Goal: Task Accomplishment & Management: Use online tool/utility

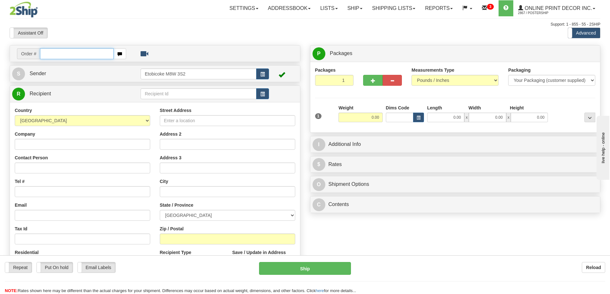
click at [68, 53] on input "text" at bounding box center [77, 53] width 74 height 11
type input "ca-422426"
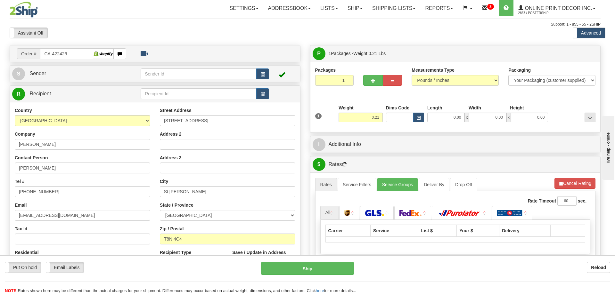
type input "ST. ALBERT"
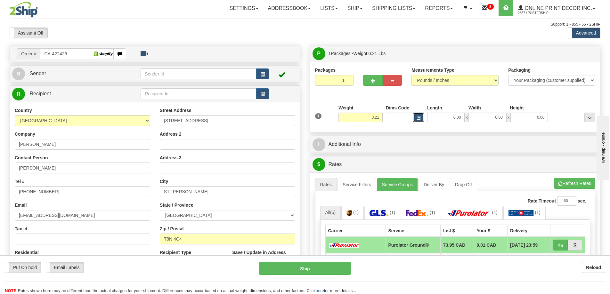
click at [418, 119] on span "button" at bounding box center [418, 118] width 4 height 4
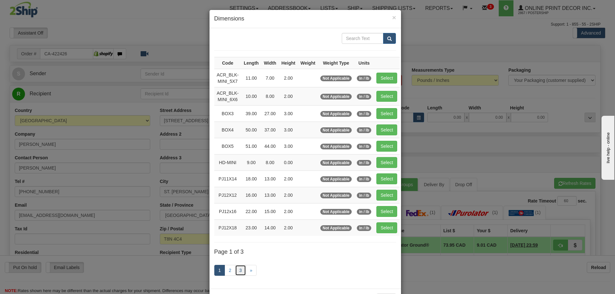
click at [241, 269] on link "3" at bounding box center [240, 270] width 11 height 11
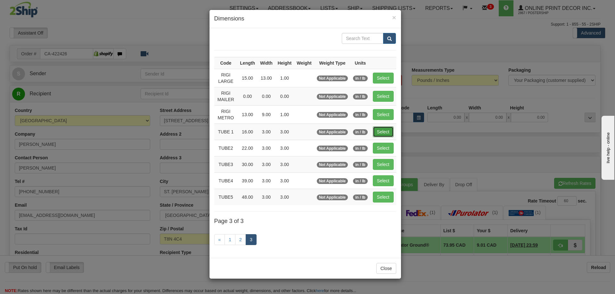
click at [381, 130] on button "Select" at bounding box center [383, 131] width 21 height 11
type input "TUBE 1"
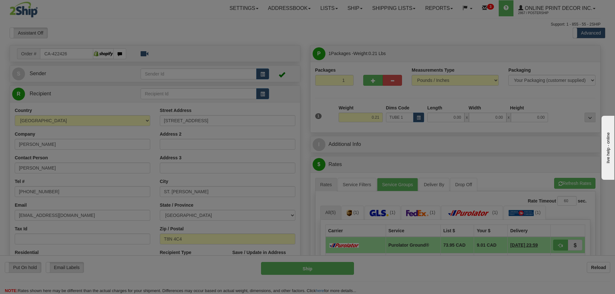
type input "16.00"
type input "3.00"
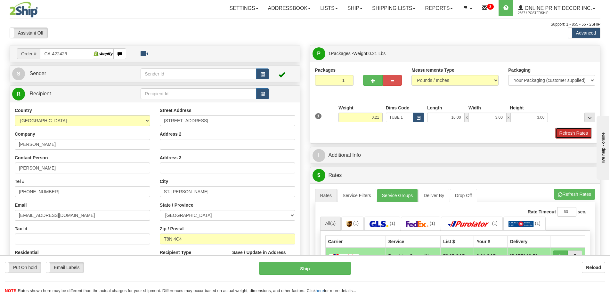
click at [563, 133] on button "Refresh Rates" at bounding box center [573, 133] width 37 height 11
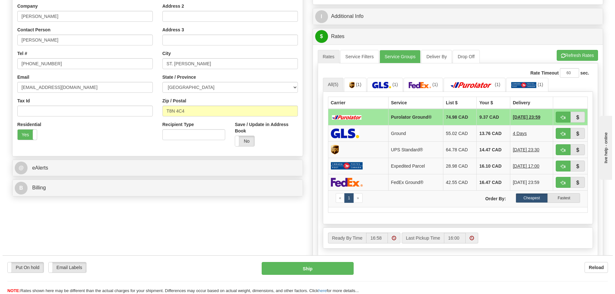
scroll to position [160, 0]
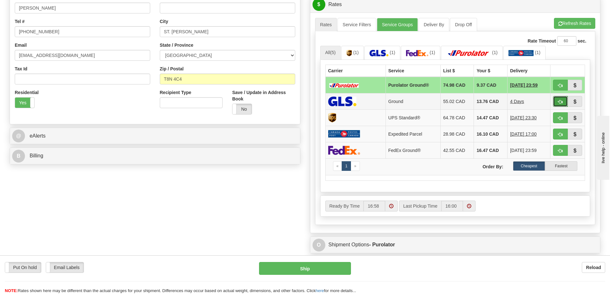
click at [556, 101] on button "button" at bounding box center [560, 101] width 15 height 11
type input "1"
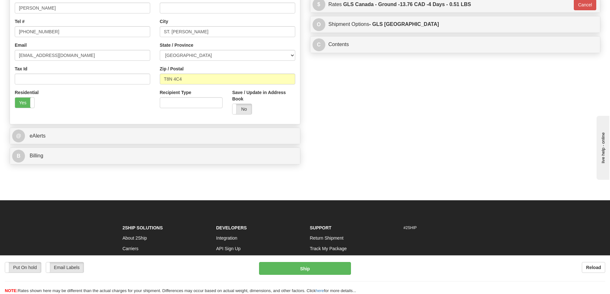
click at [313, 258] on div "Put On hold Put On hold Email Labels Email Labels Edit Reload Ship Reload" at bounding box center [305, 274] width 610 height 39
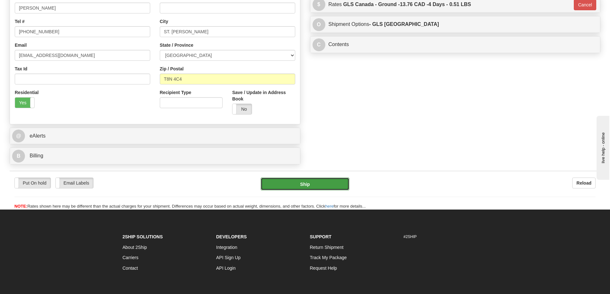
click at [319, 184] on button "Ship" at bounding box center [305, 184] width 89 height 13
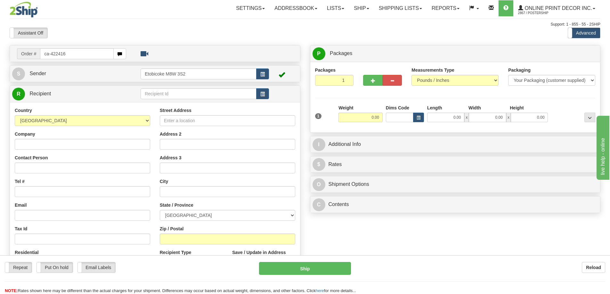
type input "ca-422416"
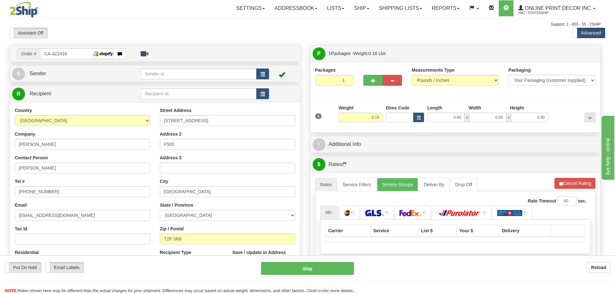
type input "CALGARY"
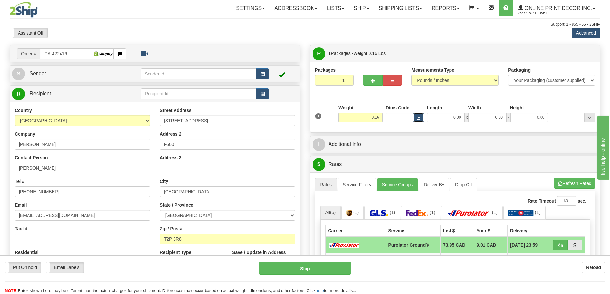
click at [420, 117] on span "button" at bounding box center [418, 118] width 4 height 4
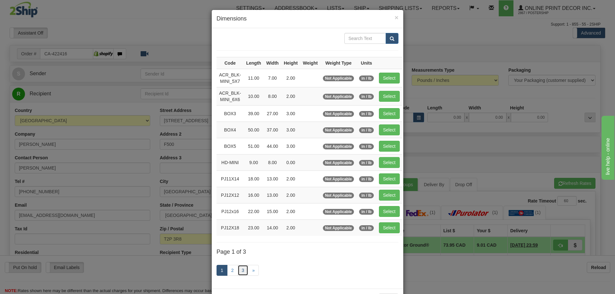
click at [240, 269] on link "3" at bounding box center [242, 270] width 11 height 11
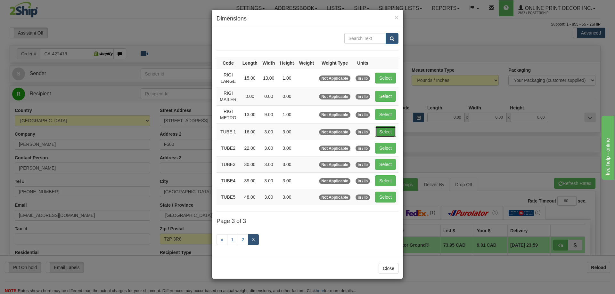
click at [382, 128] on button "Select" at bounding box center [385, 131] width 21 height 11
type input "TUBE 1"
type input "16.00"
type input "3.00"
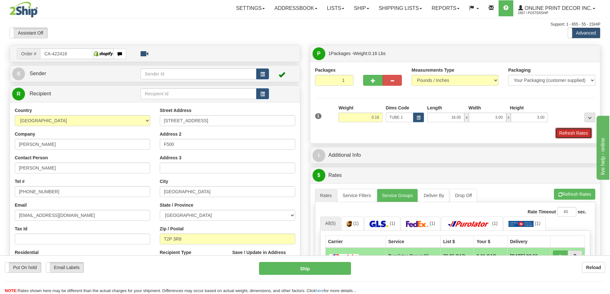
click at [566, 133] on button "Refresh Rates" at bounding box center [573, 133] width 37 height 11
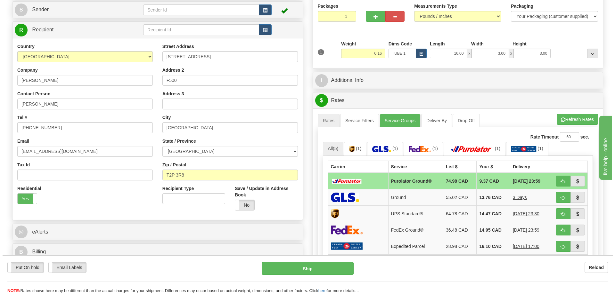
scroll to position [96, 0]
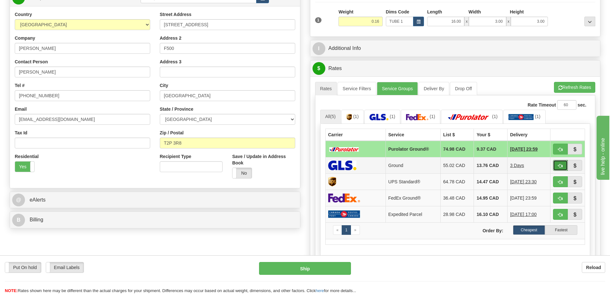
click at [556, 162] on button "button" at bounding box center [560, 165] width 15 height 11
type input "1"
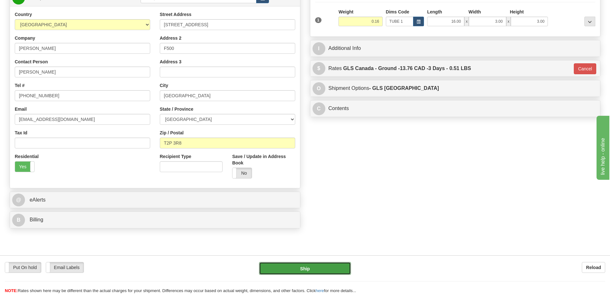
click at [340, 268] on button "Ship" at bounding box center [305, 268] width 92 height 13
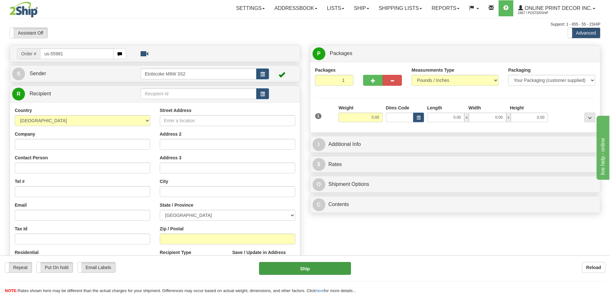
type input "us-55981"
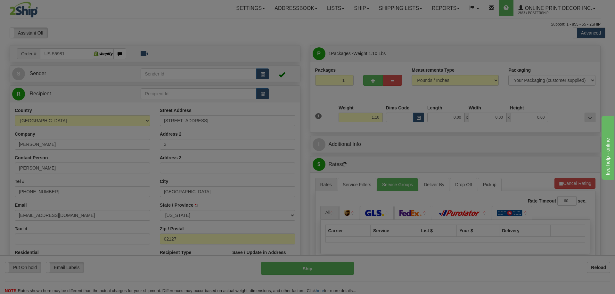
type input "[GEOGRAPHIC_DATA]"
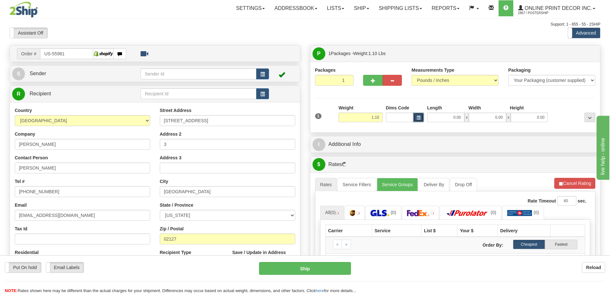
click at [415, 117] on button "button" at bounding box center [418, 118] width 11 height 10
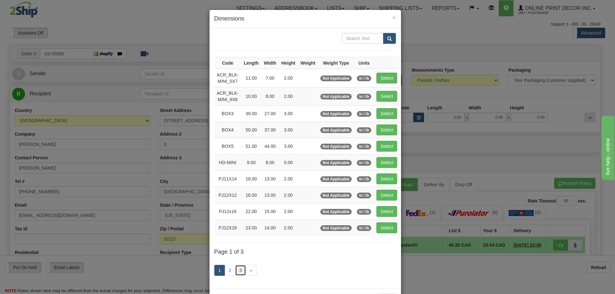
click at [238, 269] on link "3" at bounding box center [240, 270] width 11 height 11
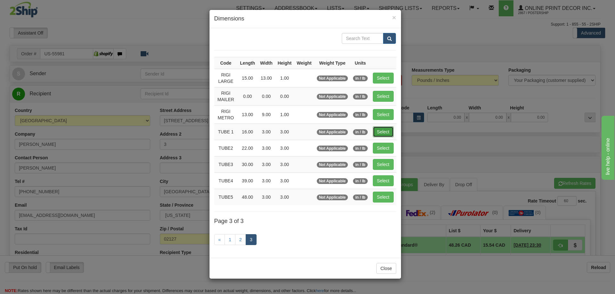
click at [385, 135] on button "Select" at bounding box center [383, 131] width 21 height 11
type input "TUBE 1"
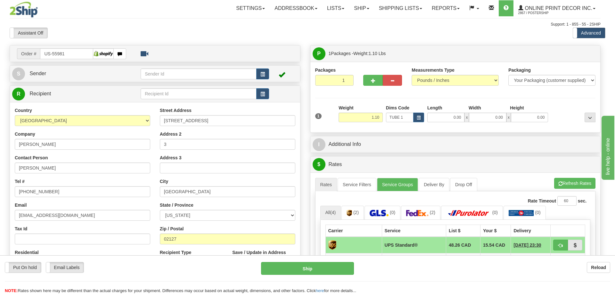
type input "16.00"
type input "3.00"
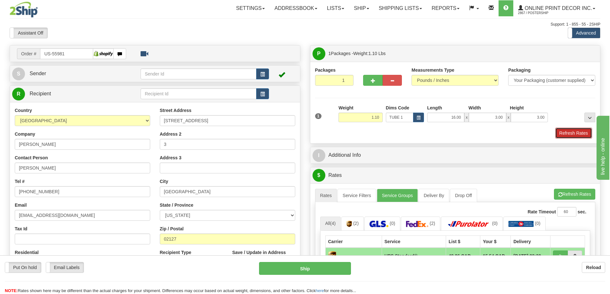
click at [570, 130] on button "Refresh Rates" at bounding box center [573, 133] width 37 height 11
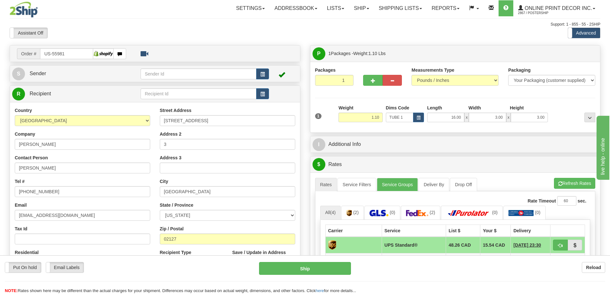
scroll to position [64, 0]
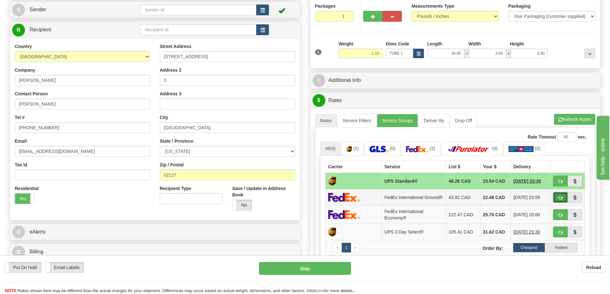
click at [559, 199] on span "button" at bounding box center [560, 198] width 4 height 4
type input "92"
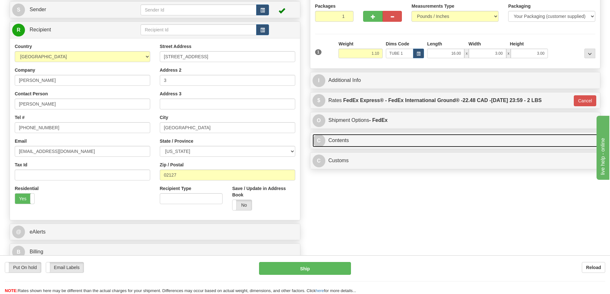
click at [371, 141] on link "C Contents" at bounding box center [454, 140] width 285 height 13
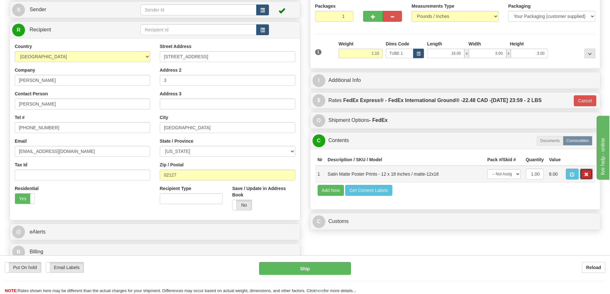
click at [586, 175] on span "button" at bounding box center [586, 175] width 4 height 4
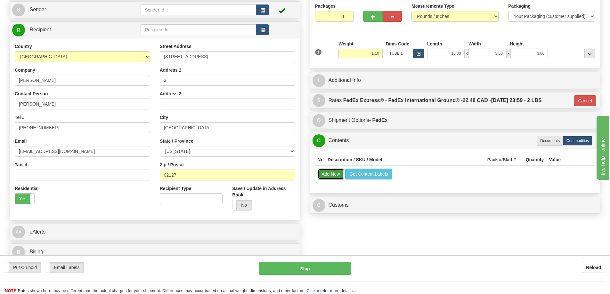
click at [336, 173] on button "Add New" at bounding box center [331, 174] width 27 height 11
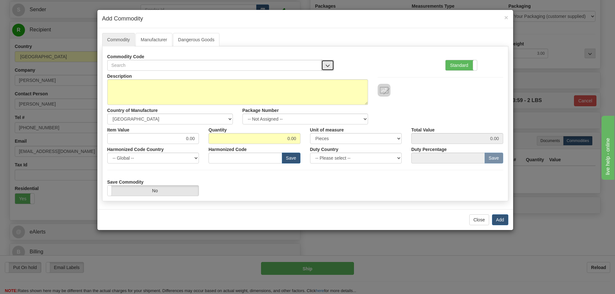
click at [325, 64] on span "button" at bounding box center [327, 66] width 4 height 4
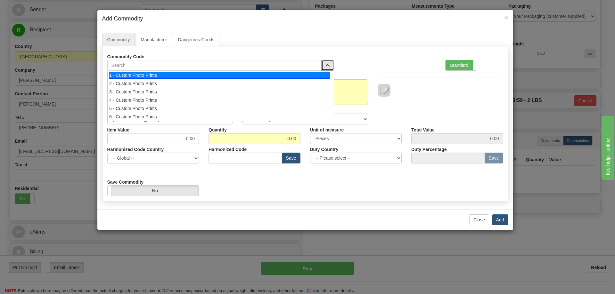
click at [319, 74] on div "1 - Custom Photo Prints" at bounding box center [219, 75] width 221 height 7
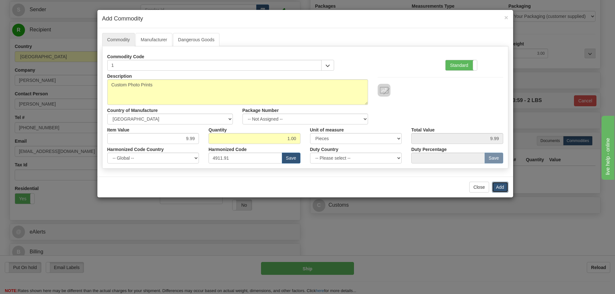
click at [502, 185] on button "Add" at bounding box center [500, 187] width 16 height 11
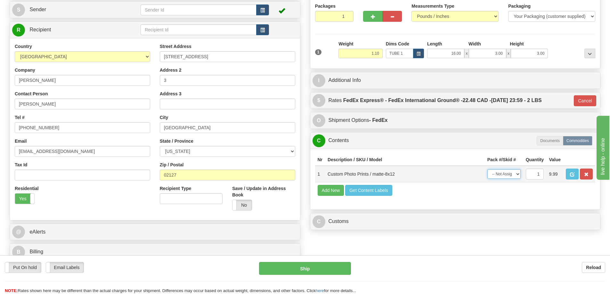
click at [515, 174] on select "-- Not Assigned -- Item 1" at bounding box center [503, 174] width 33 height 10
select select "0"
click at [487, 171] on select "-- Not Assigned -- Item 1" at bounding box center [503, 174] width 33 height 10
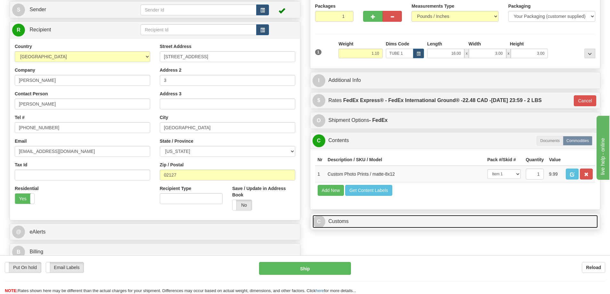
click at [444, 223] on link "C Customs" at bounding box center [454, 221] width 285 height 13
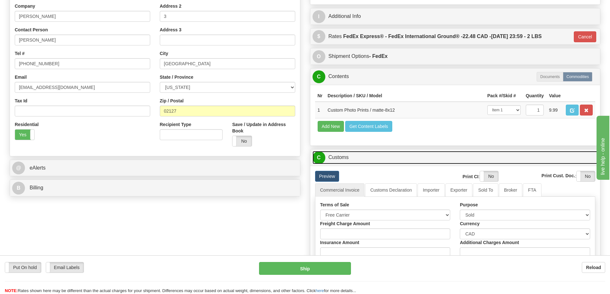
scroll to position [160, 0]
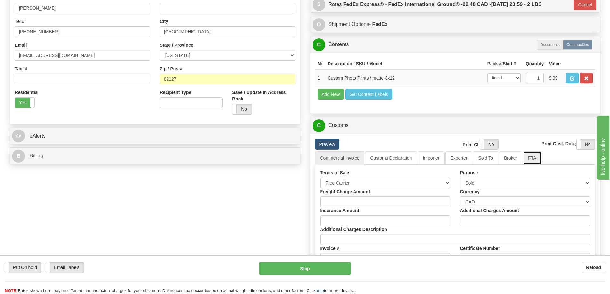
click at [532, 160] on link "FTA" at bounding box center [532, 157] width 18 height 13
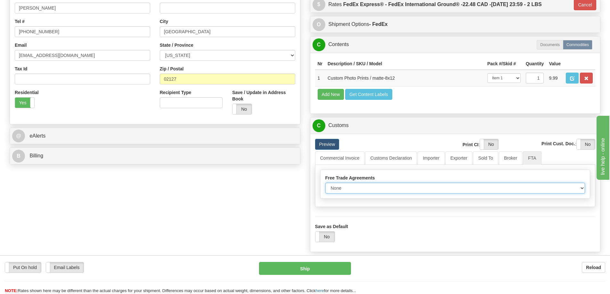
click at [579, 190] on select "None Other USMCA CETA CUKTCA" at bounding box center [455, 188] width 260 height 11
select select "1"
click at [325, 185] on select "None Other USMCA CETA CUKTCA" at bounding box center [455, 188] width 260 height 11
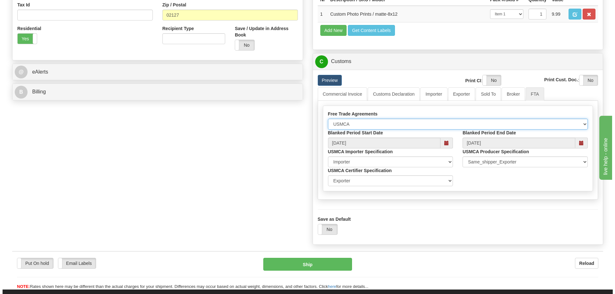
scroll to position [256, 0]
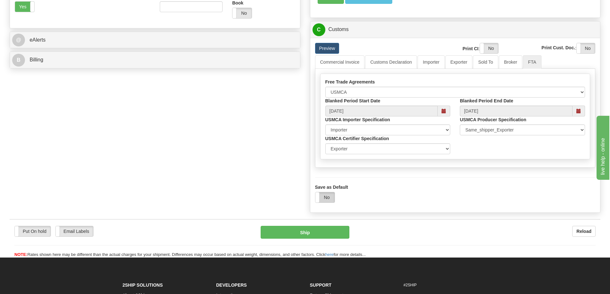
click at [327, 198] on label "No" at bounding box center [324, 197] width 19 height 10
click at [329, 233] on button "Ship" at bounding box center [305, 232] width 89 height 13
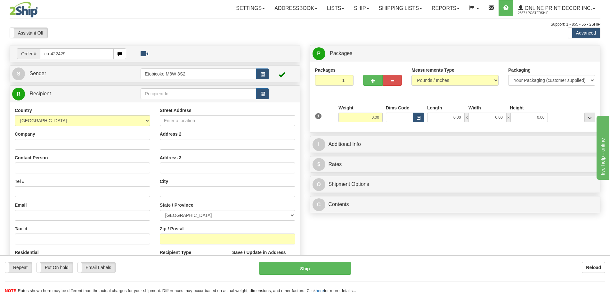
type input "ca-422429"
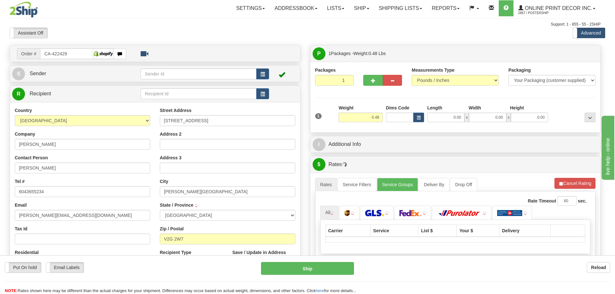
type input "WILLIAMS LAKE"
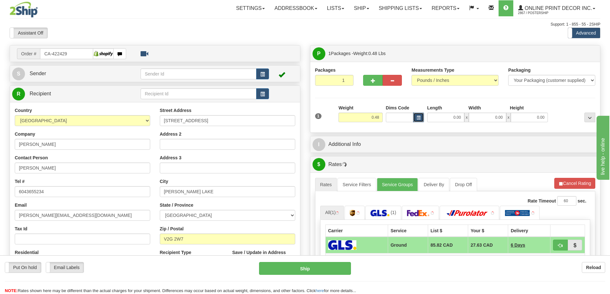
click at [418, 115] on button "button" at bounding box center [418, 118] width 11 height 10
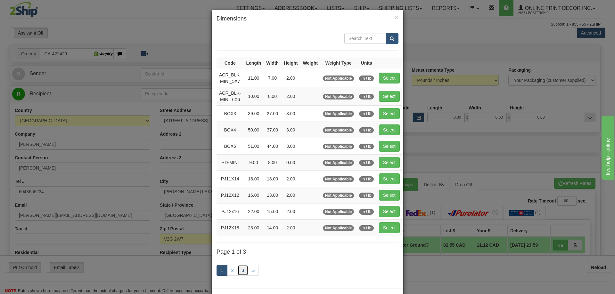
click at [240, 269] on link "3" at bounding box center [242, 270] width 11 height 11
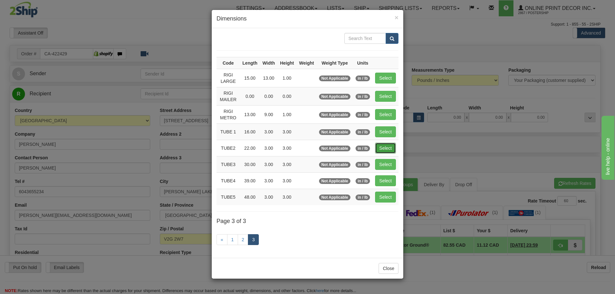
click at [381, 147] on button "Select" at bounding box center [385, 148] width 21 height 11
type input "TUBE2"
type input "22.00"
type input "3.00"
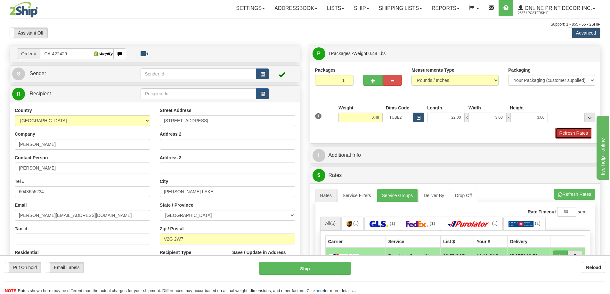
click at [564, 129] on button "Refresh Rates" at bounding box center [573, 133] width 37 height 11
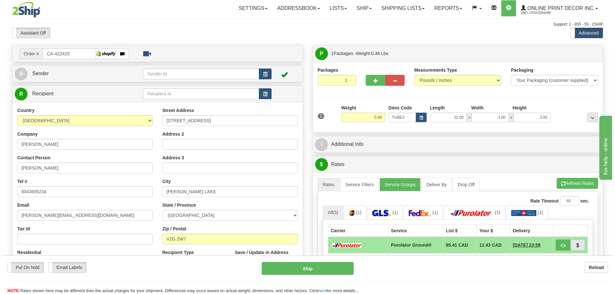
scroll to position [64, 0]
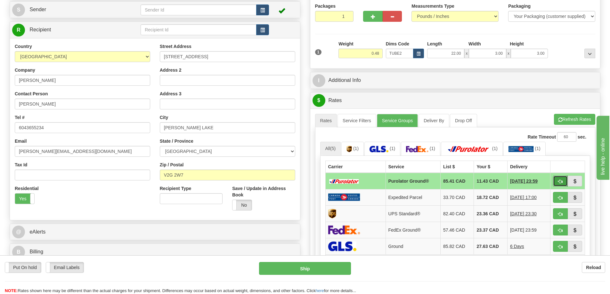
click at [558, 181] on span "button" at bounding box center [560, 182] width 4 height 4
type input "260"
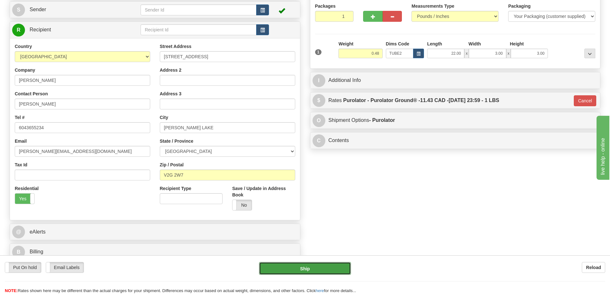
click at [329, 269] on button "Ship" at bounding box center [305, 268] width 92 height 13
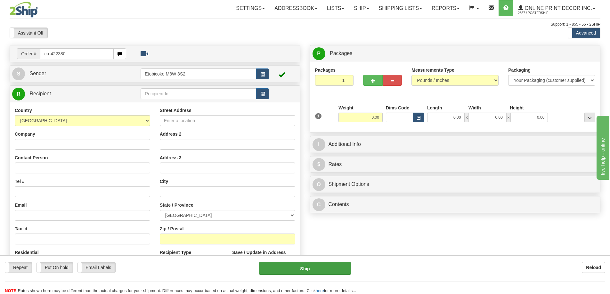
type input "ca-422380"
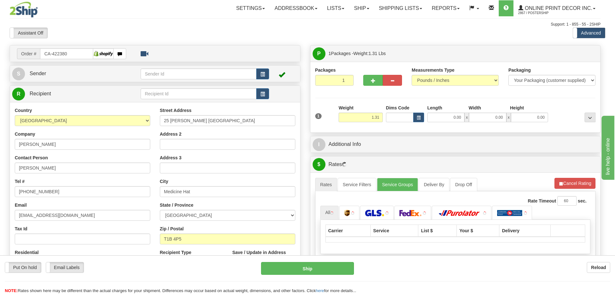
type input "MEDICINE HAT"
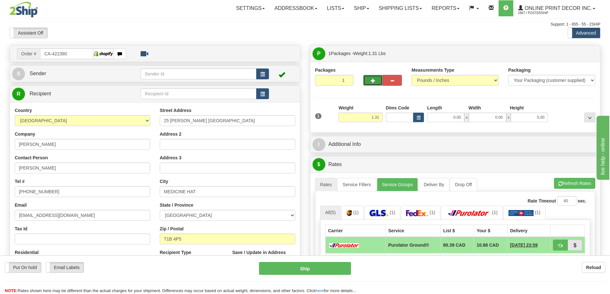
click at [369, 79] on button "button" at bounding box center [372, 80] width 19 height 11
radio input "true"
type input "2"
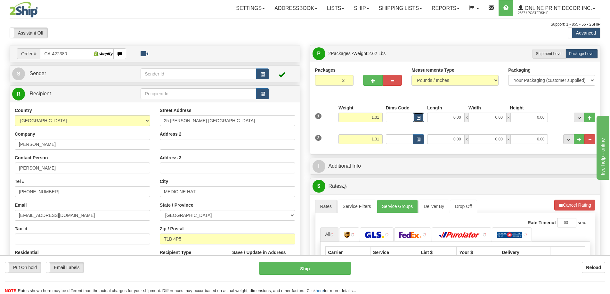
click at [414, 117] on button "button" at bounding box center [418, 118] width 11 height 10
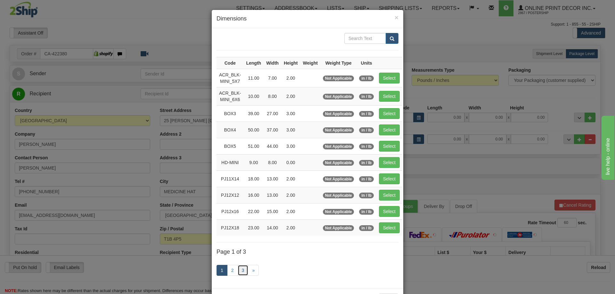
click at [240, 271] on link "3" at bounding box center [242, 270] width 11 height 11
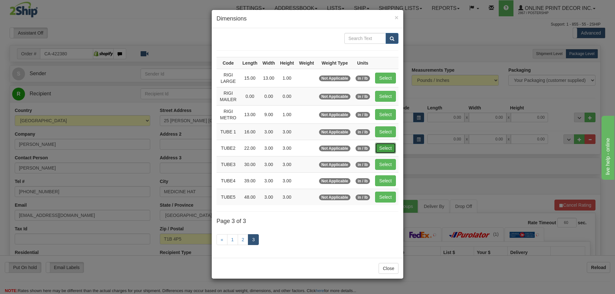
click at [382, 143] on button "Select" at bounding box center [385, 148] width 21 height 11
type input "TUBE2"
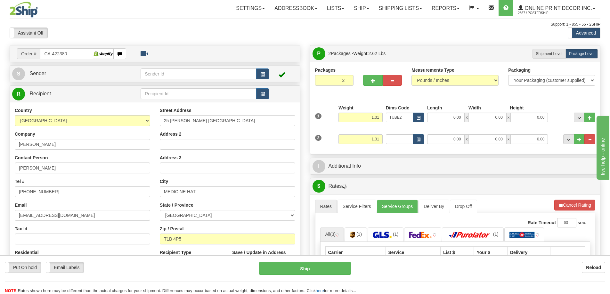
type input "22.00"
type input "3.00"
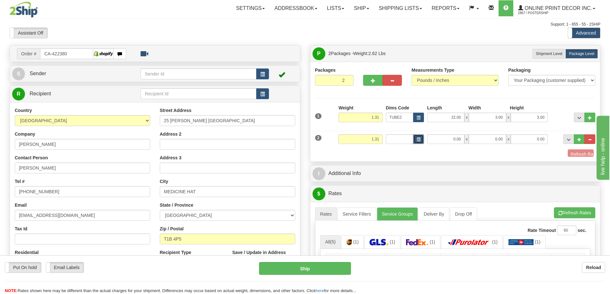
click at [415, 136] on button "button" at bounding box center [418, 139] width 11 height 10
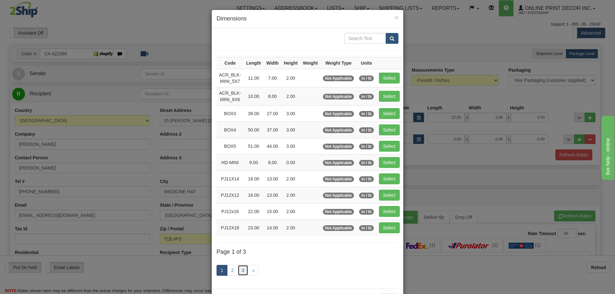
click at [243, 271] on link "3" at bounding box center [242, 270] width 11 height 11
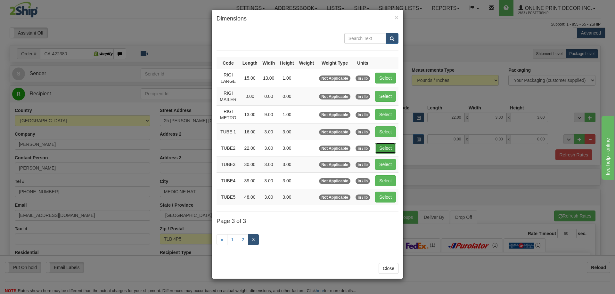
click at [387, 146] on button "Select" at bounding box center [385, 148] width 21 height 11
type input "TUBE2"
type input "22.00"
type input "3.00"
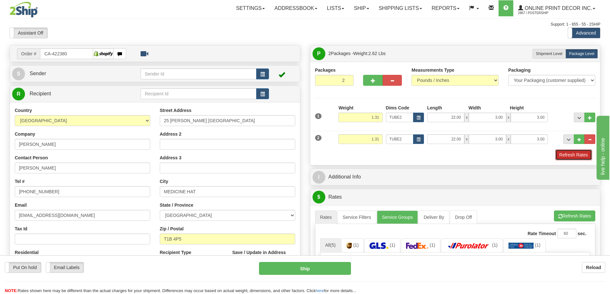
click at [579, 152] on button "Refresh Rates" at bounding box center [573, 154] width 37 height 11
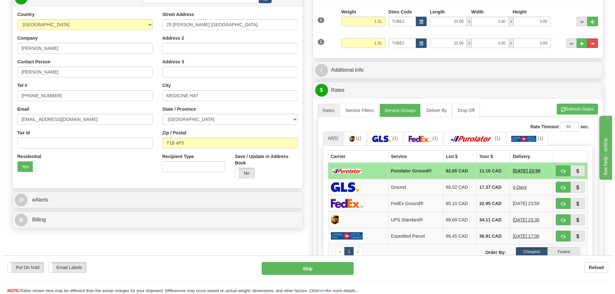
scroll to position [160, 0]
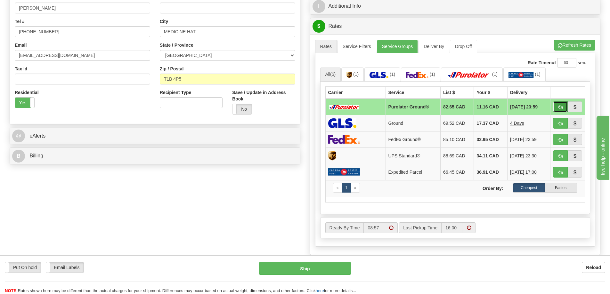
click at [564, 106] on button "button" at bounding box center [560, 106] width 15 height 11
type input "260"
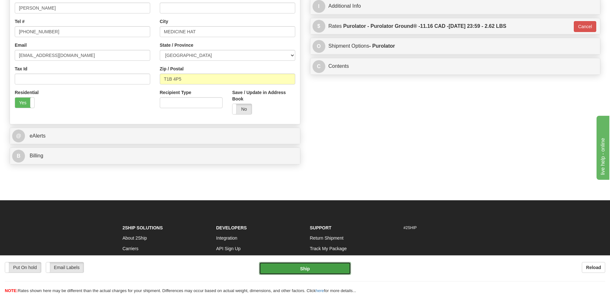
click at [336, 271] on button "Ship" at bounding box center [305, 268] width 92 height 13
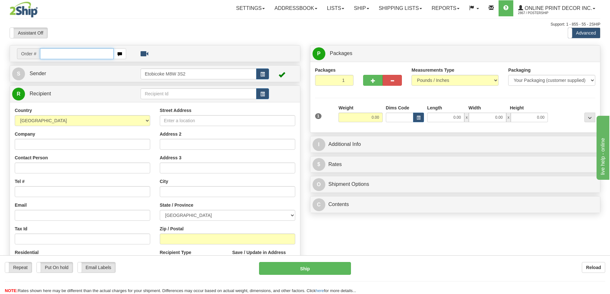
click at [51, 54] on input "text" at bounding box center [77, 53] width 74 height 11
type input "ca-422387"
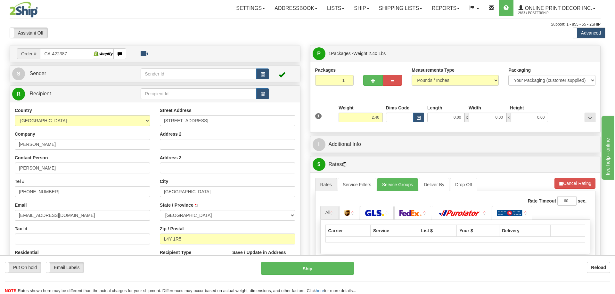
type input "[GEOGRAPHIC_DATA]"
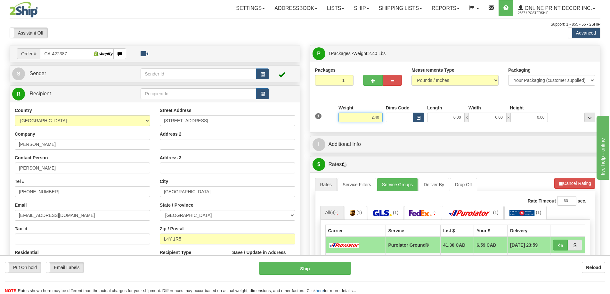
click at [381, 117] on input "2.40" at bounding box center [360, 118] width 44 height 10
type input "2.00"
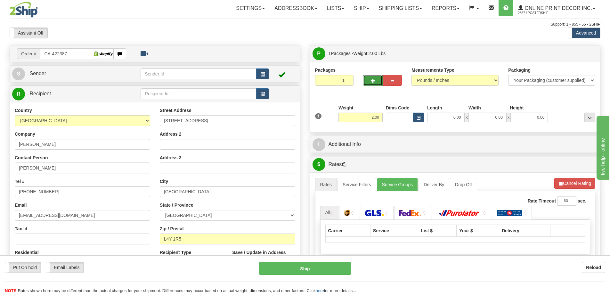
click at [374, 78] on button "button" at bounding box center [372, 80] width 19 height 11
radio input "true"
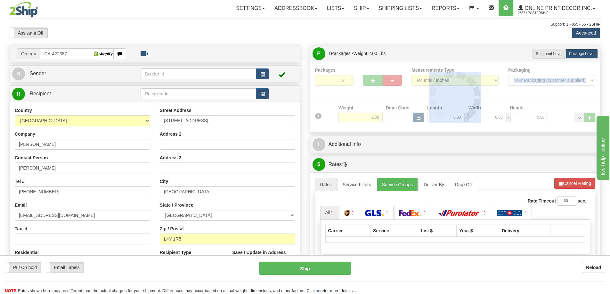
click at [374, 78] on div at bounding box center [455, 97] width 280 height 61
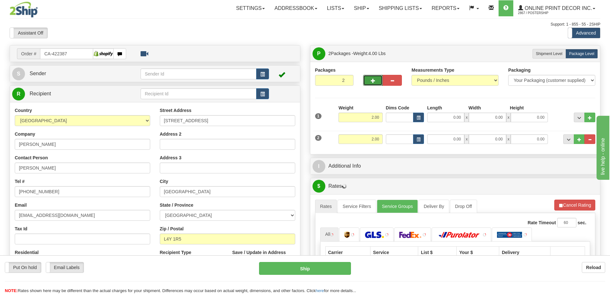
click at [374, 79] on span "button" at bounding box center [373, 81] width 4 height 4
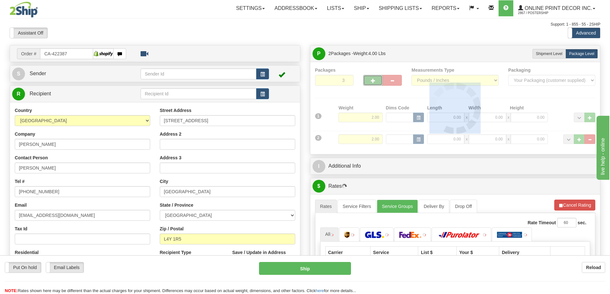
click at [375, 78] on div at bounding box center [455, 108] width 280 height 83
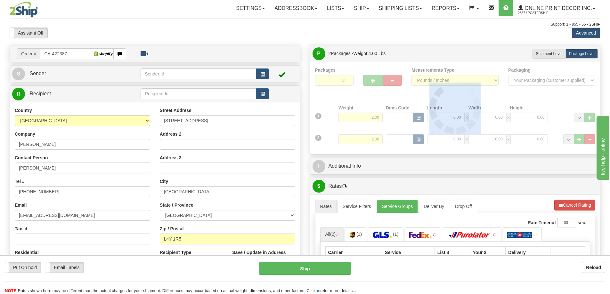
click at [375, 78] on div at bounding box center [455, 108] width 280 height 83
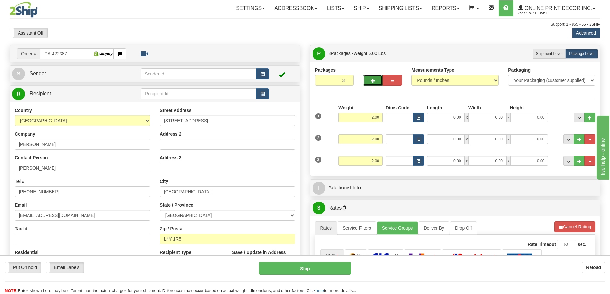
click at [375, 78] on button "button" at bounding box center [372, 80] width 19 height 11
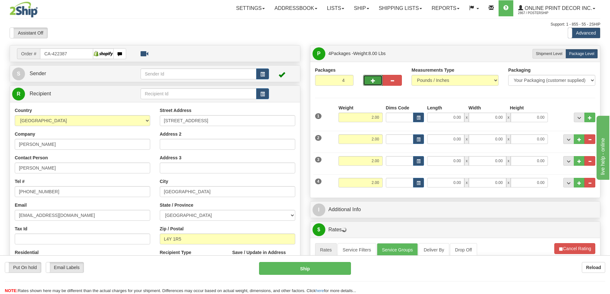
click at [375, 79] on button "button" at bounding box center [372, 80] width 19 height 11
type input "5"
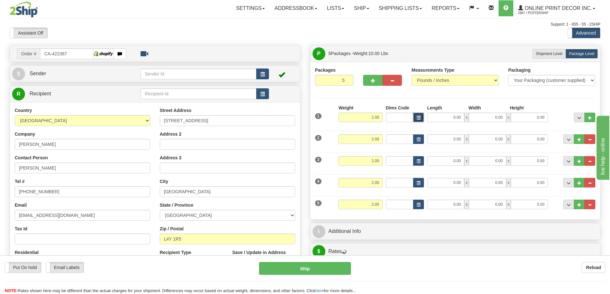
click at [415, 117] on button "button" at bounding box center [418, 118] width 11 height 10
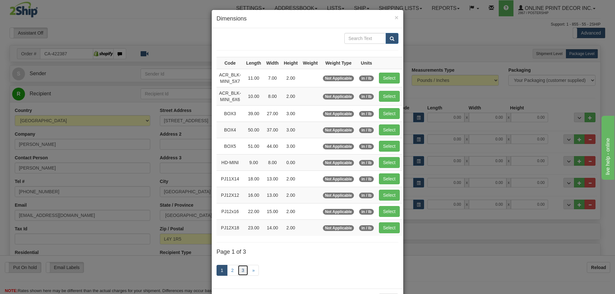
click at [243, 270] on link "3" at bounding box center [242, 270] width 11 height 11
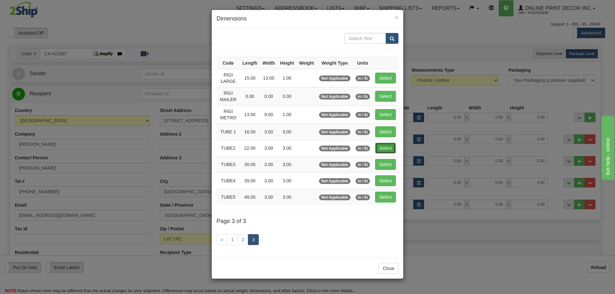
click at [388, 146] on button "Select" at bounding box center [385, 148] width 21 height 11
type input "TUBE2"
type input "22.00"
type input "3.00"
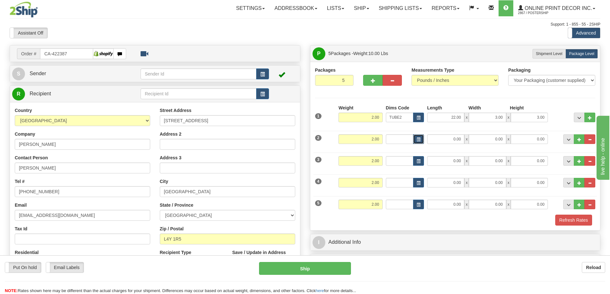
click at [417, 140] on span "button" at bounding box center [418, 140] width 4 height 4
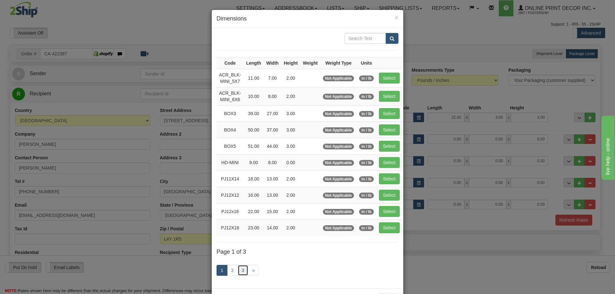
click at [243, 270] on link "3" at bounding box center [242, 270] width 11 height 11
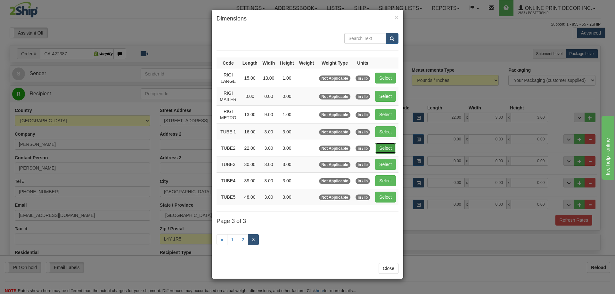
click at [385, 147] on button "Select" at bounding box center [385, 148] width 21 height 11
type input "TUBE2"
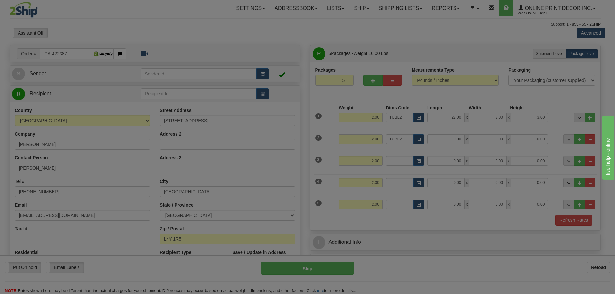
type input "22.00"
type input "3.00"
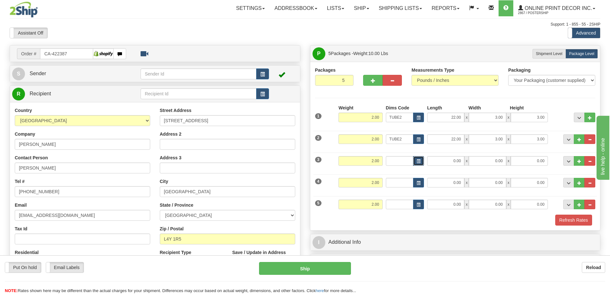
click at [417, 158] on button "button" at bounding box center [418, 161] width 11 height 10
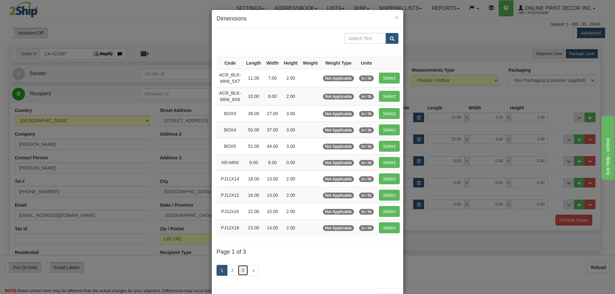
click at [243, 267] on link "3" at bounding box center [242, 270] width 11 height 11
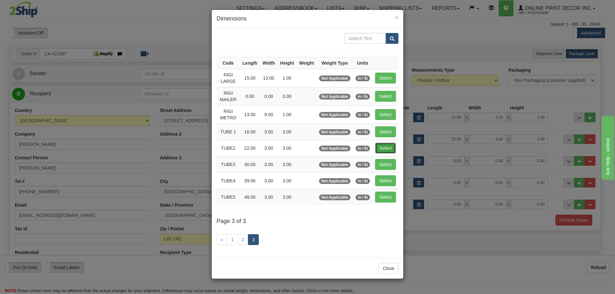
click at [385, 146] on button "Select" at bounding box center [385, 148] width 21 height 11
type input "TUBE2"
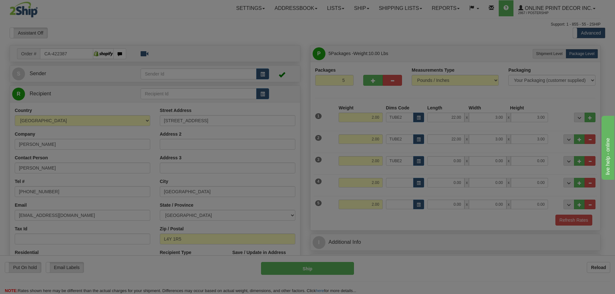
type input "22.00"
type input "3.00"
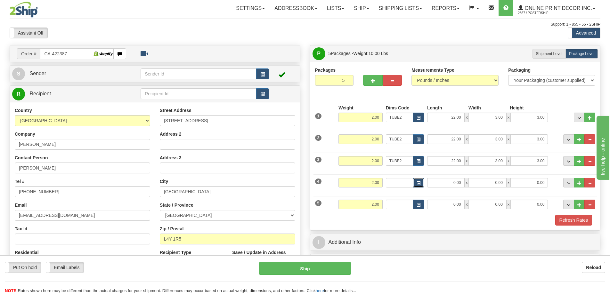
click at [418, 183] on span "button" at bounding box center [418, 183] width 4 height 4
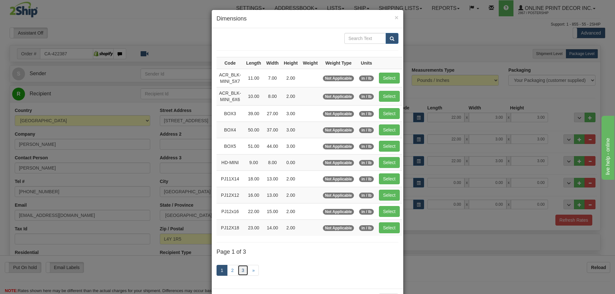
click at [239, 270] on link "3" at bounding box center [242, 270] width 11 height 11
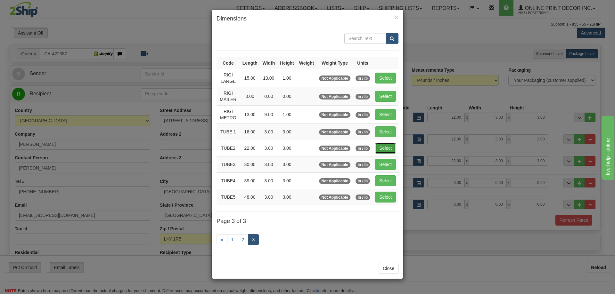
click at [389, 148] on button "Select" at bounding box center [385, 148] width 21 height 11
type input "TUBE2"
type input "22.00"
type input "3.00"
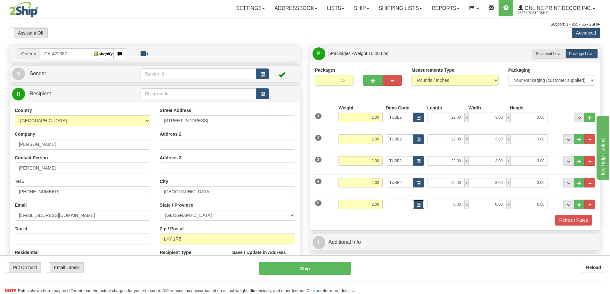
click at [418, 204] on span "button" at bounding box center [418, 205] width 4 height 4
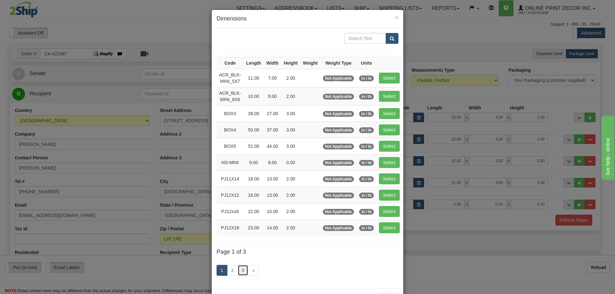
click at [240, 270] on link "3" at bounding box center [242, 270] width 11 height 11
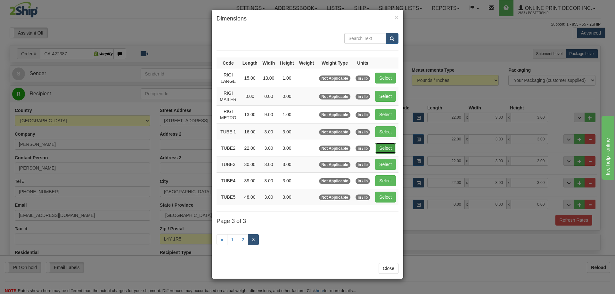
click at [386, 148] on button "Select" at bounding box center [385, 148] width 21 height 11
type input "TUBE2"
type input "22.00"
type input "3.00"
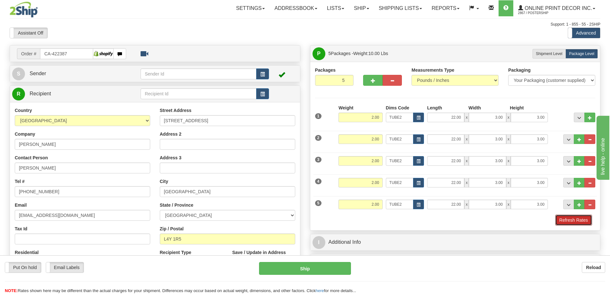
drag, startPoint x: 560, startPoint y: 221, endPoint x: 560, endPoint y: 215, distance: 5.4
click at [560, 215] on button "Refresh Rates" at bounding box center [573, 220] width 37 height 11
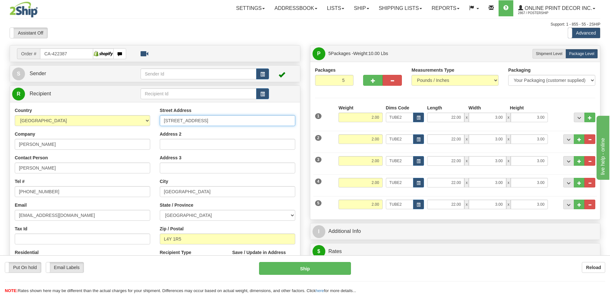
click at [162, 121] on input "Stanfeld Rd 2126" at bounding box center [227, 120] width 135 height 11
click at [185, 121] on input "2126 Stanfeld Rd 2126" at bounding box center [227, 120] width 135 height 11
click at [214, 120] on input "2126 Stanfield Rd 2126" at bounding box center [227, 120] width 135 height 11
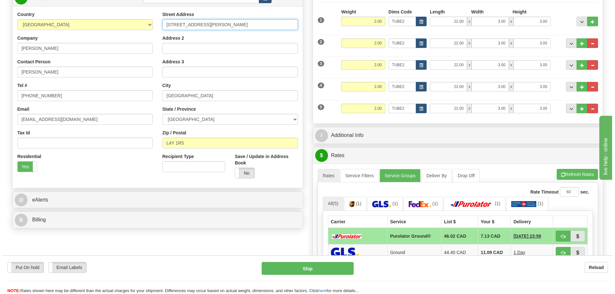
scroll to position [128, 0]
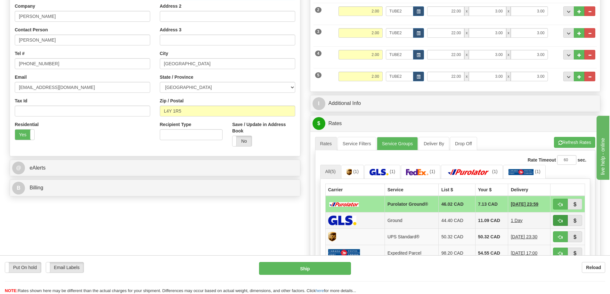
type input "2126 Stanfield Rd"
click at [556, 219] on button "button" at bounding box center [560, 220] width 15 height 11
type input "1"
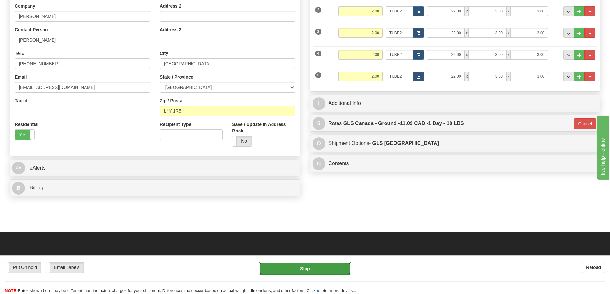
click at [318, 266] on button "Ship" at bounding box center [305, 268] width 92 height 13
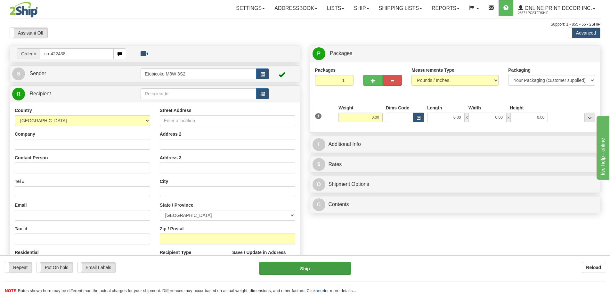
type input "ca-422438"
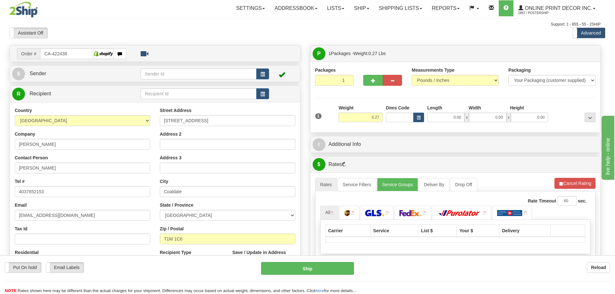
type input "[GEOGRAPHIC_DATA]"
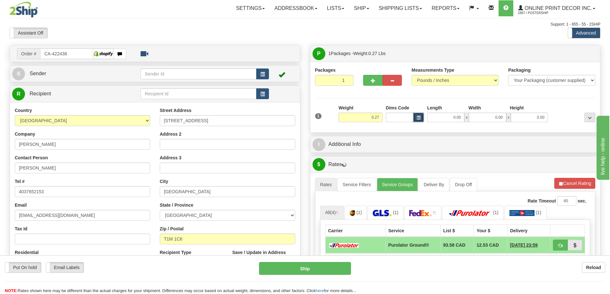
click at [418, 118] on span "button" at bounding box center [418, 118] width 4 height 4
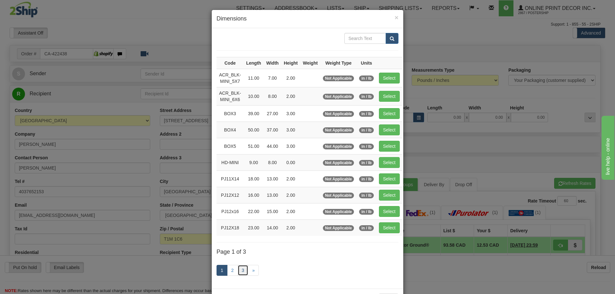
click at [240, 270] on link "3" at bounding box center [242, 270] width 11 height 11
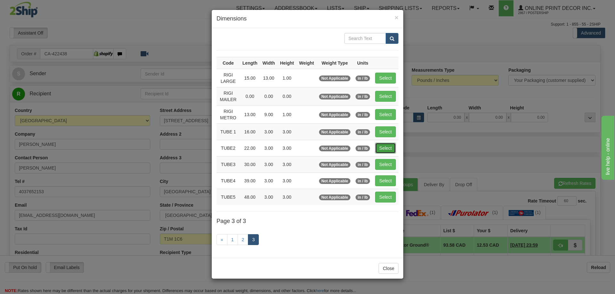
click at [382, 147] on button "Select" at bounding box center [385, 148] width 21 height 11
type input "TUBE2"
type input "22.00"
type input "3.00"
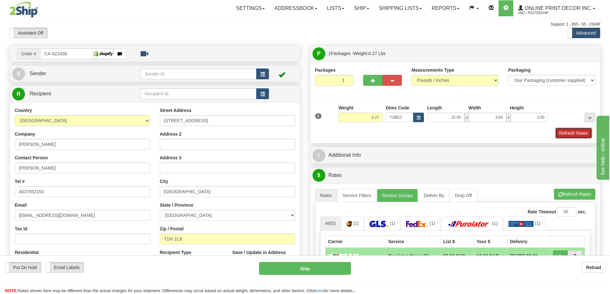
click at [577, 136] on button "Refresh Rates" at bounding box center [573, 133] width 37 height 11
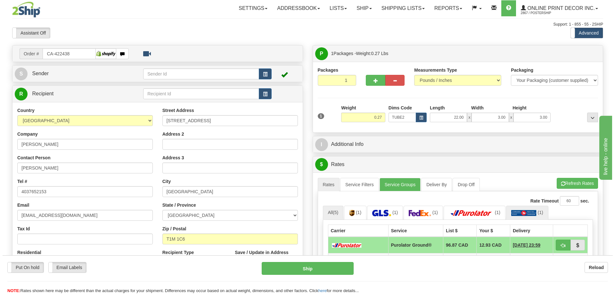
scroll to position [96, 0]
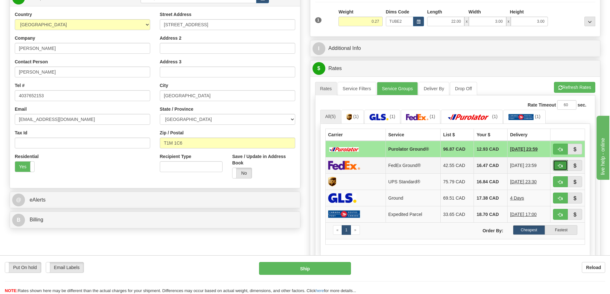
click at [557, 165] on button "button" at bounding box center [560, 165] width 15 height 11
type input "92"
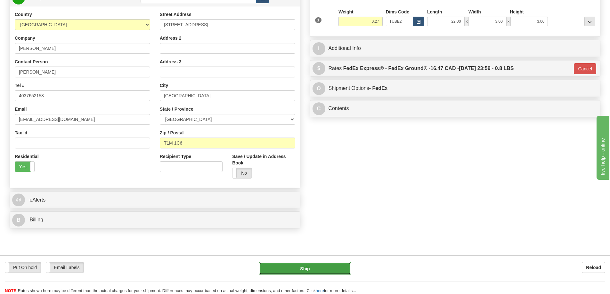
click at [340, 267] on button "Ship" at bounding box center [305, 268] width 92 height 13
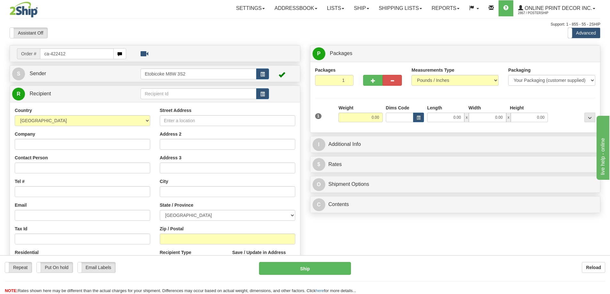
type input "ca-422412"
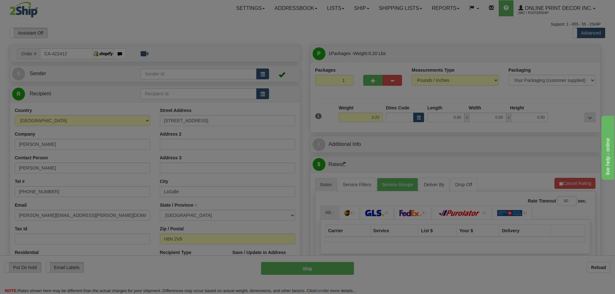
type input "LASALLE"
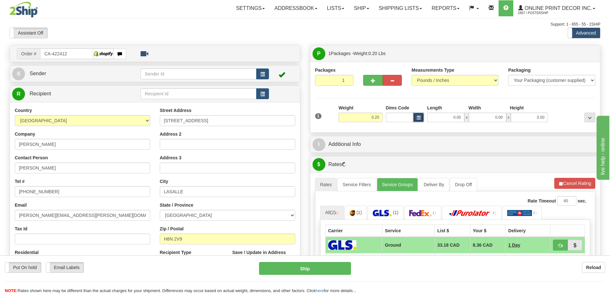
click at [418, 116] on span "button" at bounding box center [418, 118] width 4 height 4
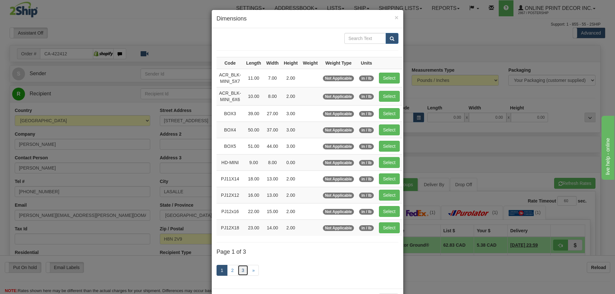
click at [240, 271] on link "3" at bounding box center [242, 270] width 11 height 11
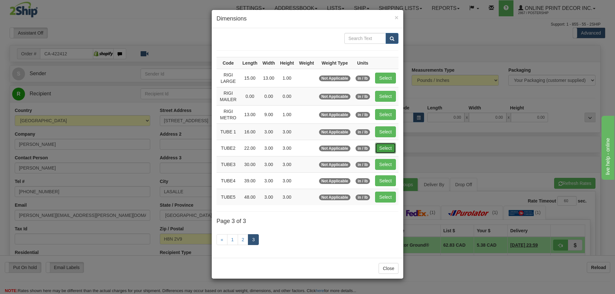
click at [392, 147] on button "Select" at bounding box center [385, 148] width 21 height 11
type input "TUBE2"
type input "22.00"
type input "3.00"
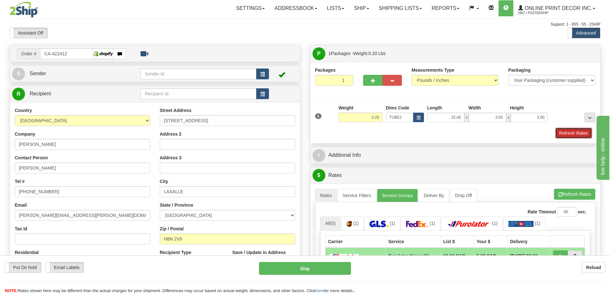
click at [567, 136] on button "Refresh Rates" at bounding box center [573, 133] width 37 height 11
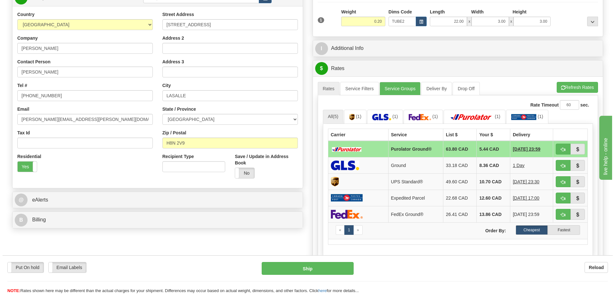
scroll to position [128, 0]
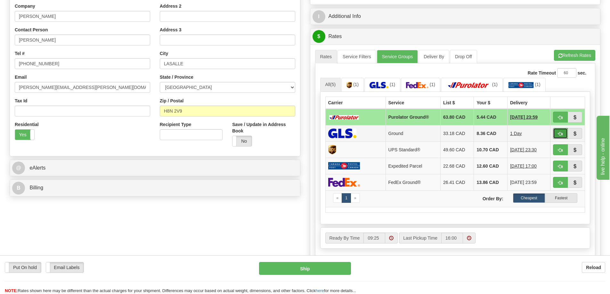
click at [558, 135] on span "button" at bounding box center [560, 134] width 4 height 4
type input "1"
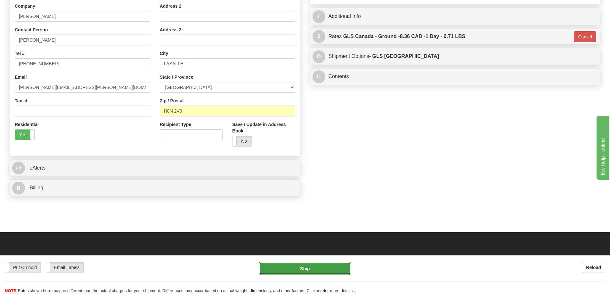
click at [308, 269] on button "Ship" at bounding box center [305, 268] width 92 height 13
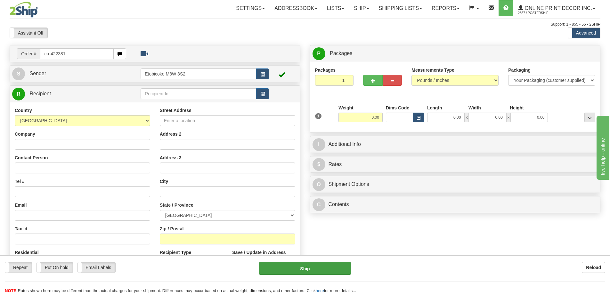
type input "ca-422381"
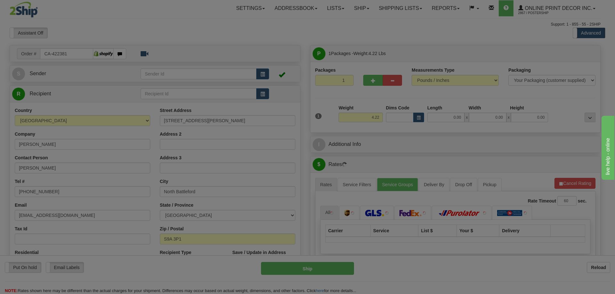
type input "NORTH BATTLEFORD"
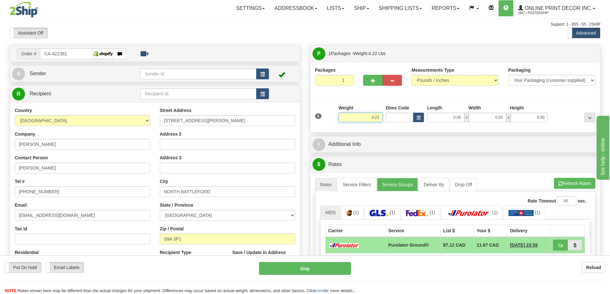
click at [381, 114] on input "4.22" at bounding box center [360, 118] width 44 height 10
type input "4"
type input "2.00"
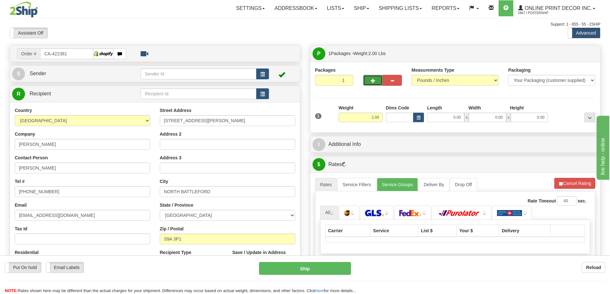
click at [374, 76] on button "button" at bounding box center [372, 80] width 19 height 11
radio input "true"
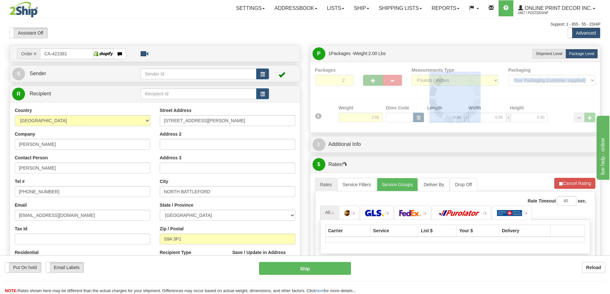
click at [374, 76] on div at bounding box center [455, 97] width 280 height 61
click at [375, 76] on div at bounding box center [455, 97] width 280 height 61
click at [376, 76] on div "Packages 2 1 Measurements Type" at bounding box center [455, 97] width 280 height 61
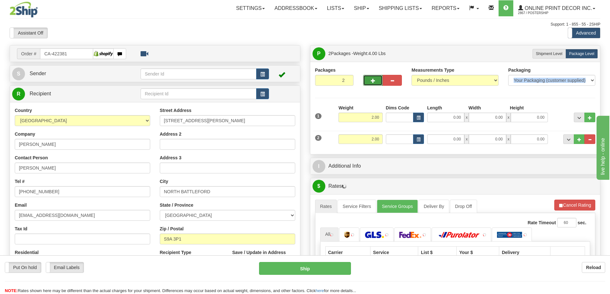
click at [376, 76] on button "button" at bounding box center [372, 80] width 19 height 11
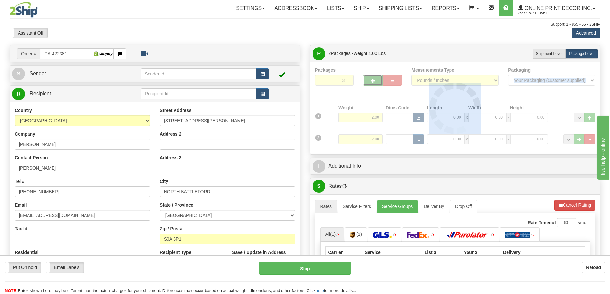
click at [376, 76] on div at bounding box center [455, 108] width 280 height 83
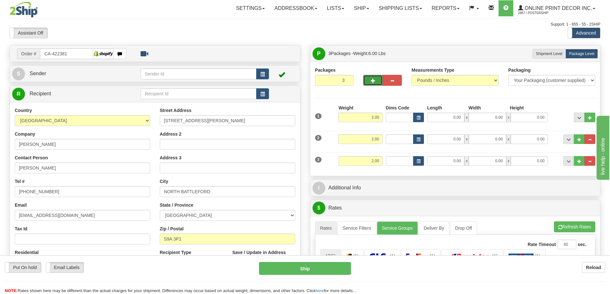
click at [377, 78] on button "button" at bounding box center [372, 80] width 19 height 11
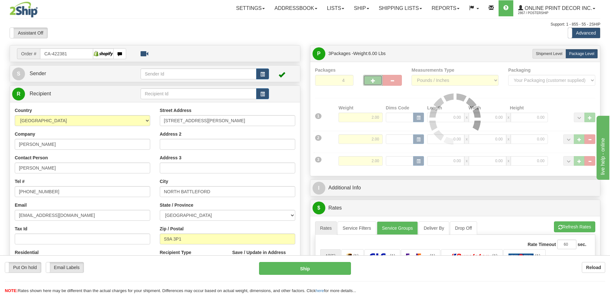
click at [377, 78] on button "button" at bounding box center [372, 80] width 19 height 11
type input "5"
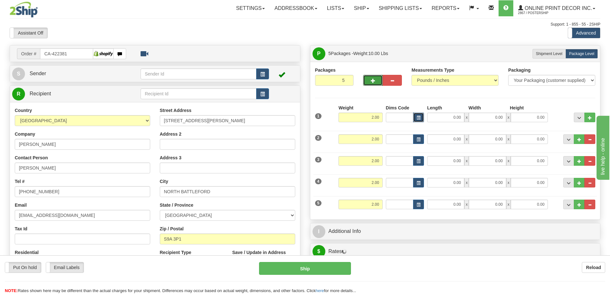
click at [418, 115] on button "button" at bounding box center [418, 118] width 11 height 10
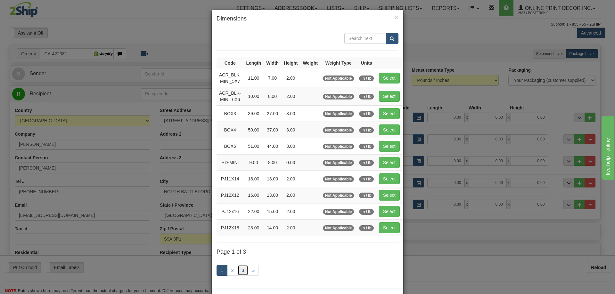
click at [242, 269] on link "3" at bounding box center [242, 270] width 11 height 11
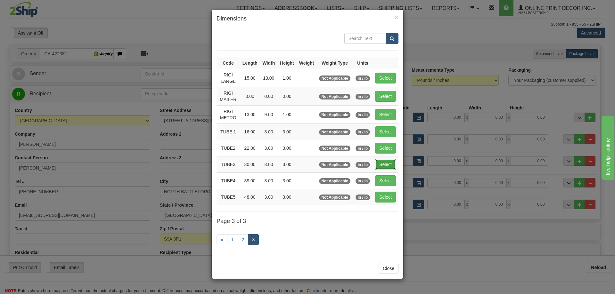
click at [384, 163] on button "Select" at bounding box center [385, 164] width 21 height 11
type input "TUBE3"
type input "30.00"
type input "3.00"
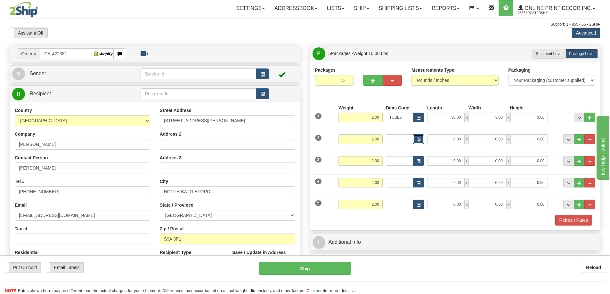
click at [419, 136] on button "button" at bounding box center [418, 139] width 11 height 10
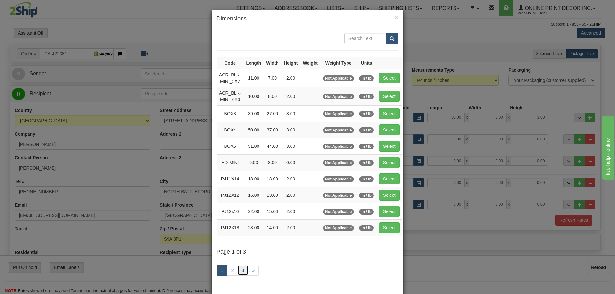
drag, startPoint x: 238, startPoint y: 269, endPoint x: 243, endPoint y: 269, distance: 4.8
click at [238, 269] on link "3" at bounding box center [242, 270] width 11 height 11
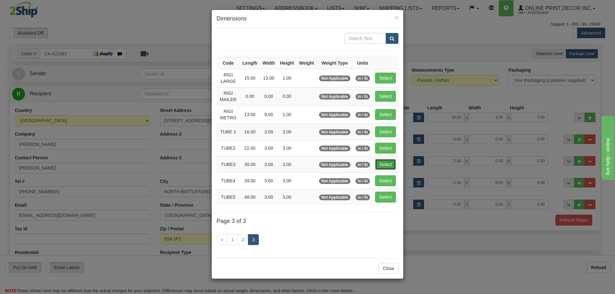
click at [382, 162] on button "Select" at bounding box center [385, 164] width 21 height 11
type input "TUBE3"
type input "30.00"
type input "3.00"
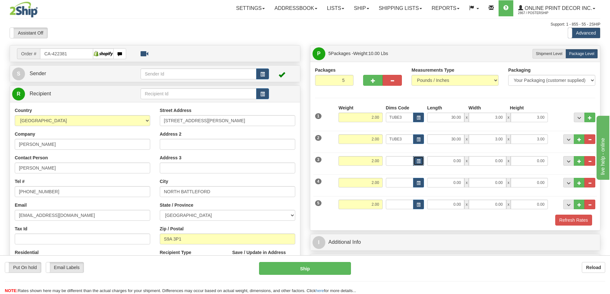
click at [417, 157] on button "button" at bounding box center [418, 161] width 11 height 10
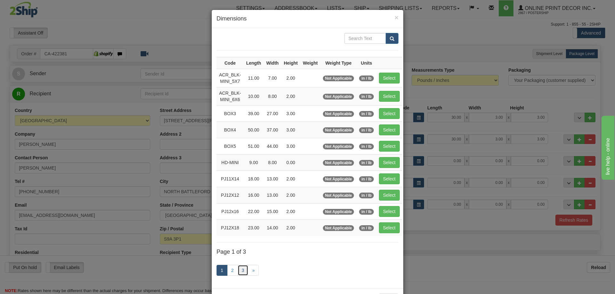
click at [241, 269] on link "3" at bounding box center [242, 270] width 11 height 11
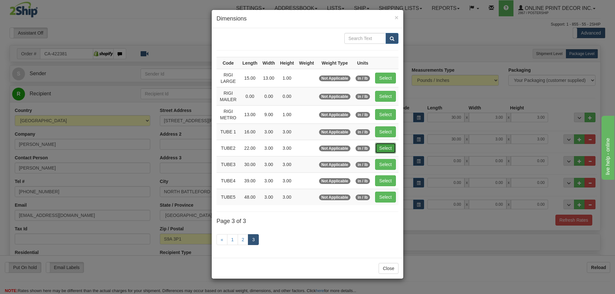
drag, startPoint x: 385, startPoint y: 146, endPoint x: 410, endPoint y: 172, distance: 36.2
click at [385, 146] on button "Select" at bounding box center [385, 148] width 21 height 11
type input "TUBE2"
type input "22.00"
type input "3.00"
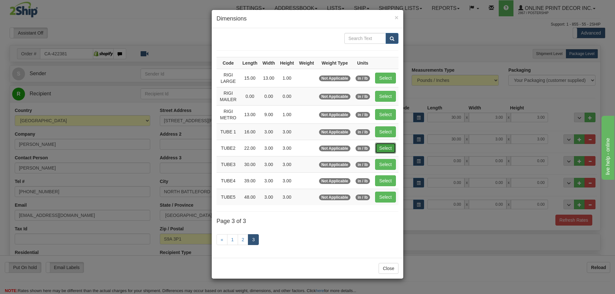
type input "3.00"
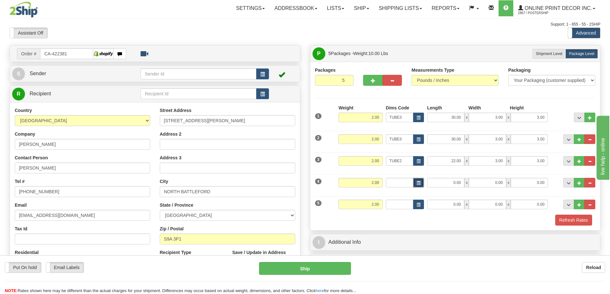
click at [414, 181] on button "button" at bounding box center [418, 183] width 11 height 10
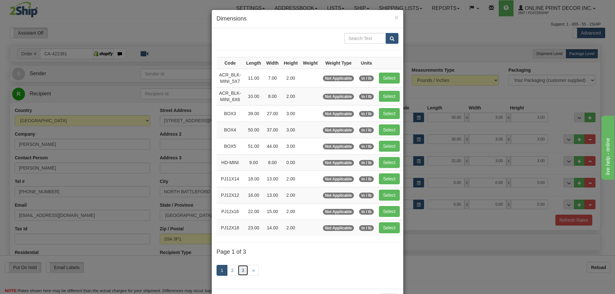
drag, startPoint x: 242, startPoint y: 269, endPoint x: 263, endPoint y: 254, distance: 25.0
click at [242, 268] on link "3" at bounding box center [242, 270] width 11 height 11
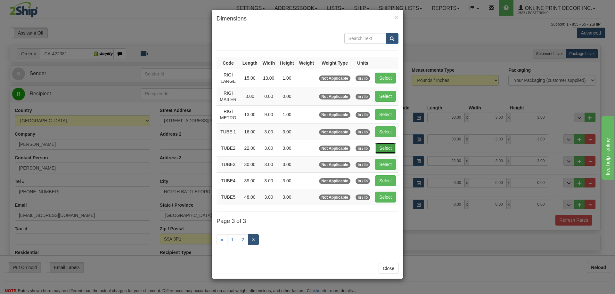
click at [387, 147] on button "Select" at bounding box center [385, 148] width 21 height 11
type input "TUBE2"
type input "22.00"
type input "3.00"
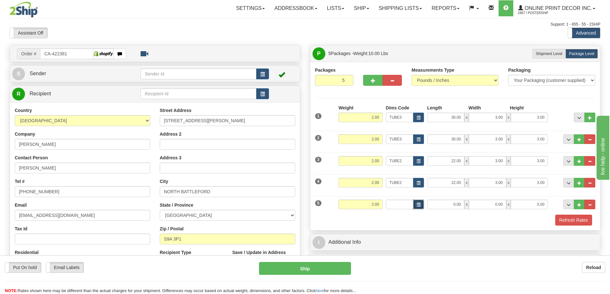
click at [418, 204] on span "button" at bounding box center [418, 205] width 4 height 4
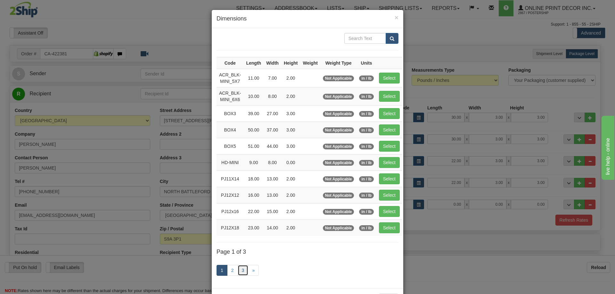
click at [242, 269] on link "3" at bounding box center [242, 270] width 11 height 11
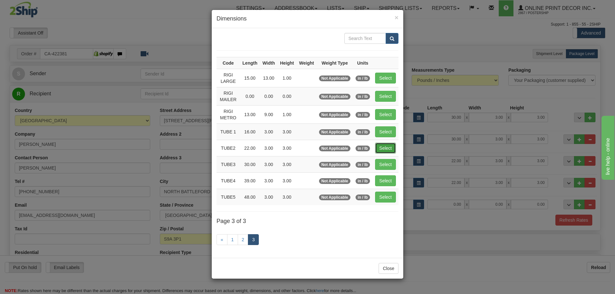
click at [387, 147] on button "Select" at bounding box center [385, 148] width 21 height 11
type input "TUBE2"
type input "22.00"
type input "3.00"
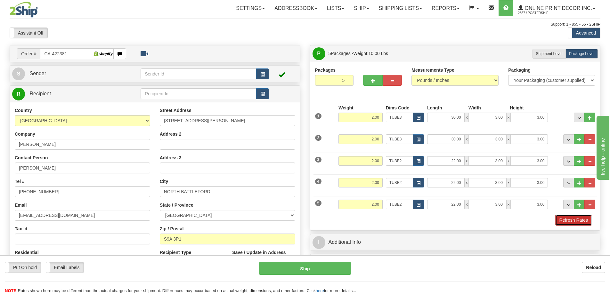
click at [569, 220] on button "Refresh Rates" at bounding box center [573, 220] width 37 height 11
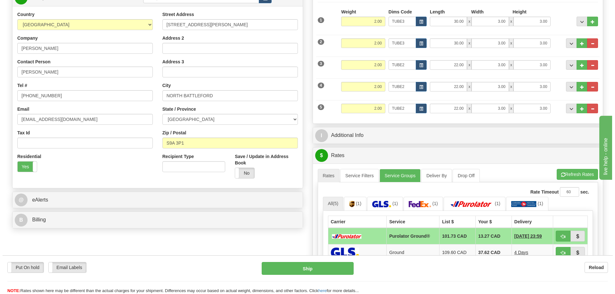
scroll to position [160, 0]
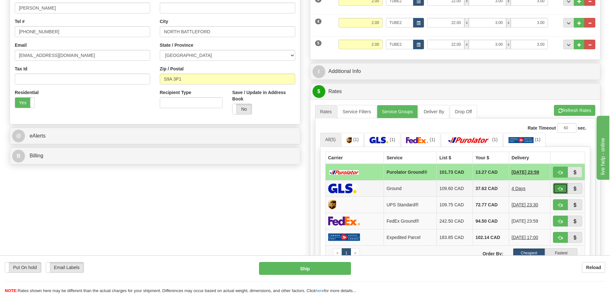
click at [557, 188] on button "button" at bounding box center [560, 188] width 15 height 11
type input "1"
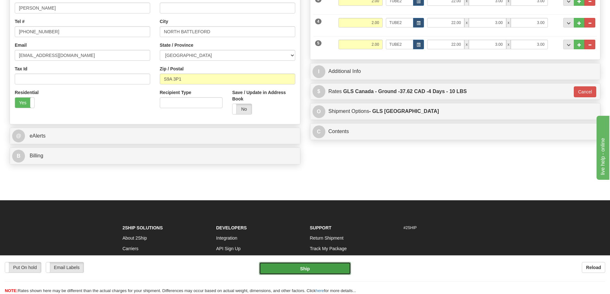
click at [333, 269] on button "Ship" at bounding box center [305, 268] width 92 height 13
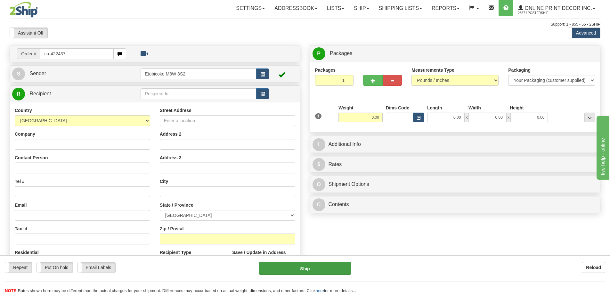
type input "ca-422437"
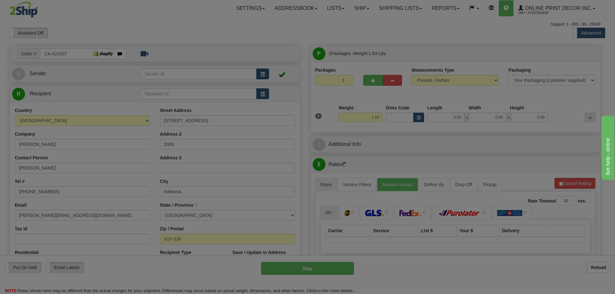
type input "KELOWNA"
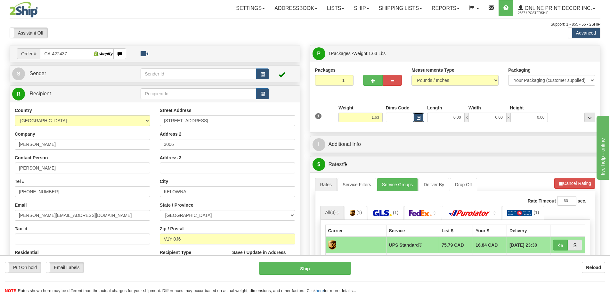
click at [418, 114] on button "button" at bounding box center [418, 118] width 11 height 10
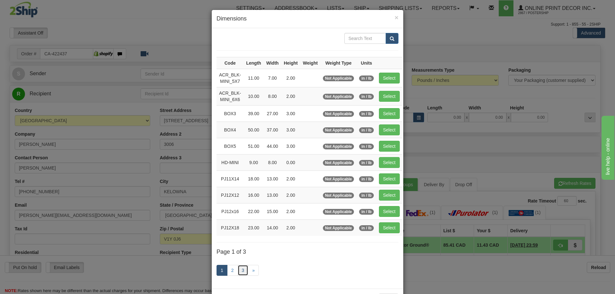
click at [240, 264] on div "1 2 3 »" at bounding box center [307, 271] width 182 height 25
click at [243, 266] on link "3" at bounding box center [242, 270] width 11 height 11
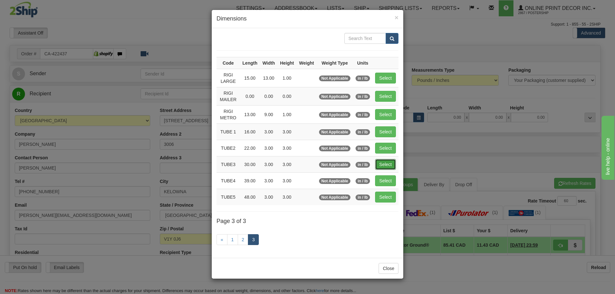
click at [382, 161] on button "Select" at bounding box center [385, 164] width 21 height 11
type input "TUBE3"
type input "30.00"
type input "3.00"
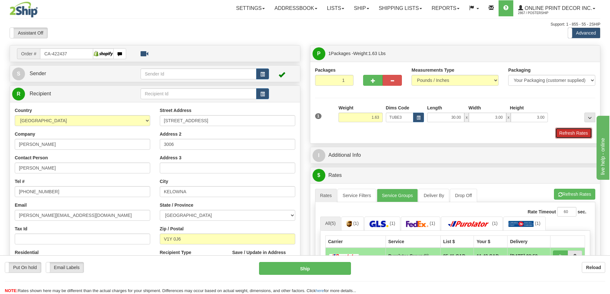
click at [571, 133] on button "Refresh Rates" at bounding box center [573, 133] width 37 height 11
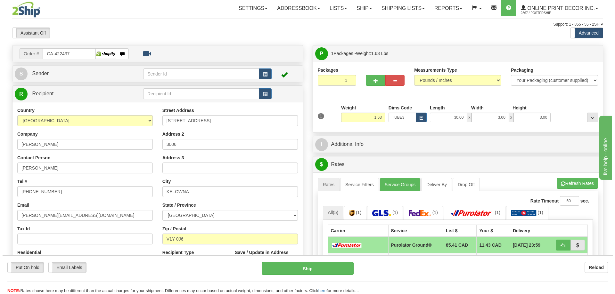
scroll to position [32, 0]
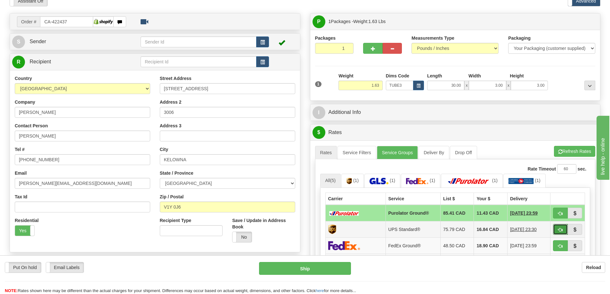
click at [563, 228] on button "button" at bounding box center [560, 229] width 15 height 11
type input "11"
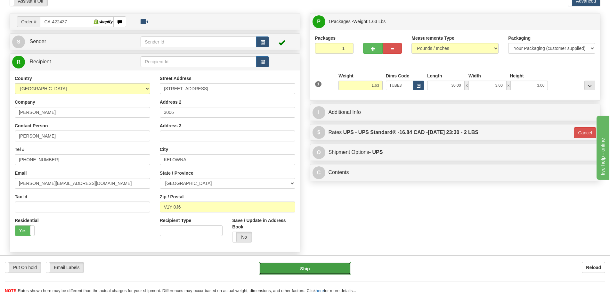
click at [328, 269] on button "Ship" at bounding box center [305, 268] width 92 height 13
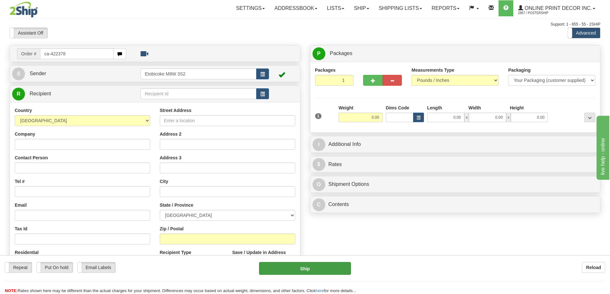
type input "ca-422378"
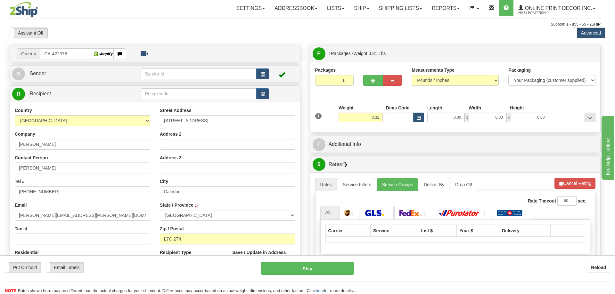
type input "[GEOGRAPHIC_DATA]"
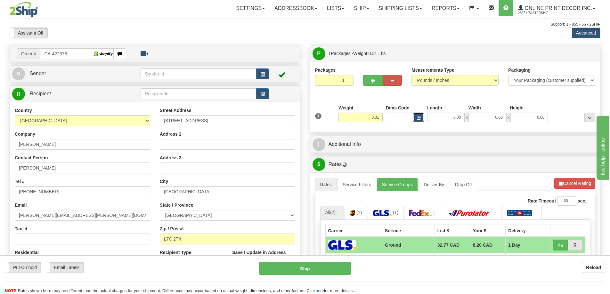
click at [419, 117] on span "button" at bounding box center [418, 118] width 4 height 4
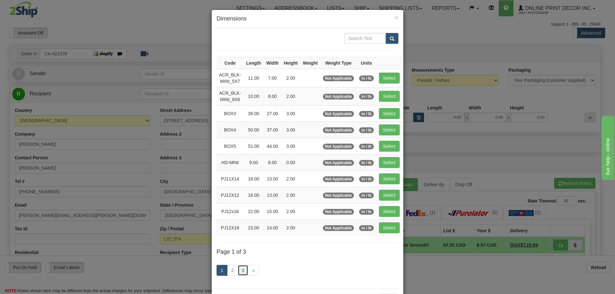
click at [243, 267] on link "3" at bounding box center [242, 270] width 11 height 11
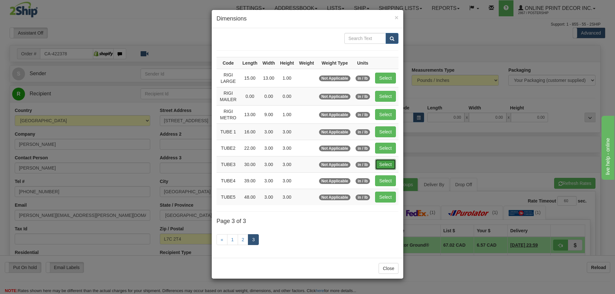
click at [391, 164] on button "Select" at bounding box center [385, 164] width 21 height 11
type input "TUBE3"
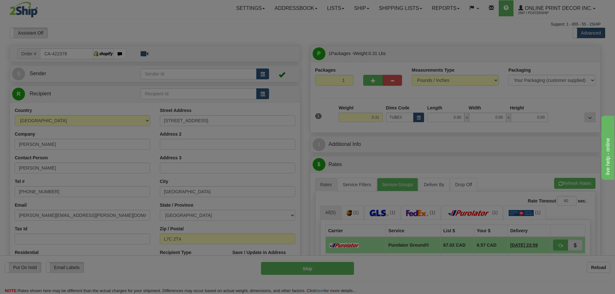
type input "30.00"
type input "3.00"
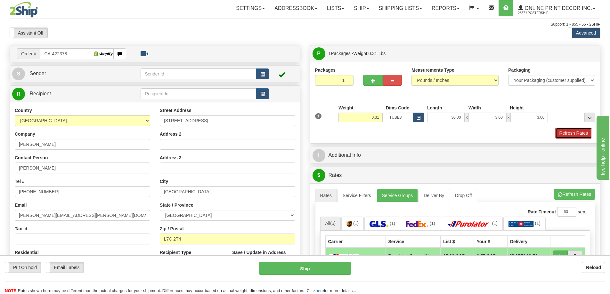
drag, startPoint x: 567, startPoint y: 134, endPoint x: 559, endPoint y: 134, distance: 7.7
click at [566, 134] on button "Refresh Rates" at bounding box center [573, 133] width 37 height 11
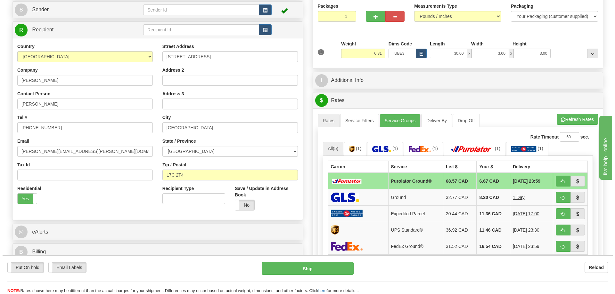
scroll to position [96, 0]
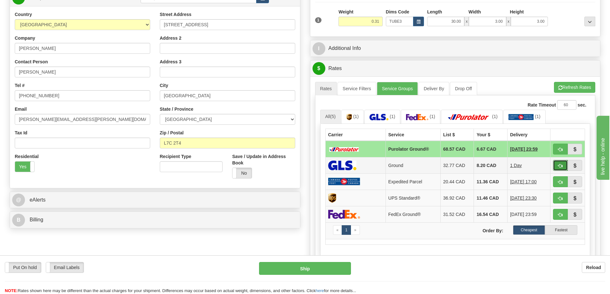
click at [560, 165] on span "button" at bounding box center [560, 166] width 4 height 4
type input "1"
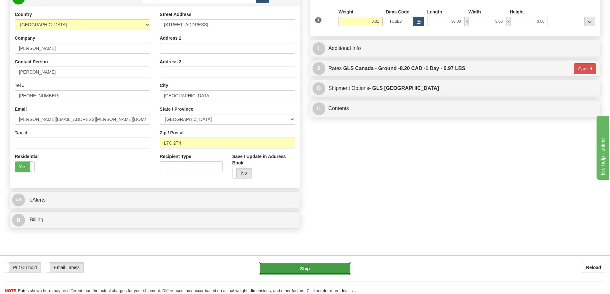
click at [316, 269] on button "Ship" at bounding box center [305, 268] width 92 height 13
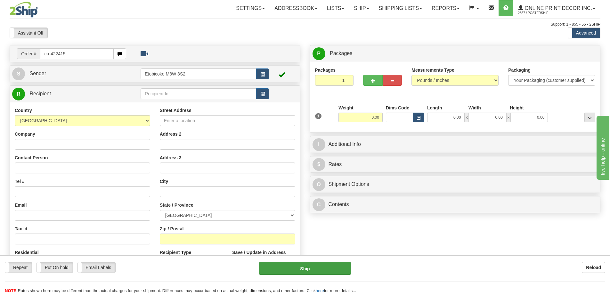
type input "ca-422415"
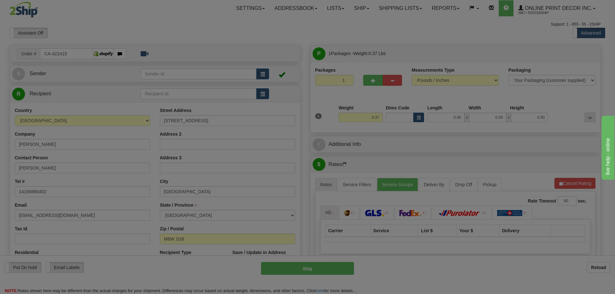
type input "ETOBICOKE"
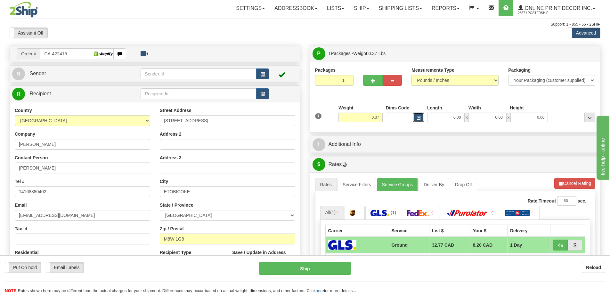
click at [417, 117] on span "button" at bounding box center [418, 118] width 4 height 4
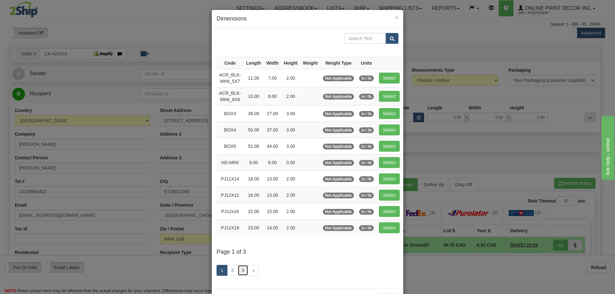
click at [238, 270] on link "3" at bounding box center [242, 270] width 11 height 11
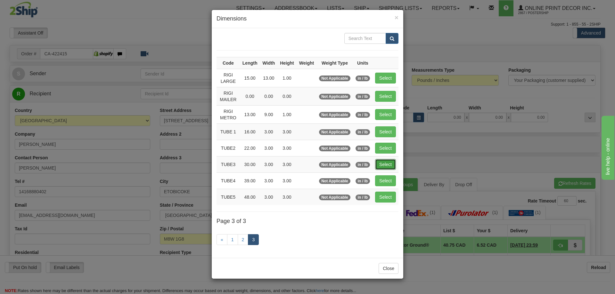
click at [388, 165] on button "Select" at bounding box center [385, 164] width 21 height 11
type input "TUBE3"
type input "30.00"
type input "3.00"
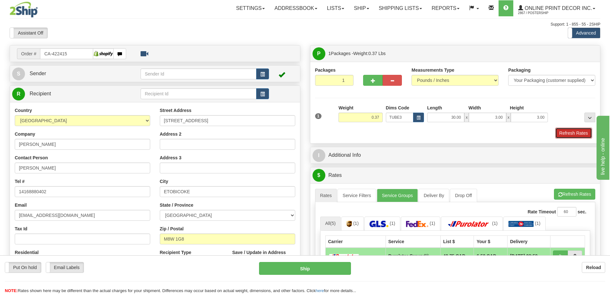
click at [572, 133] on button "Refresh Rates" at bounding box center [573, 133] width 37 height 11
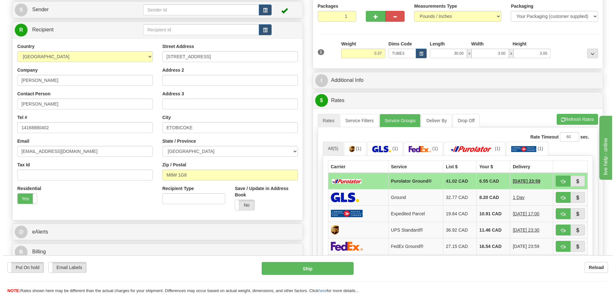
scroll to position [128, 0]
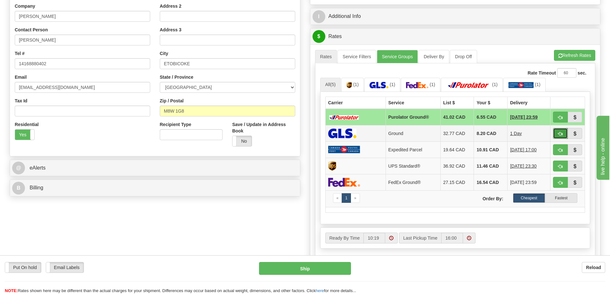
click at [557, 133] on button "button" at bounding box center [560, 133] width 15 height 11
type input "1"
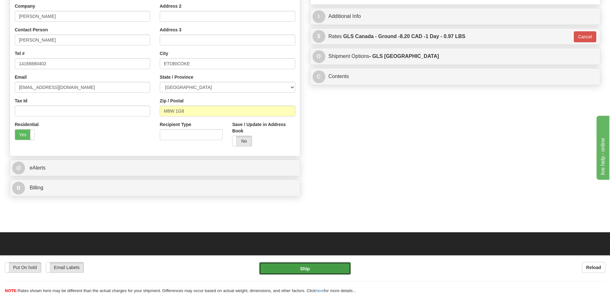
click at [331, 266] on button "Ship" at bounding box center [305, 268] width 92 height 13
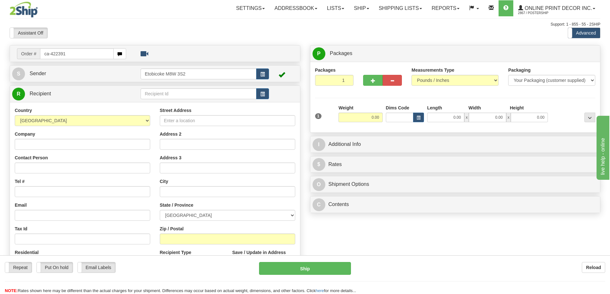
type input "ca-422391"
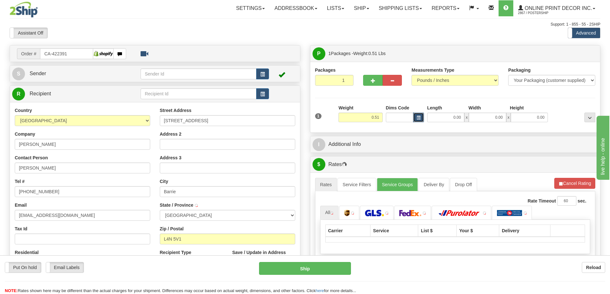
click at [419, 116] on span "button" at bounding box center [418, 118] width 4 height 4
type input "BARRIE"
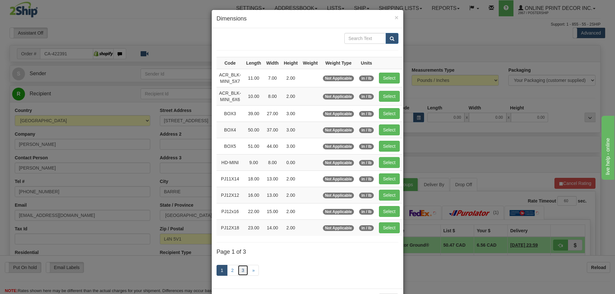
click at [239, 272] on link "3" at bounding box center [242, 270] width 11 height 11
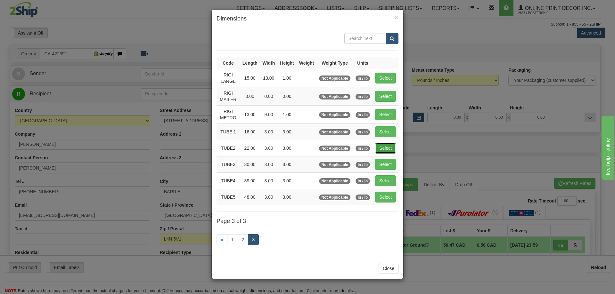
click at [385, 149] on button "Select" at bounding box center [385, 148] width 21 height 11
type input "TUBE2"
type input "22.00"
type input "3.00"
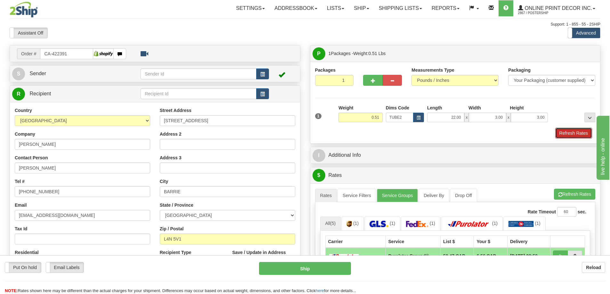
click at [577, 131] on button "Refresh Rates" at bounding box center [573, 133] width 37 height 11
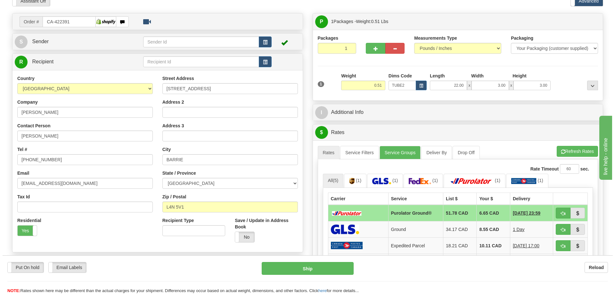
scroll to position [64, 0]
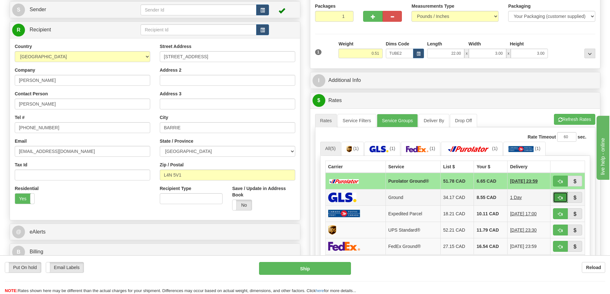
click at [561, 196] on button "button" at bounding box center [560, 197] width 15 height 11
type input "1"
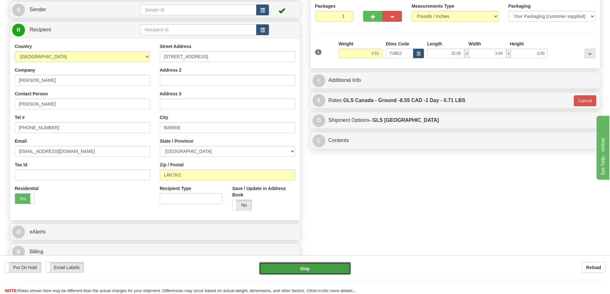
click at [336, 270] on button "Ship" at bounding box center [305, 268] width 92 height 13
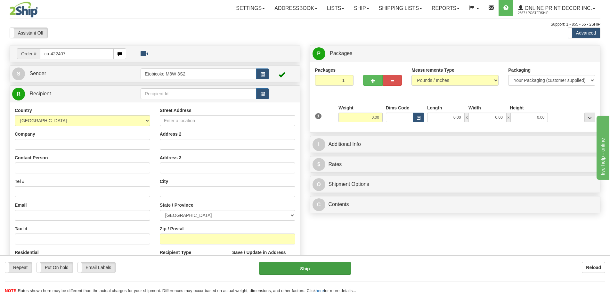
type input "ca-422407"
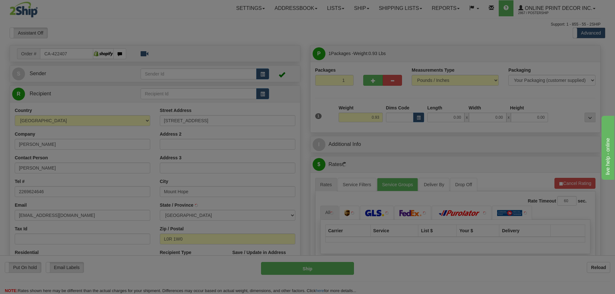
type input "[GEOGRAPHIC_DATA]"
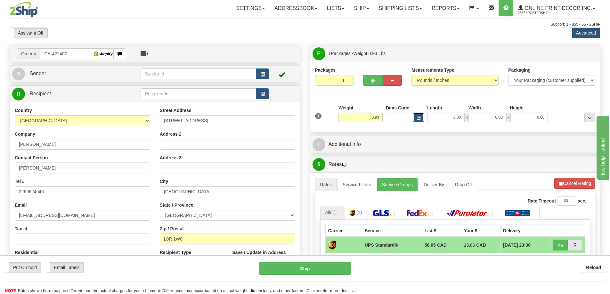
click at [420, 117] on span "button" at bounding box center [418, 118] width 4 height 4
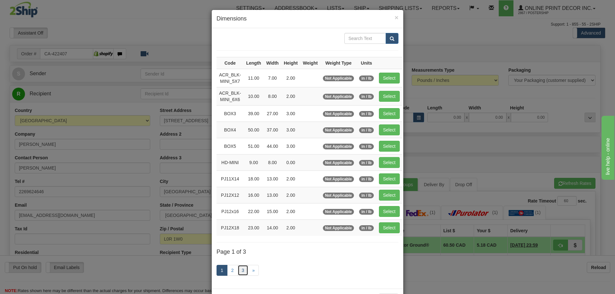
click at [241, 267] on link "3" at bounding box center [242, 270] width 11 height 11
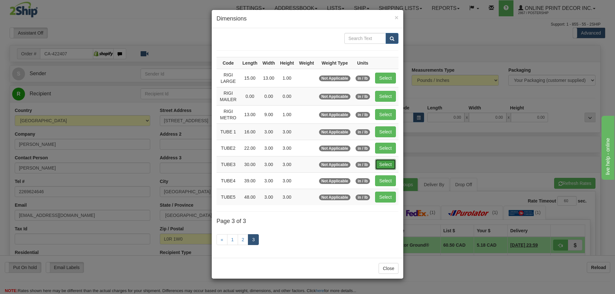
click at [386, 163] on button "Select" at bounding box center [385, 164] width 21 height 11
type input "TUBE3"
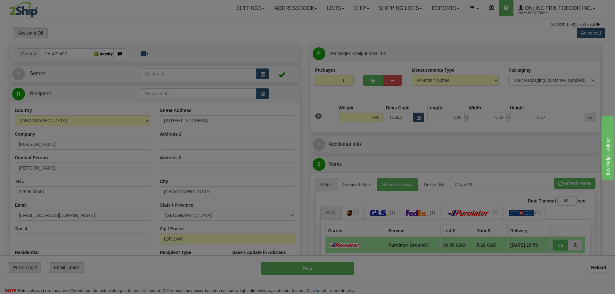
type input "30.00"
type input "3.00"
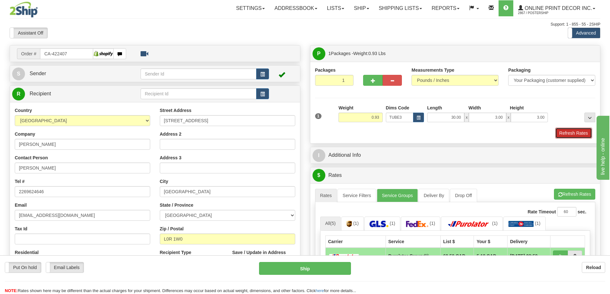
click at [582, 135] on button "Refresh Rates" at bounding box center [573, 133] width 37 height 11
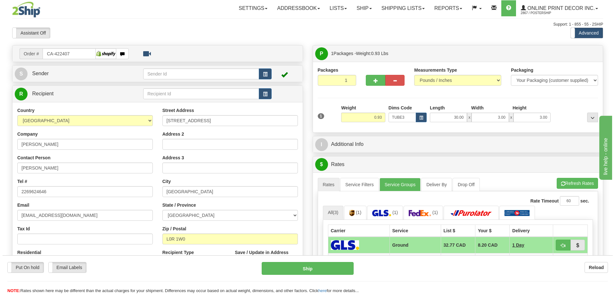
scroll to position [64, 0]
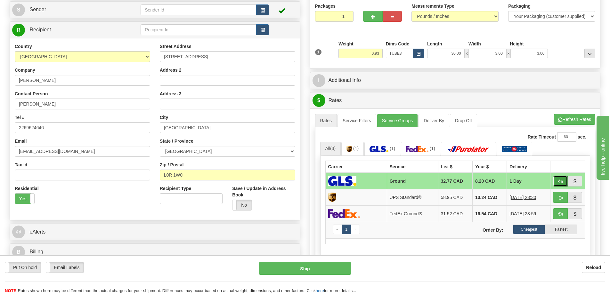
click at [561, 180] on button "button" at bounding box center [560, 181] width 15 height 11
type input "1"
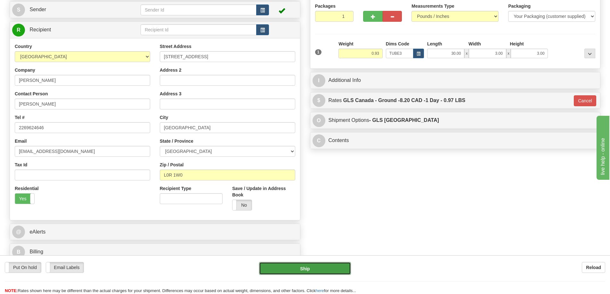
click at [331, 265] on button "Ship" at bounding box center [305, 268] width 92 height 13
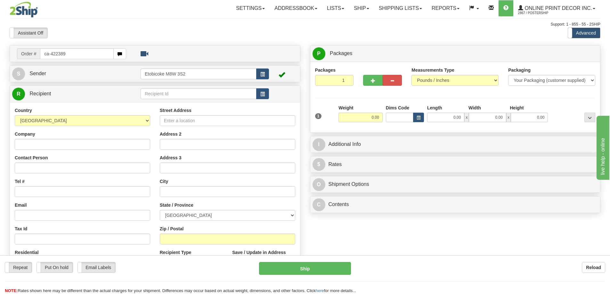
type input "ca-422389"
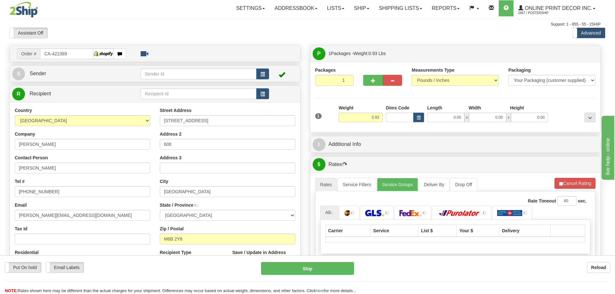
type input "[GEOGRAPHIC_DATA]"
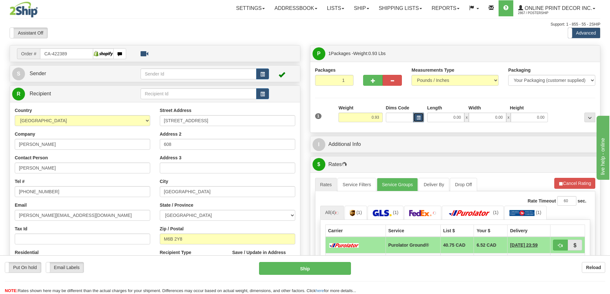
click at [422, 119] on button "button" at bounding box center [418, 118] width 11 height 10
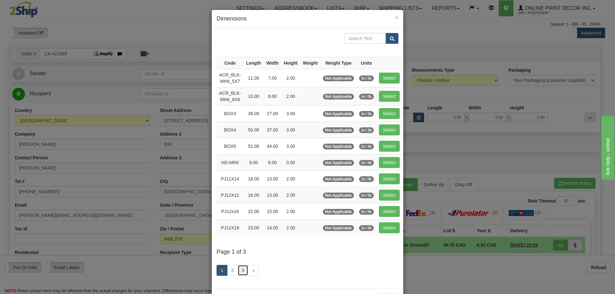
click at [239, 271] on link "3" at bounding box center [242, 270] width 11 height 11
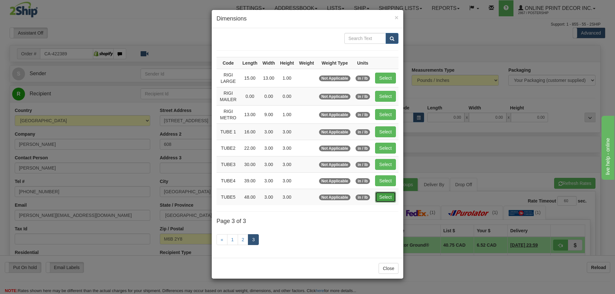
click at [380, 196] on button "Select" at bounding box center [385, 197] width 21 height 11
type input "TUBE5"
type input "48.00"
type input "3.00"
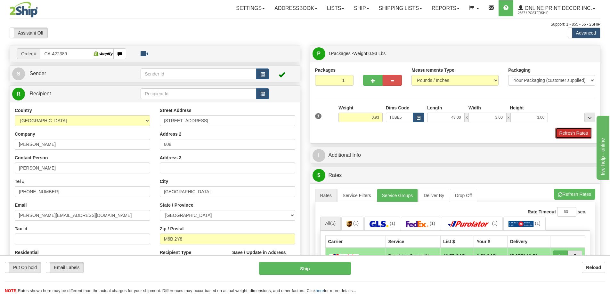
click at [575, 130] on button "Refresh Rates" at bounding box center [573, 133] width 37 height 11
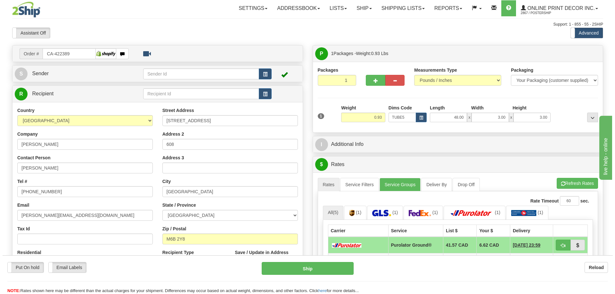
scroll to position [64, 0]
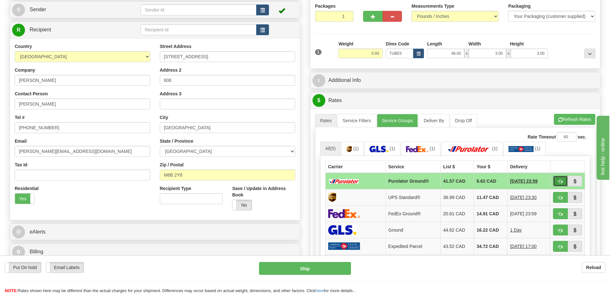
click at [559, 181] on span "button" at bounding box center [560, 182] width 4 height 4
type input "260"
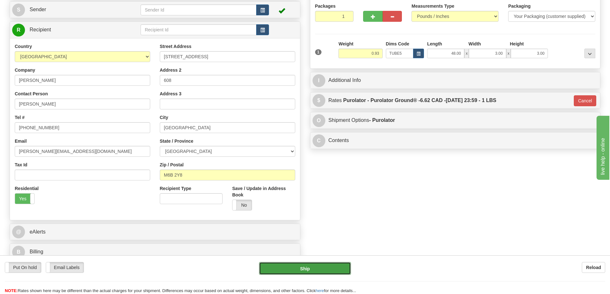
click at [337, 269] on button "Ship" at bounding box center [305, 268] width 92 height 13
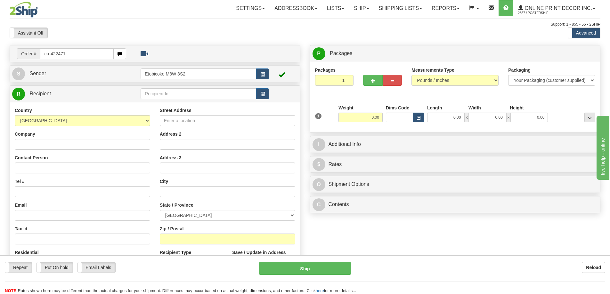
type input "ca-422471"
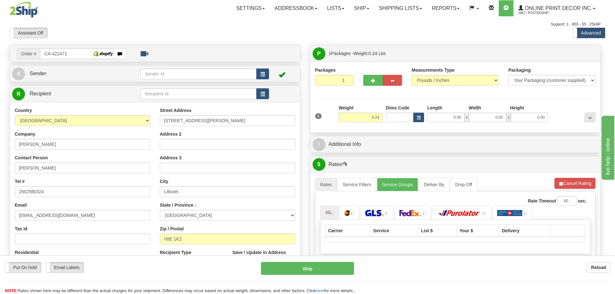
type input "WHISTLER"
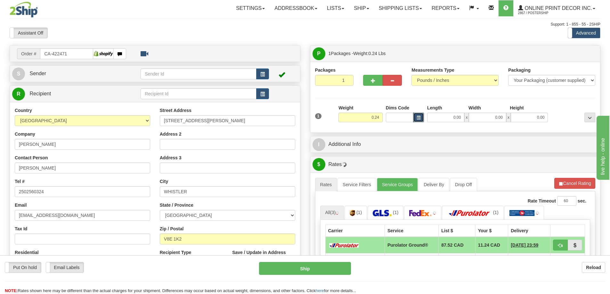
click at [419, 118] on span "button" at bounding box center [418, 118] width 4 height 4
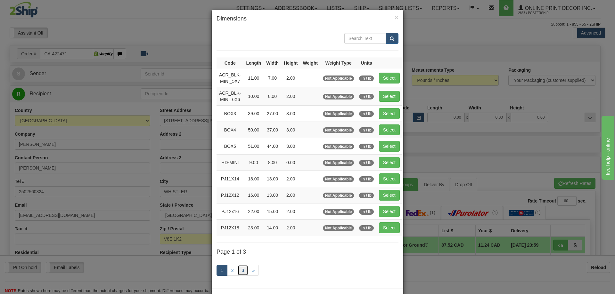
click at [241, 271] on link "3" at bounding box center [242, 270] width 11 height 11
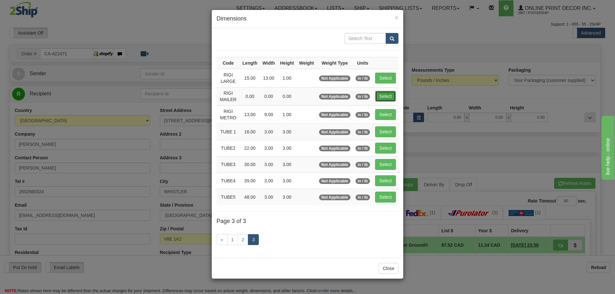
click at [387, 95] on button "Select" at bounding box center [385, 96] width 21 height 11
type input "RIGI MAILER"
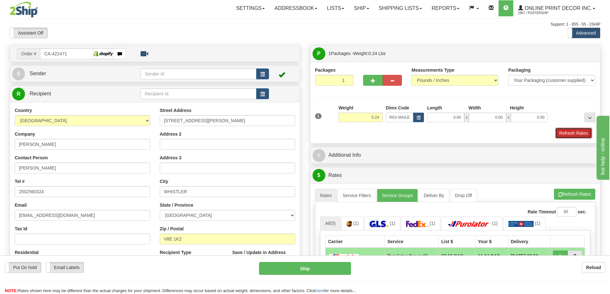
click at [571, 134] on button "Refresh Rates" at bounding box center [573, 133] width 37 height 11
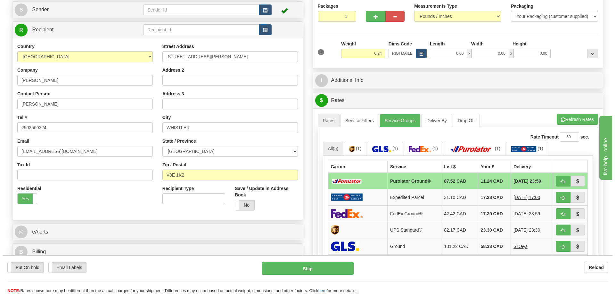
scroll to position [96, 0]
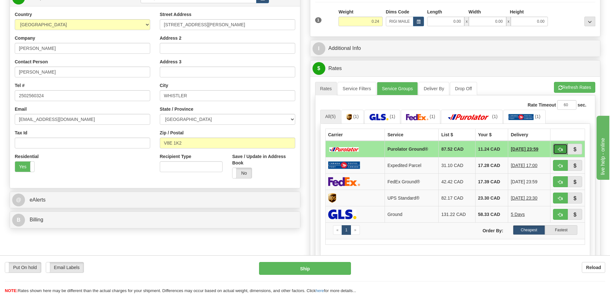
click at [560, 148] on button "button" at bounding box center [560, 149] width 15 height 11
type input "260"
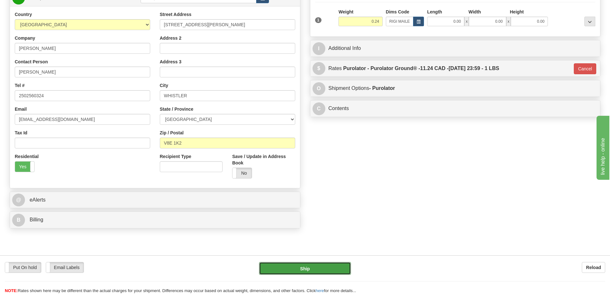
click at [323, 270] on button "Ship" at bounding box center [305, 268] width 92 height 13
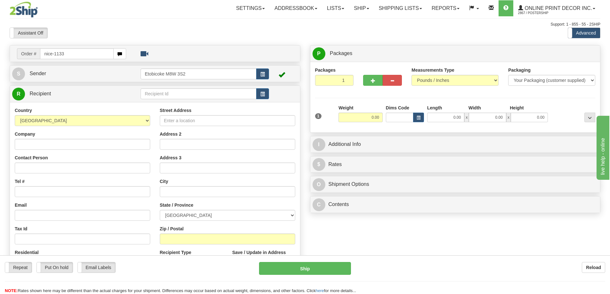
type input "nice-1133"
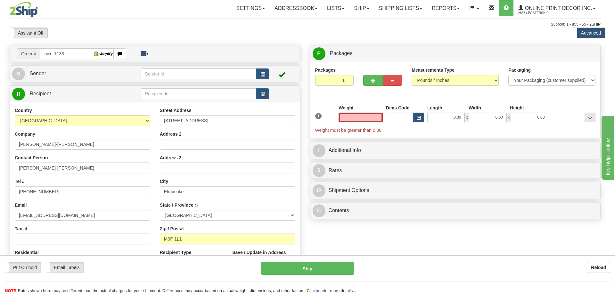
type input "ETOBICOKE"
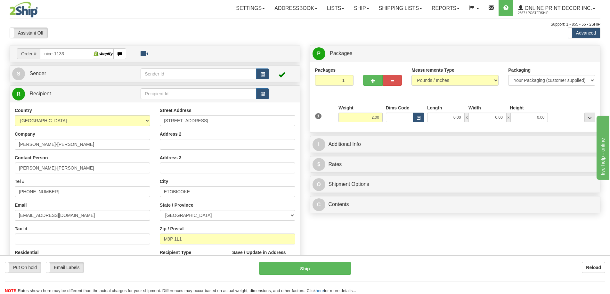
type input "2.00"
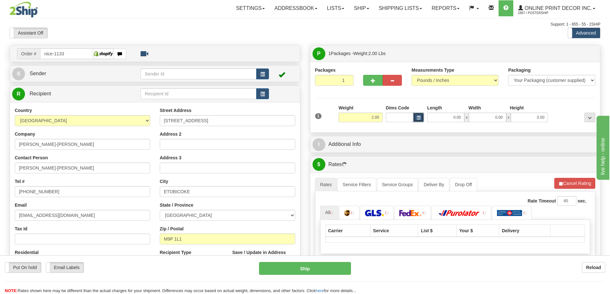
click at [418, 117] on span "button" at bounding box center [418, 118] width 4 height 4
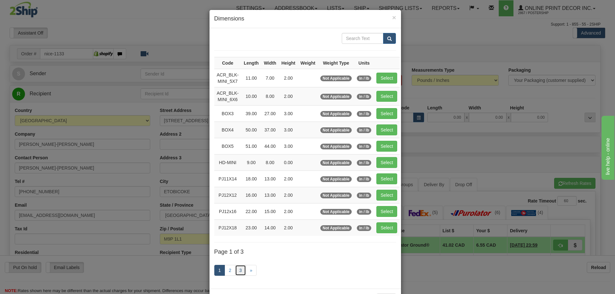
click at [237, 269] on link "3" at bounding box center [240, 270] width 11 height 11
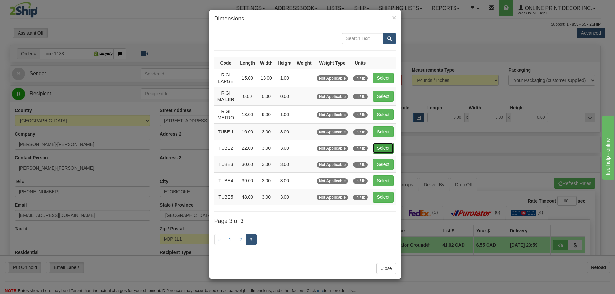
click at [380, 144] on button "Select" at bounding box center [383, 148] width 21 height 11
type input "TUBE2"
type input "22.00"
type input "3.00"
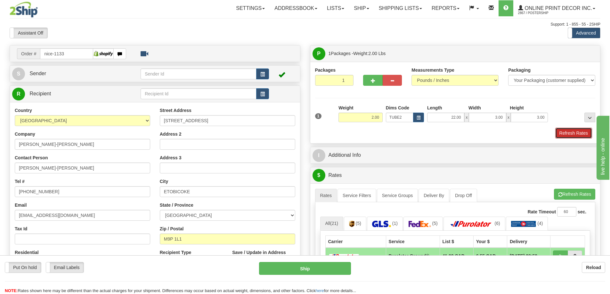
click at [566, 133] on button "Refresh Rates" at bounding box center [573, 133] width 37 height 11
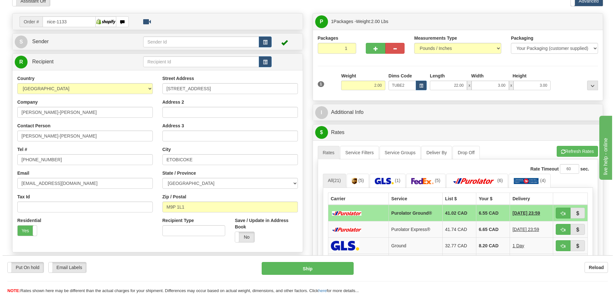
scroll to position [96, 0]
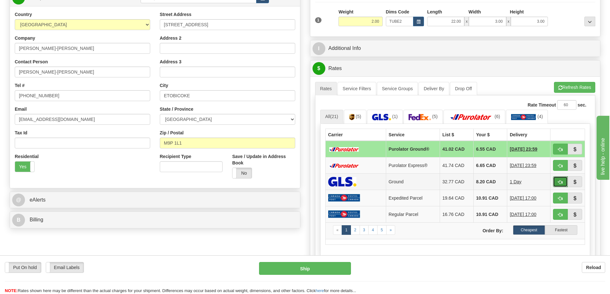
click at [559, 181] on span "button" at bounding box center [560, 182] width 4 height 4
type input "1"
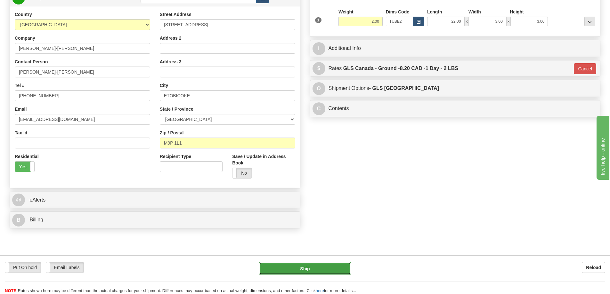
click at [320, 267] on button "Ship" at bounding box center [305, 268] width 92 height 13
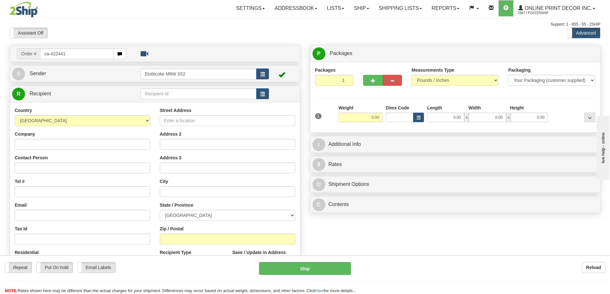
type input "ca-422441"
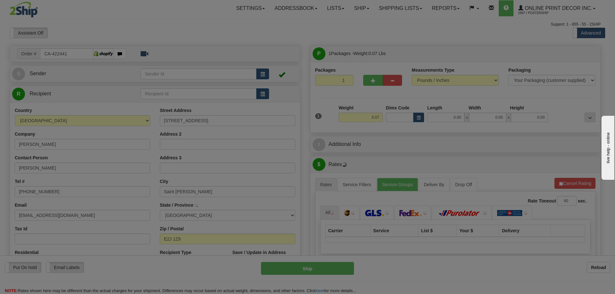
type input "SAINT [PERSON_NAME]"
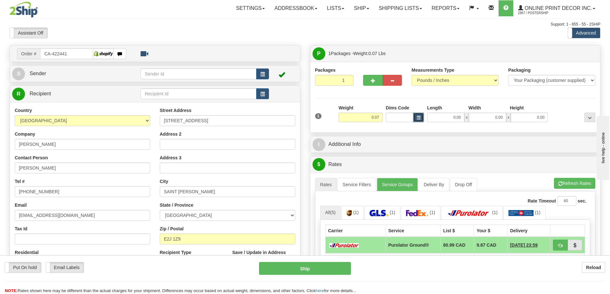
click at [416, 116] on span "button" at bounding box center [418, 118] width 4 height 4
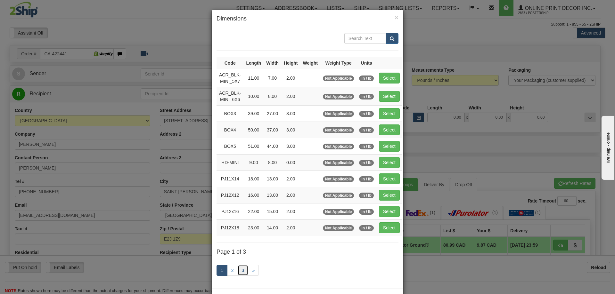
click at [238, 269] on link "3" at bounding box center [242, 270] width 11 height 11
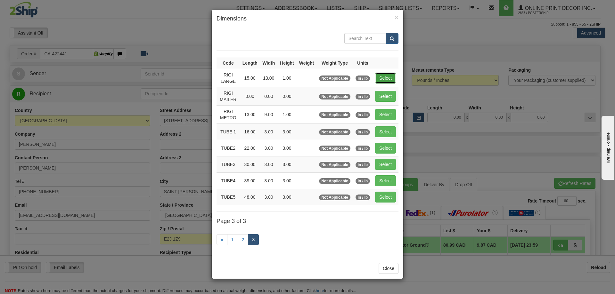
click at [385, 73] on button "Select" at bounding box center [385, 78] width 21 height 11
type input "RIGI LARGE"
type input "15.00"
type input "13.00"
type input "1.00"
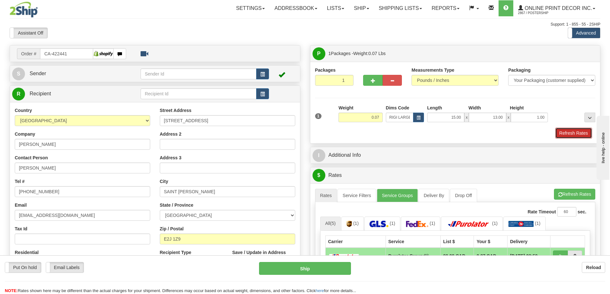
click at [567, 133] on button "Refresh Rates" at bounding box center [573, 133] width 37 height 11
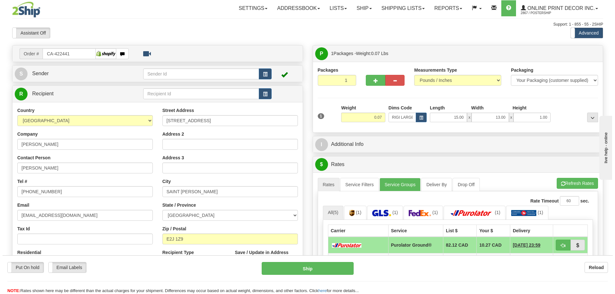
scroll to position [96, 0]
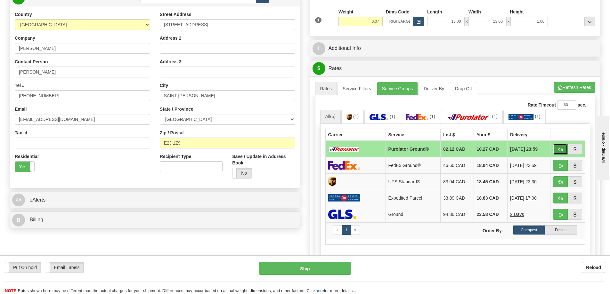
click at [559, 148] on span "button" at bounding box center [560, 150] width 4 height 4
type input "260"
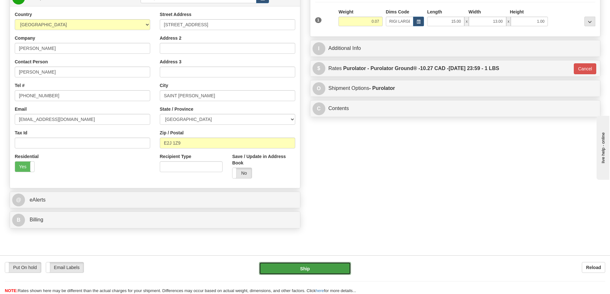
click at [340, 270] on button "Ship" at bounding box center [305, 268] width 92 height 13
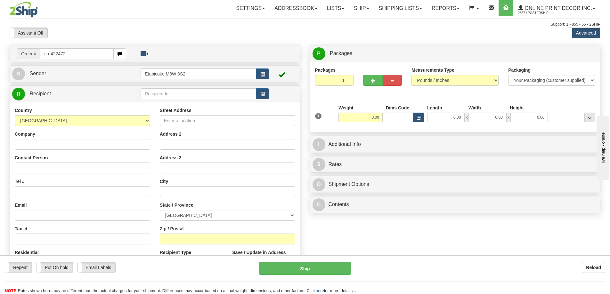
type input "ca-422472"
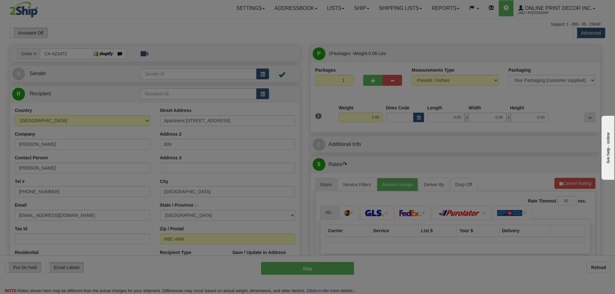
type input "ETOBICOKE"
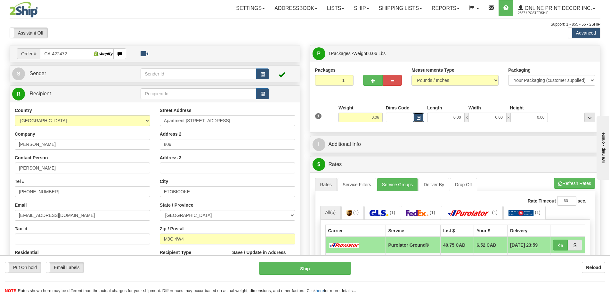
click at [421, 119] on button "button" at bounding box center [418, 118] width 11 height 10
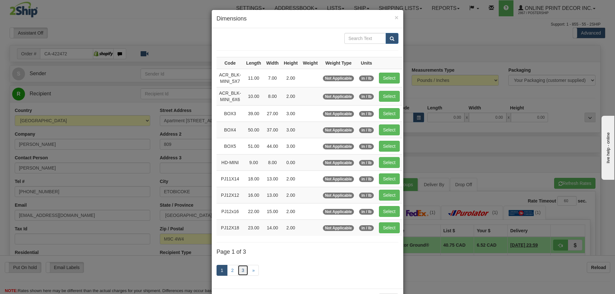
click at [244, 268] on link "3" at bounding box center [242, 270] width 11 height 11
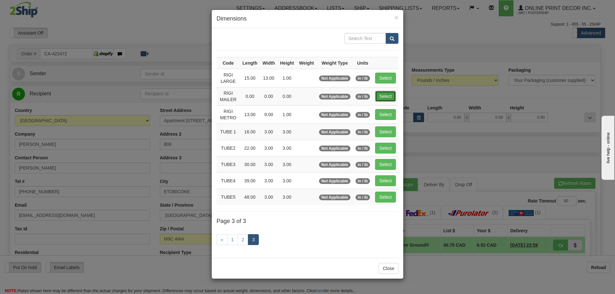
click at [384, 95] on button "Select" at bounding box center [385, 96] width 21 height 11
type input "RIGI MAILER"
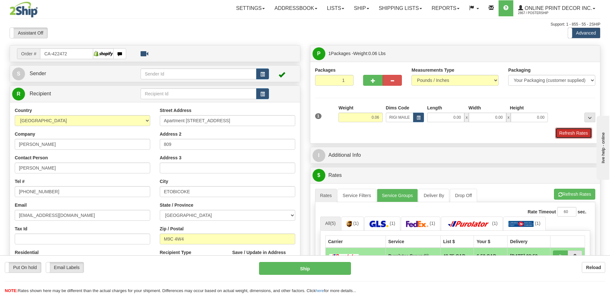
click at [567, 132] on button "Refresh Rates" at bounding box center [573, 133] width 37 height 11
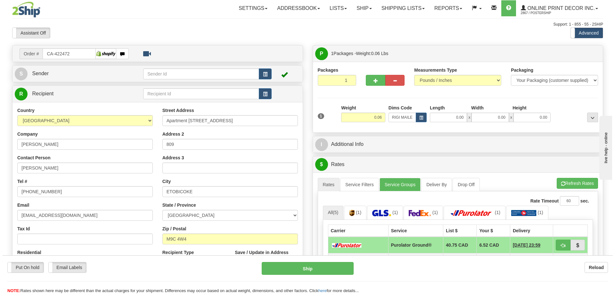
scroll to position [96, 0]
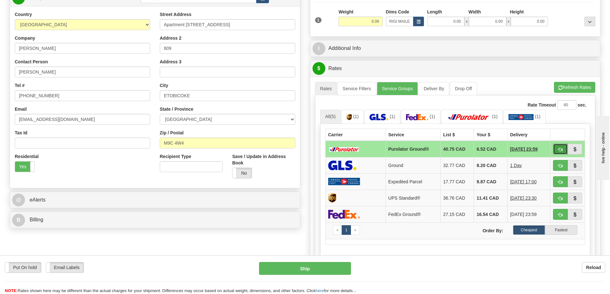
click at [556, 149] on button "button" at bounding box center [560, 149] width 15 height 11
type input "260"
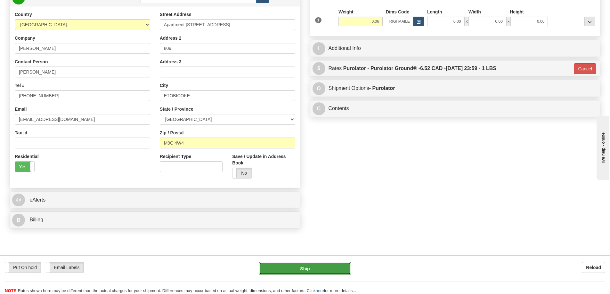
click at [326, 265] on button "Ship" at bounding box center [305, 268] width 92 height 13
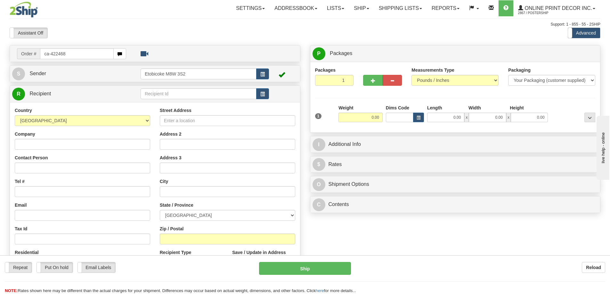
type input "ca-422468"
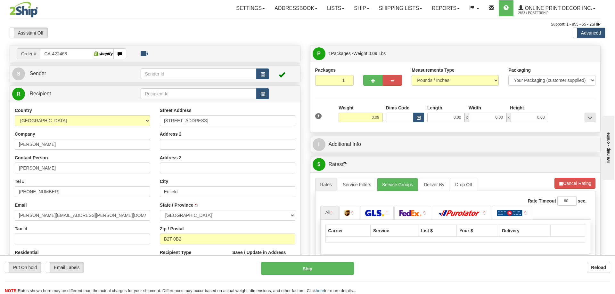
type input "ENFIELD"
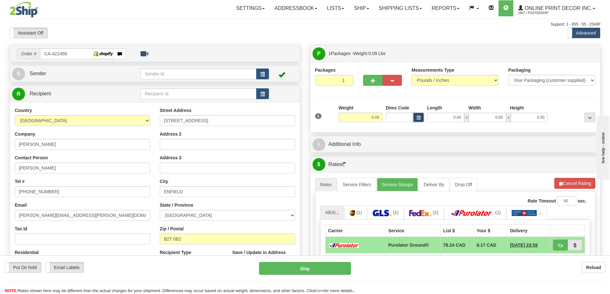
click at [419, 116] on button "button" at bounding box center [418, 118] width 11 height 10
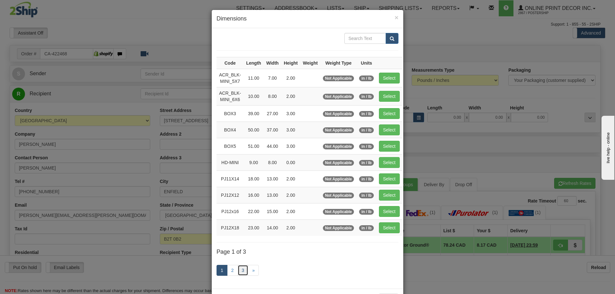
click at [239, 272] on link "3" at bounding box center [242, 270] width 11 height 11
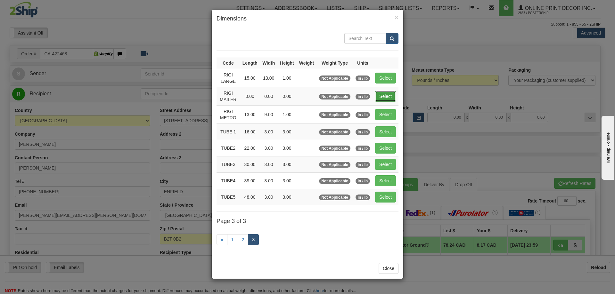
click at [384, 95] on button "Select" at bounding box center [385, 96] width 21 height 11
type input "RIGI MAILER"
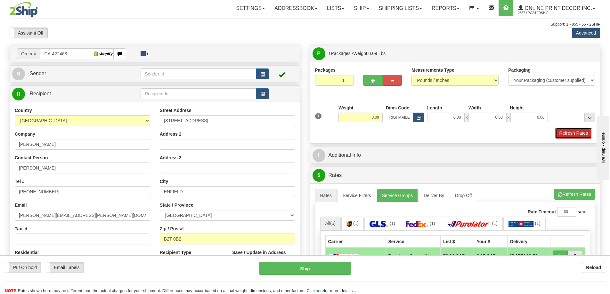
drag, startPoint x: 584, startPoint y: 134, endPoint x: 582, endPoint y: 131, distance: 3.3
click at [583, 133] on button "Refresh Rates" at bounding box center [573, 133] width 37 height 11
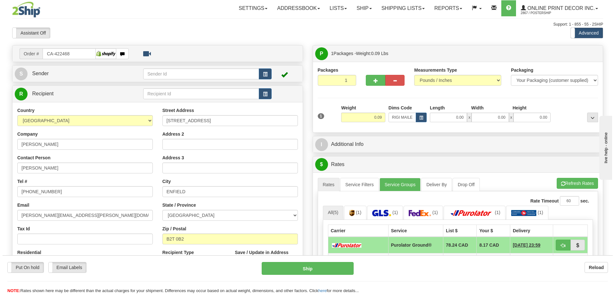
scroll to position [64, 0]
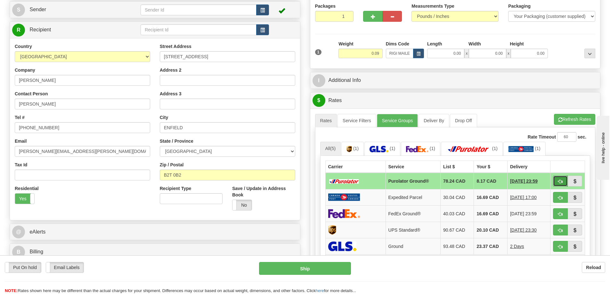
click at [555, 180] on button "button" at bounding box center [560, 181] width 15 height 11
type input "260"
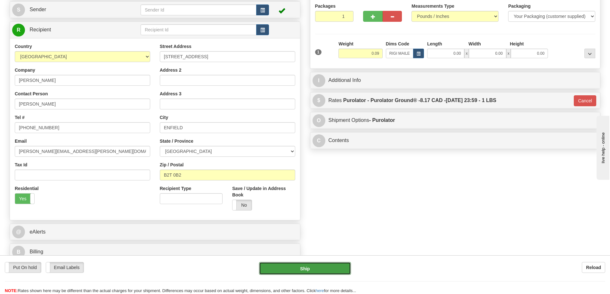
click at [332, 271] on button "Ship" at bounding box center [305, 268] width 92 height 13
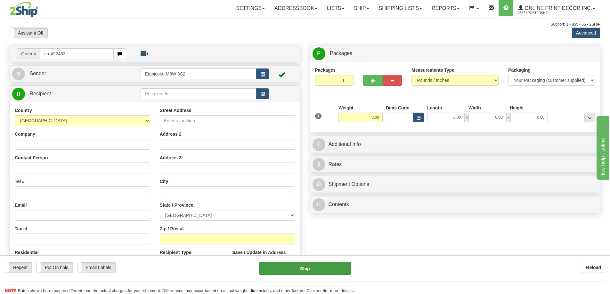
type input "ca-422463"
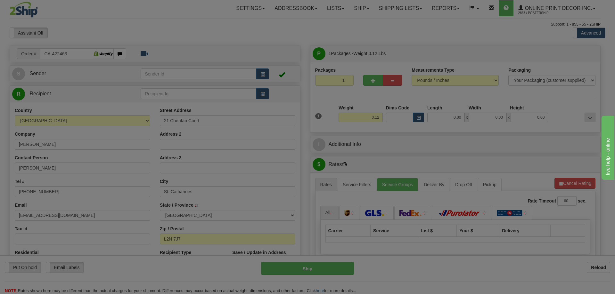
type input "ST CATHARINES"
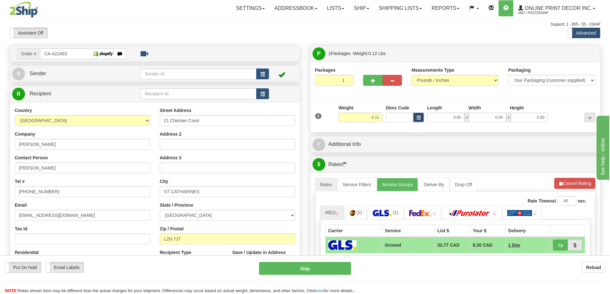
click at [418, 116] on span "button" at bounding box center [418, 118] width 4 height 4
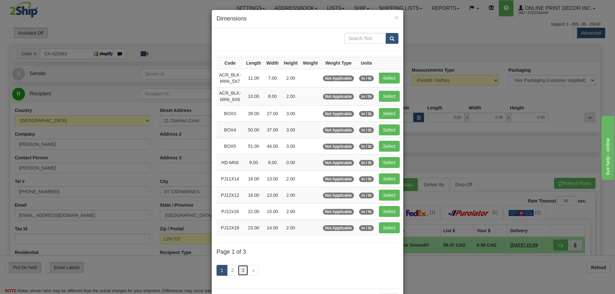
click at [243, 270] on link "3" at bounding box center [242, 270] width 11 height 11
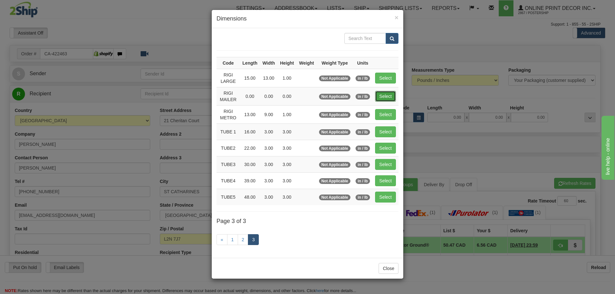
click at [389, 97] on button "Select" at bounding box center [385, 96] width 21 height 11
type input "RIGI MAILER"
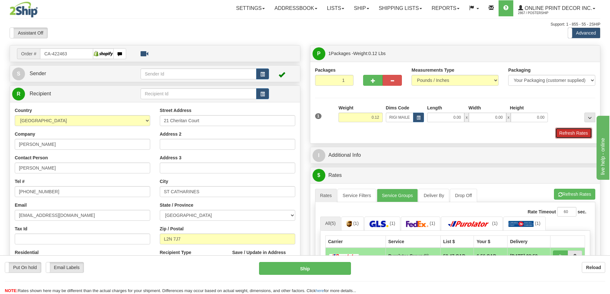
click at [575, 133] on button "Refresh Rates" at bounding box center [573, 133] width 37 height 11
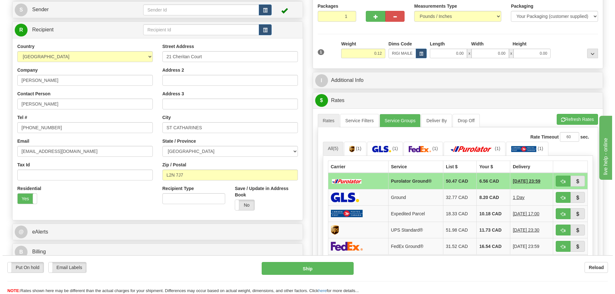
scroll to position [96, 0]
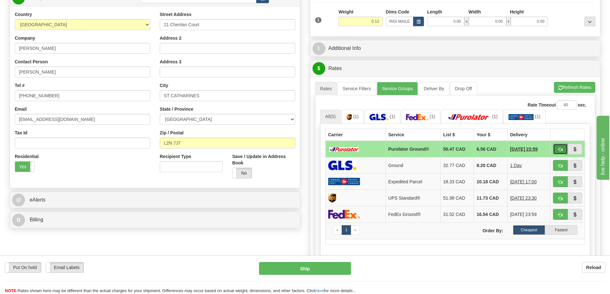
click at [553, 149] on button "button" at bounding box center [560, 149] width 15 height 11
type input "260"
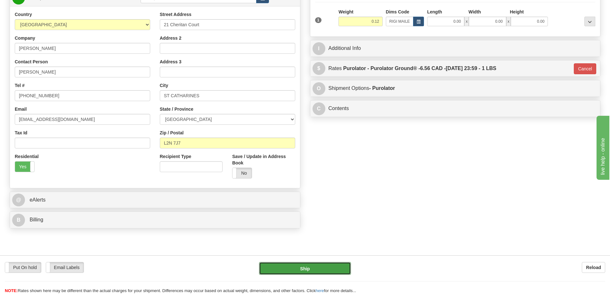
drag, startPoint x: 330, startPoint y: 269, endPoint x: 330, endPoint y: 265, distance: 3.5
click at [330, 265] on button "Ship" at bounding box center [305, 268] width 92 height 13
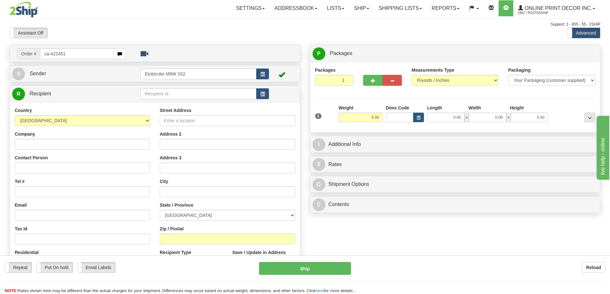
type input "ca-422451"
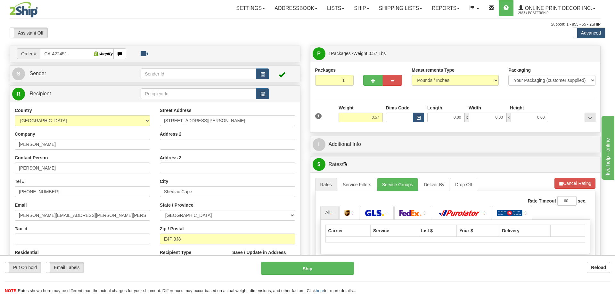
type input "SHEDIAC CAPE"
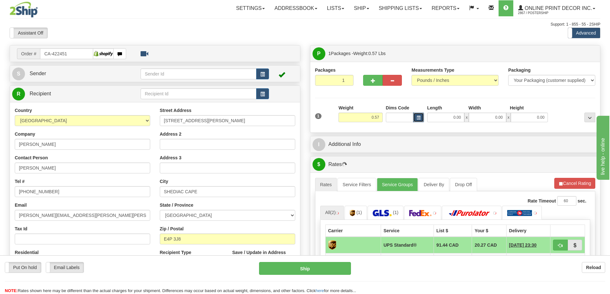
click at [418, 118] on span "button" at bounding box center [418, 118] width 4 height 4
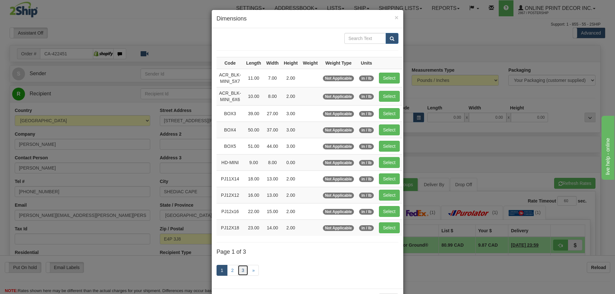
click at [244, 268] on link "3" at bounding box center [242, 270] width 11 height 11
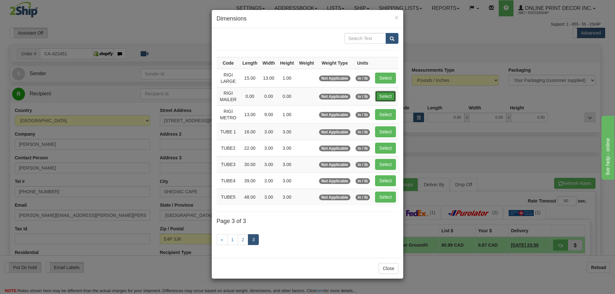
click at [383, 96] on button "Select" at bounding box center [385, 96] width 21 height 11
type input "RIGI MAILER"
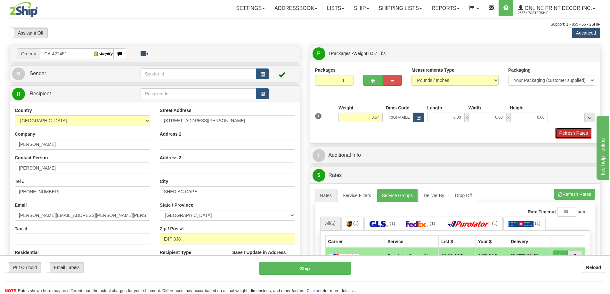
click at [568, 132] on button "Refresh Rates" at bounding box center [573, 133] width 37 height 11
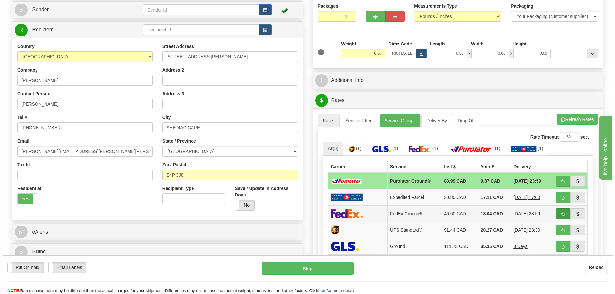
scroll to position [96, 0]
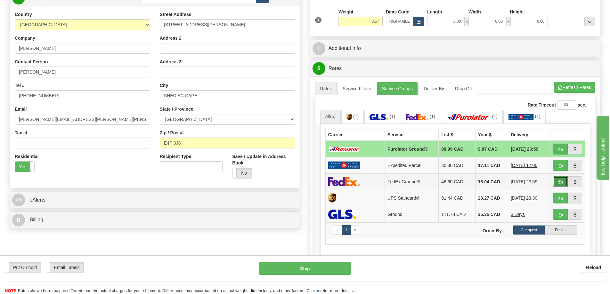
click at [557, 178] on button "button" at bounding box center [560, 181] width 15 height 11
type input "92"
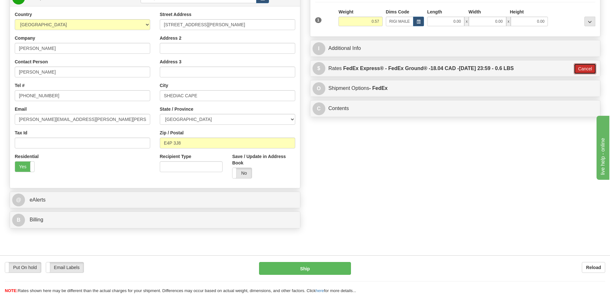
click at [585, 68] on button "Cancel" at bounding box center [585, 68] width 22 height 11
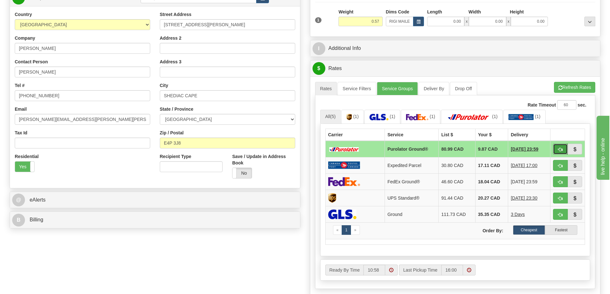
click at [559, 150] on span "button" at bounding box center [560, 150] width 4 height 4
type input "260"
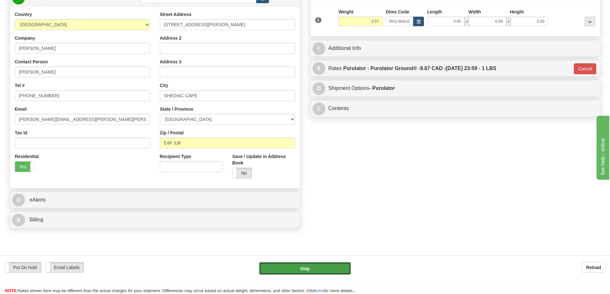
click at [326, 268] on button "Ship" at bounding box center [305, 268] width 92 height 13
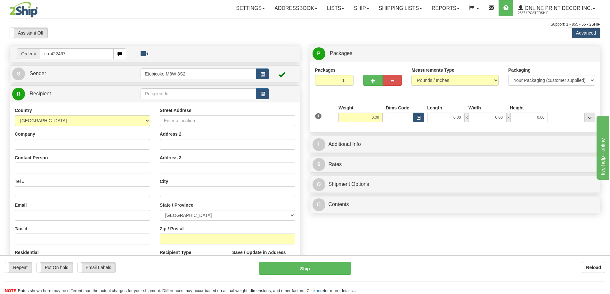
type input "ca-422467"
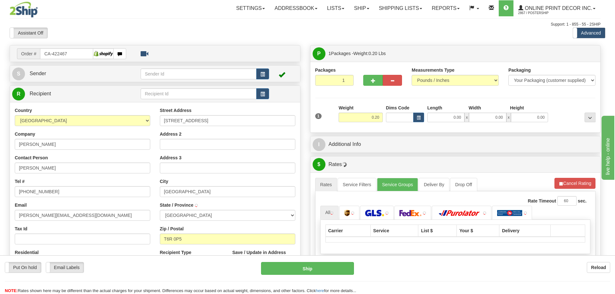
type input "[GEOGRAPHIC_DATA]"
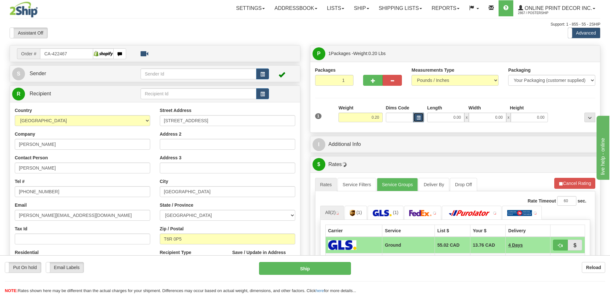
click at [418, 118] on span "button" at bounding box center [418, 118] width 4 height 4
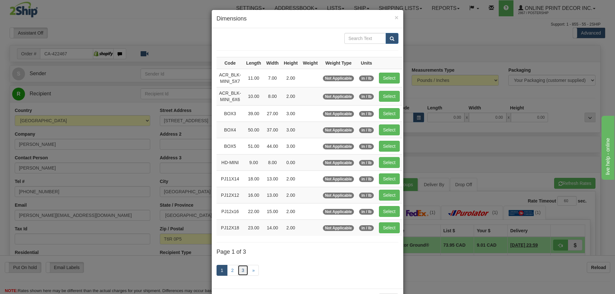
click at [239, 268] on link "3" at bounding box center [242, 270] width 11 height 11
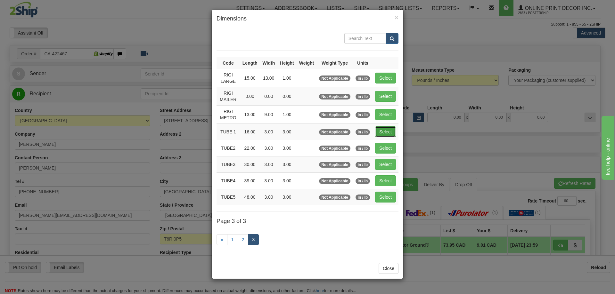
click at [390, 134] on button "Select" at bounding box center [385, 131] width 21 height 11
type input "TUBE 1"
type input "16.00"
type input "3.00"
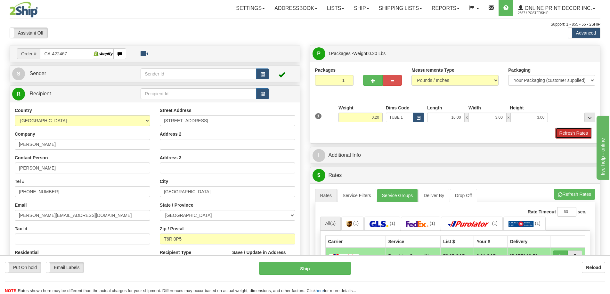
click at [568, 135] on button "Refresh Rates" at bounding box center [573, 133] width 37 height 11
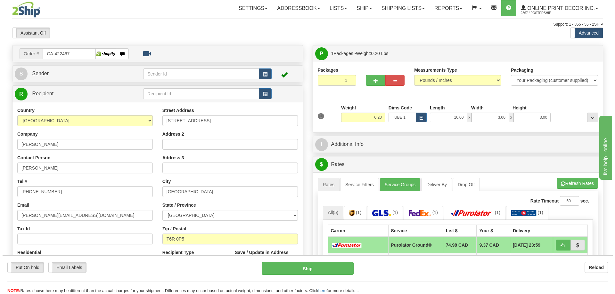
scroll to position [64, 0]
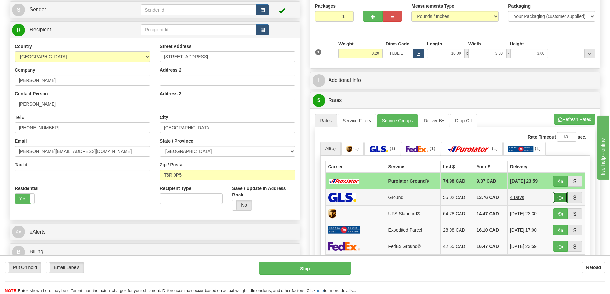
click at [557, 197] on button "button" at bounding box center [560, 197] width 15 height 11
type input "1"
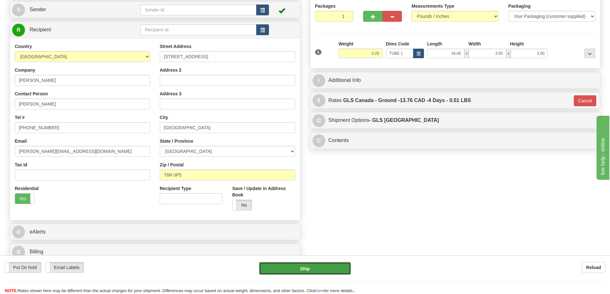
click at [339, 268] on button "Ship" at bounding box center [305, 268] width 92 height 13
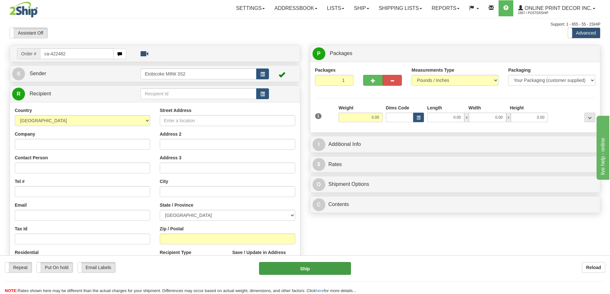
type input "ca-422482"
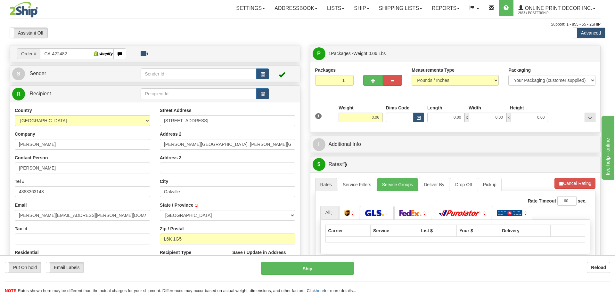
type input "OAKVILLE"
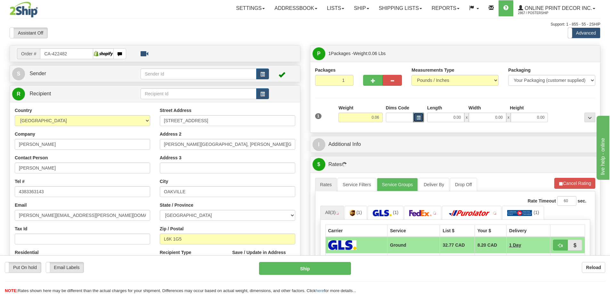
click at [420, 116] on span "button" at bounding box center [418, 118] width 4 height 4
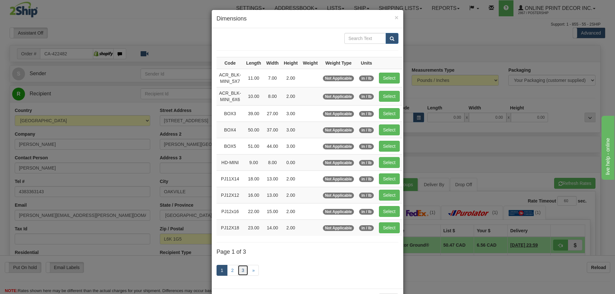
click at [242, 270] on link "3" at bounding box center [242, 270] width 11 height 11
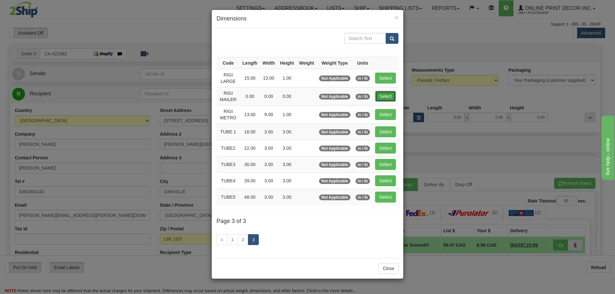
click at [386, 96] on button "Select" at bounding box center [385, 96] width 21 height 11
type input "RIGI MAILER"
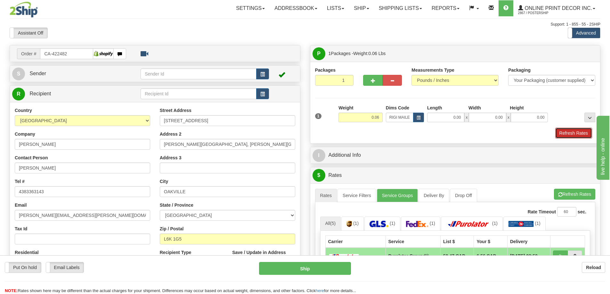
click at [568, 130] on button "Refresh Rates" at bounding box center [573, 133] width 37 height 11
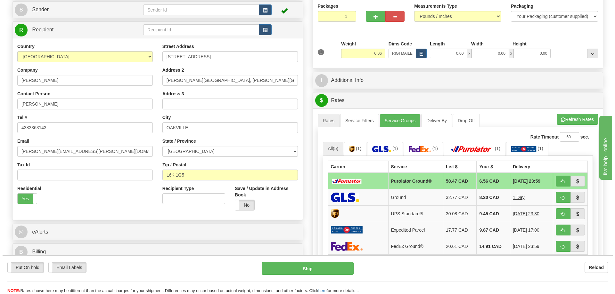
scroll to position [96, 0]
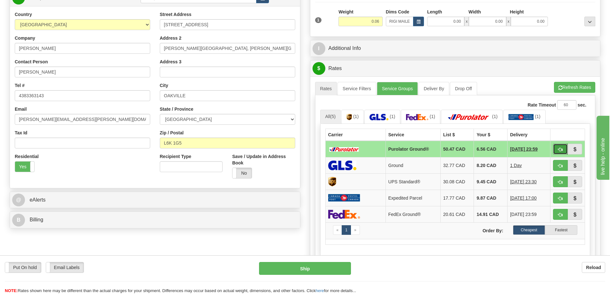
click at [559, 147] on button "button" at bounding box center [560, 149] width 15 height 11
type input "260"
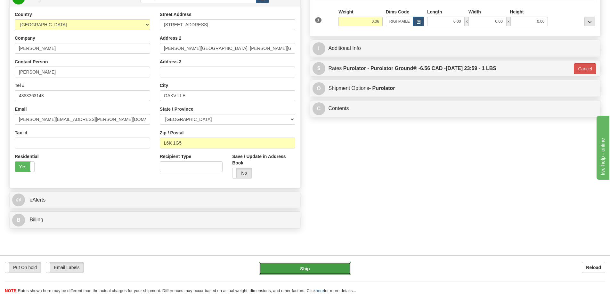
click at [301, 267] on button "Ship" at bounding box center [305, 268] width 92 height 13
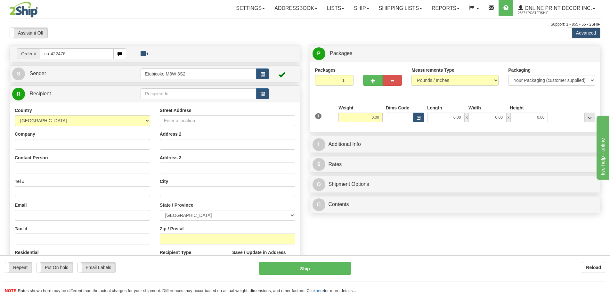
type input "ca-422476"
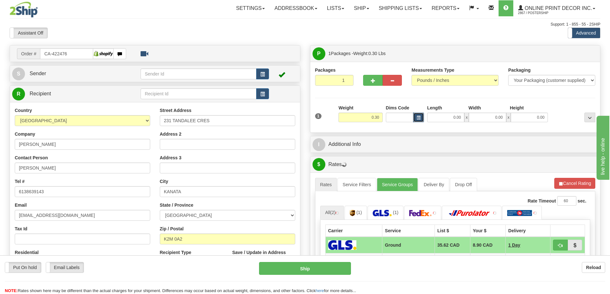
click at [415, 117] on button "button" at bounding box center [418, 118] width 11 height 10
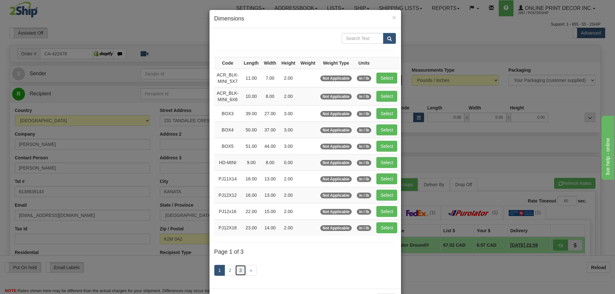
click at [237, 269] on link "3" at bounding box center [240, 270] width 11 height 11
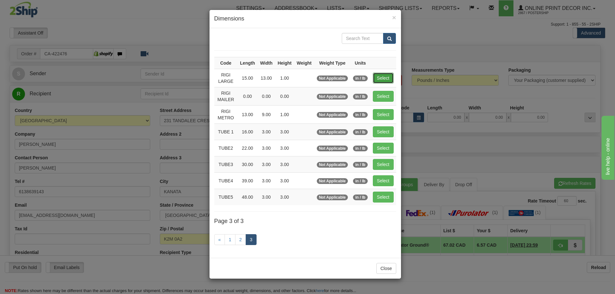
click at [387, 77] on button "Select" at bounding box center [383, 78] width 21 height 11
type input "RIGI LARGE"
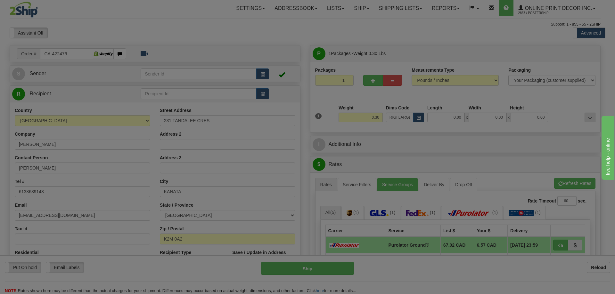
type input "15.00"
type input "13.00"
type input "1.00"
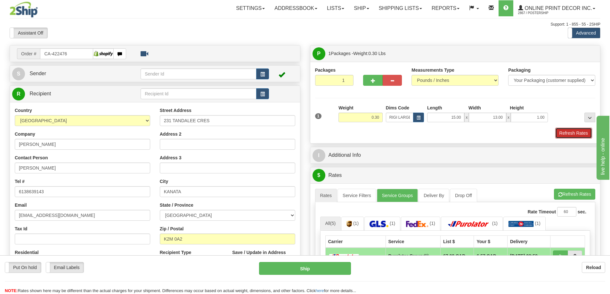
click at [574, 137] on button "Refresh Rates" at bounding box center [573, 133] width 37 height 11
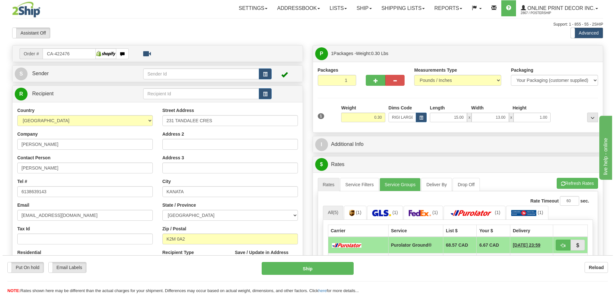
scroll to position [64, 0]
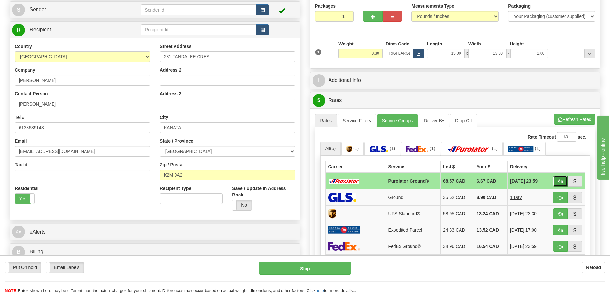
click at [564, 180] on button "button" at bounding box center [560, 181] width 15 height 11
type input "260"
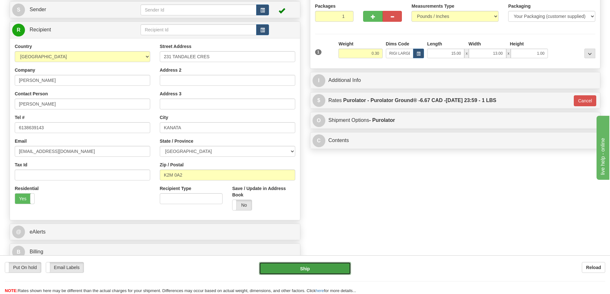
click at [329, 266] on button "Ship" at bounding box center [305, 268] width 92 height 13
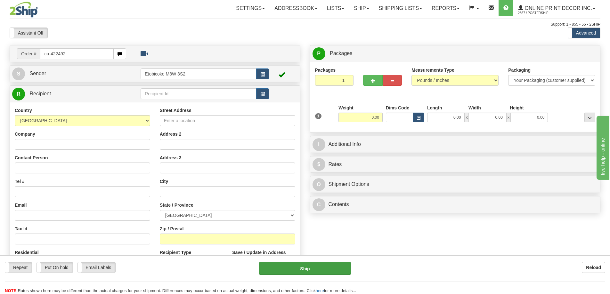
type input "ca-422492"
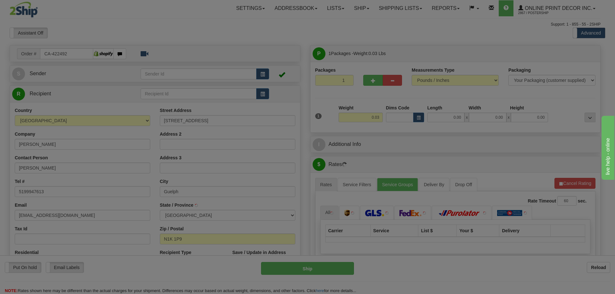
type input "GUELPH"
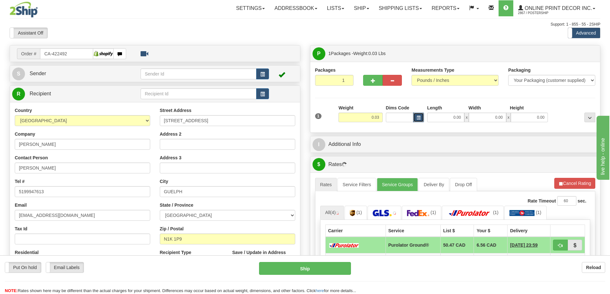
click at [419, 116] on span "button" at bounding box center [418, 118] width 4 height 4
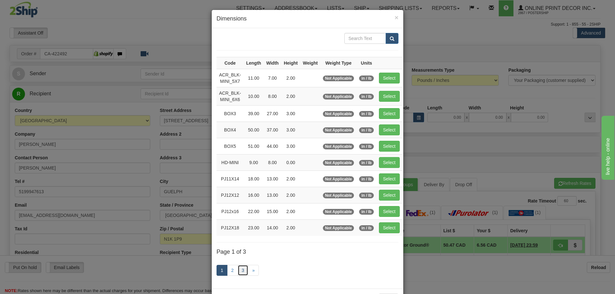
click at [241, 268] on link "3" at bounding box center [242, 270] width 11 height 11
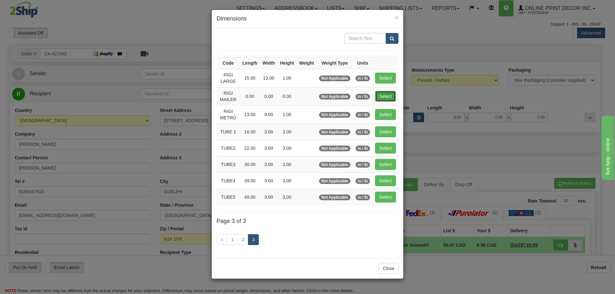
click at [391, 94] on button "Select" at bounding box center [385, 96] width 21 height 11
type input "RIGI MAILER"
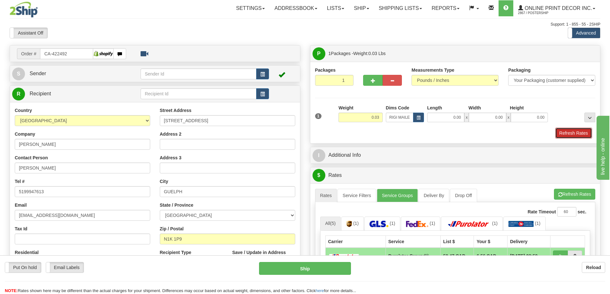
click at [575, 134] on button "Refresh Rates" at bounding box center [573, 133] width 37 height 11
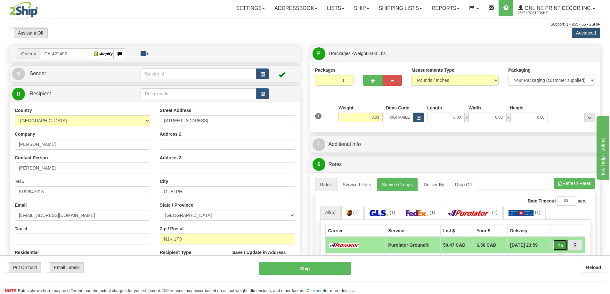
click at [561, 244] on button "button" at bounding box center [560, 245] width 15 height 11
type input "260"
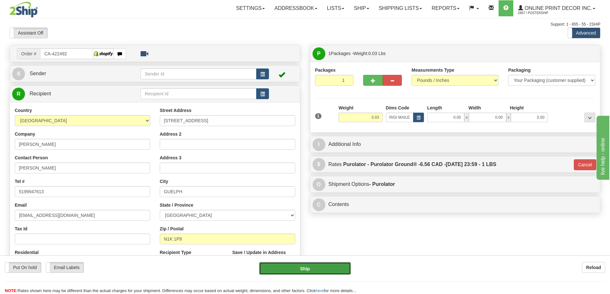
click at [314, 270] on button "Ship" at bounding box center [305, 268] width 92 height 13
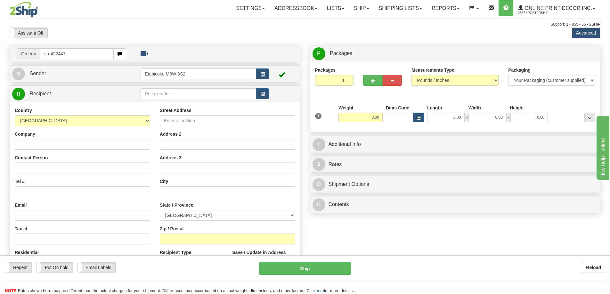
type input "ca-422447"
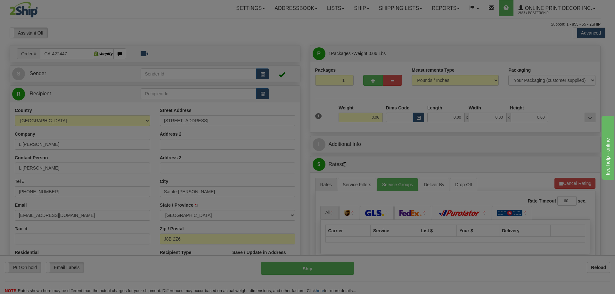
type input "SAINTE-[PERSON_NAME]"
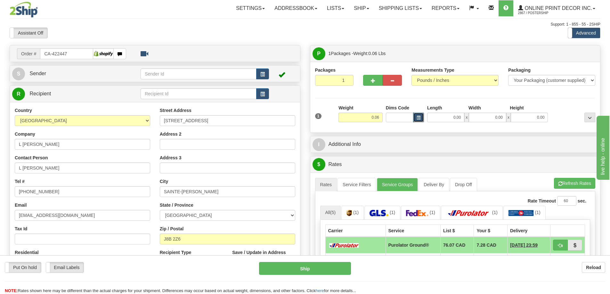
click at [418, 118] on span "button" at bounding box center [418, 118] width 4 height 4
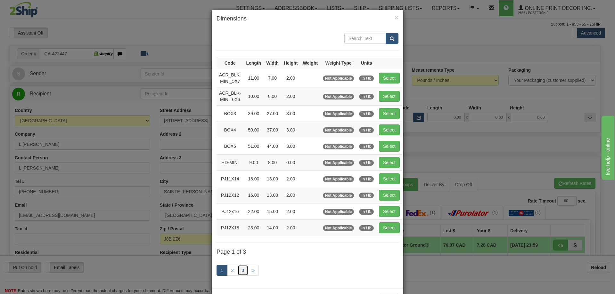
click at [242, 270] on link "3" at bounding box center [242, 270] width 11 height 11
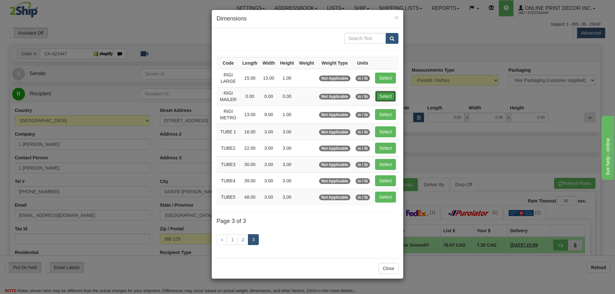
click at [386, 97] on button "Select" at bounding box center [385, 96] width 21 height 11
type input "RIGI MAILER"
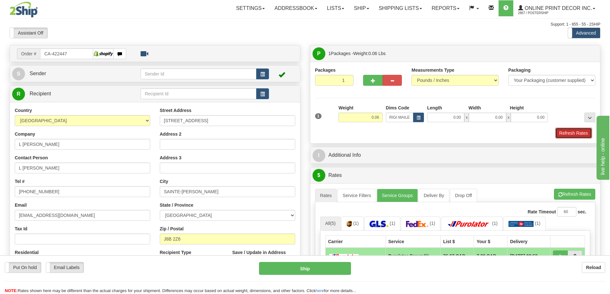
click at [576, 133] on button "Refresh Rates" at bounding box center [573, 133] width 37 height 11
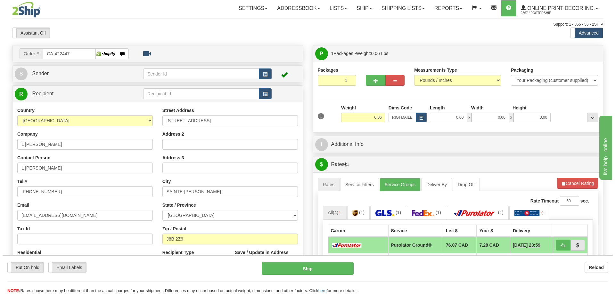
scroll to position [64, 0]
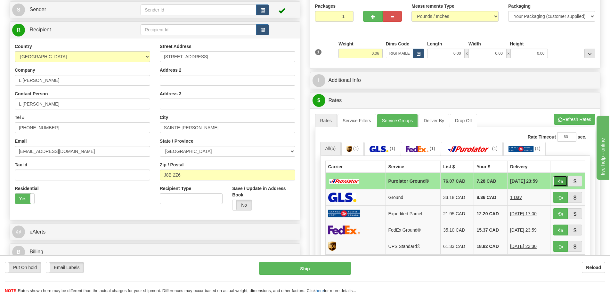
click at [562, 181] on span "button" at bounding box center [560, 182] width 4 height 4
type input "260"
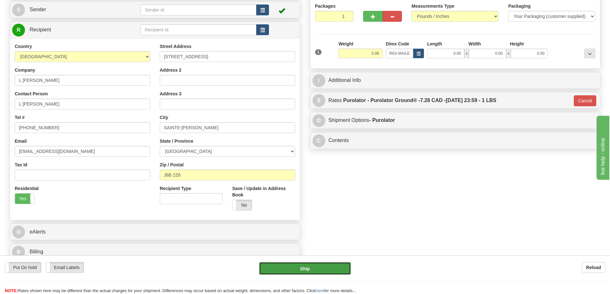
click at [317, 269] on button "Ship" at bounding box center [305, 268] width 92 height 13
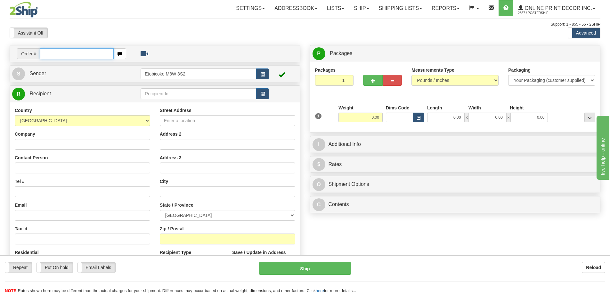
click at [55, 54] on input "text" at bounding box center [77, 53] width 74 height 11
type input "ca-422469"
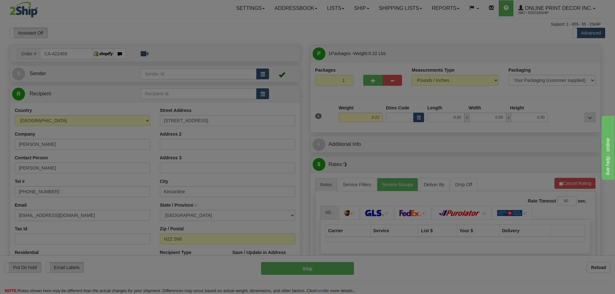
type input "KINCARDINE"
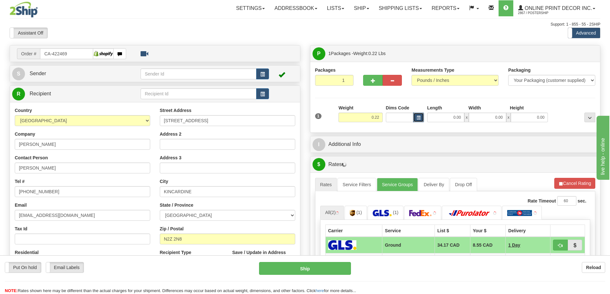
click at [418, 119] on span "button" at bounding box center [418, 118] width 4 height 4
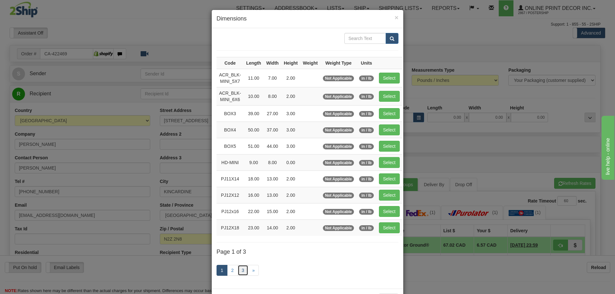
click at [239, 269] on link "3" at bounding box center [242, 270] width 11 height 11
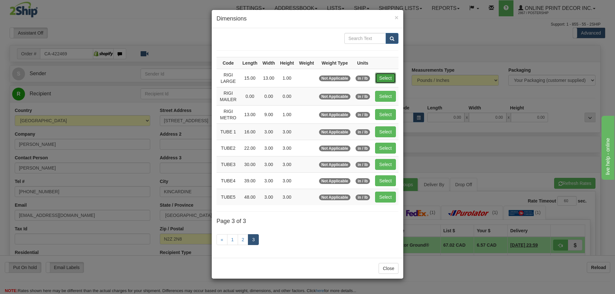
click at [390, 73] on button "Select" at bounding box center [385, 78] width 21 height 11
type input "RIGI LARGE"
type input "15.00"
type input "13.00"
type input "1.00"
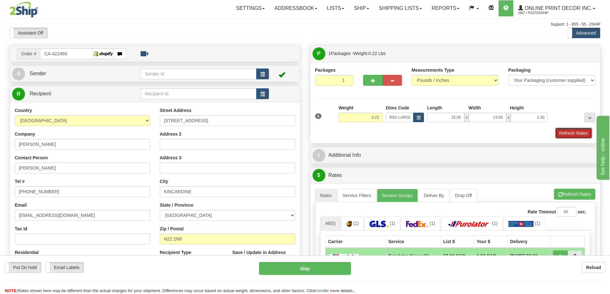
click at [585, 134] on button "Refresh Rates" at bounding box center [573, 133] width 37 height 11
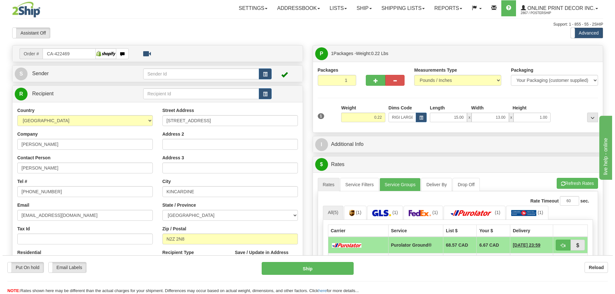
scroll to position [64, 0]
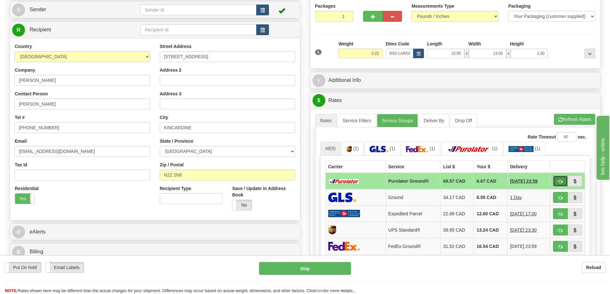
click at [560, 181] on span "button" at bounding box center [560, 182] width 4 height 4
type input "260"
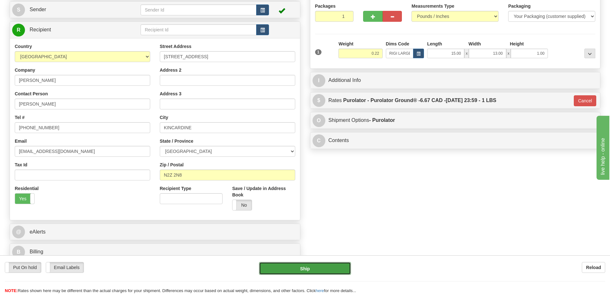
click at [318, 265] on button "Ship" at bounding box center [305, 268] width 92 height 13
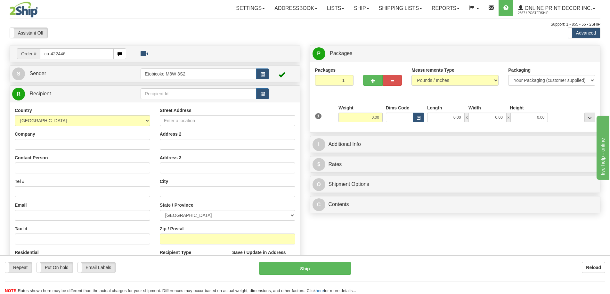
type input "ca-422446"
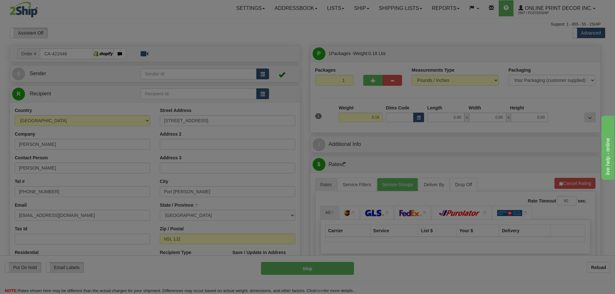
type input "PORT [PERSON_NAME]"
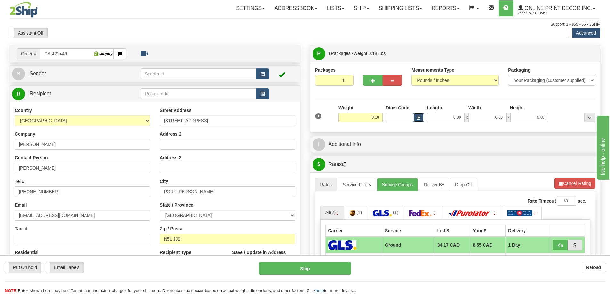
click at [418, 117] on span "button" at bounding box center [418, 118] width 4 height 4
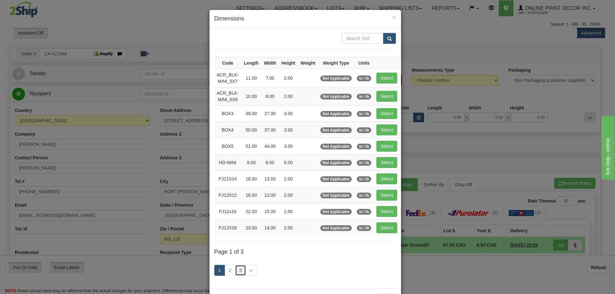
click at [238, 270] on link "3" at bounding box center [240, 270] width 11 height 11
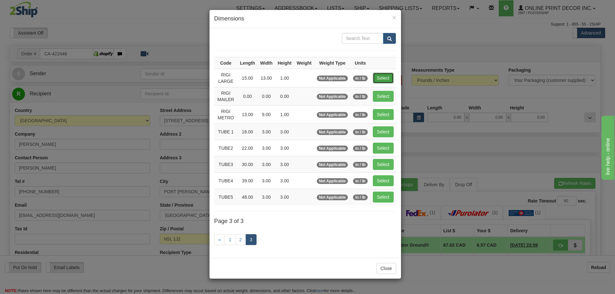
click at [379, 79] on button "Select" at bounding box center [383, 78] width 21 height 11
type input "RIGI LARGE"
type input "15.00"
type input "13.00"
type input "1.00"
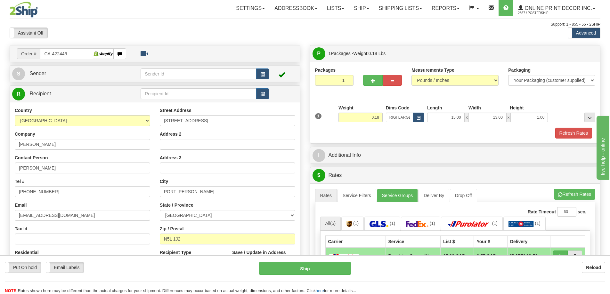
drag, startPoint x: 552, startPoint y: 130, endPoint x: 556, endPoint y: 133, distance: 4.2
click at [554, 131] on div "Refresh Rates" at bounding box center [455, 133] width 284 height 11
click at [566, 134] on button "Refresh Rates" at bounding box center [573, 133] width 37 height 11
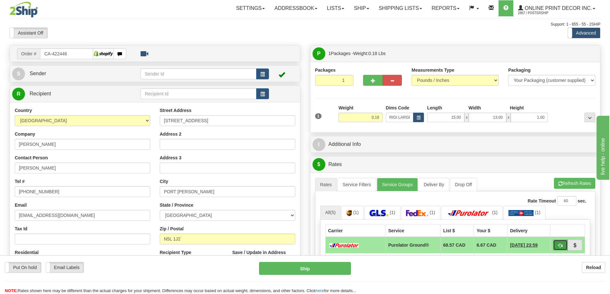
click at [563, 245] on button "button" at bounding box center [560, 245] width 15 height 11
type input "260"
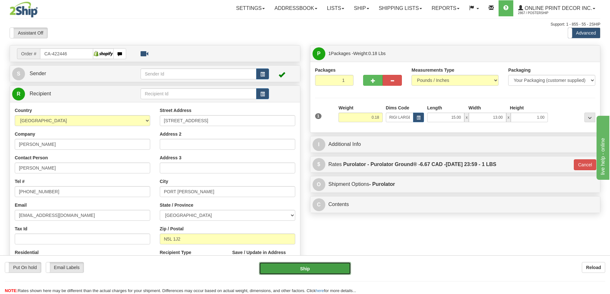
click at [303, 268] on button "Ship" at bounding box center [305, 268] width 92 height 13
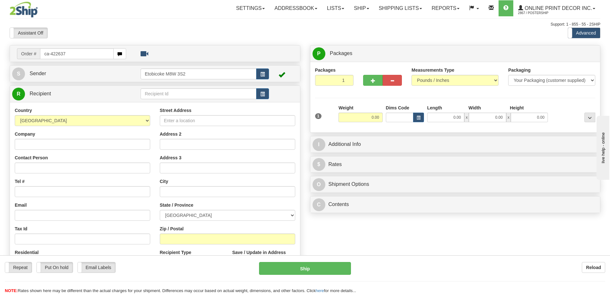
type input "ca-422637"
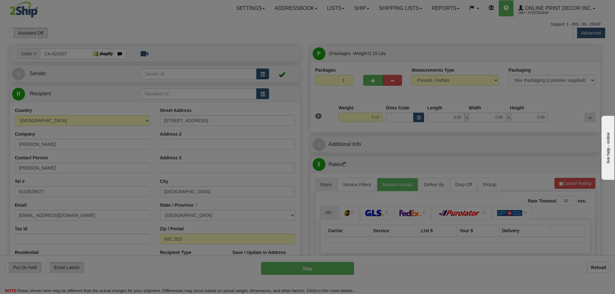
type input "[GEOGRAPHIC_DATA]"
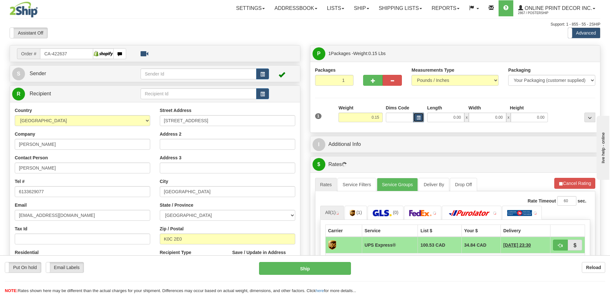
click at [420, 117] on span "button" at bounding box center [418, 118] width 4 height 4
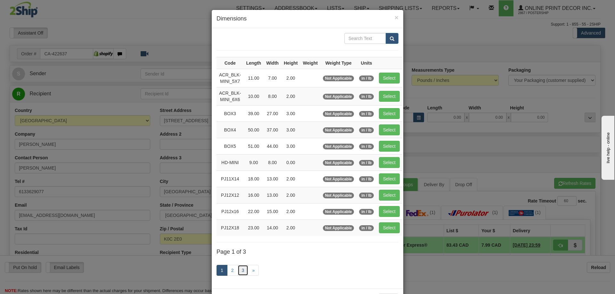
click at [241, 268] on link "3" at bounding box center [242, 270] width 11 height 11
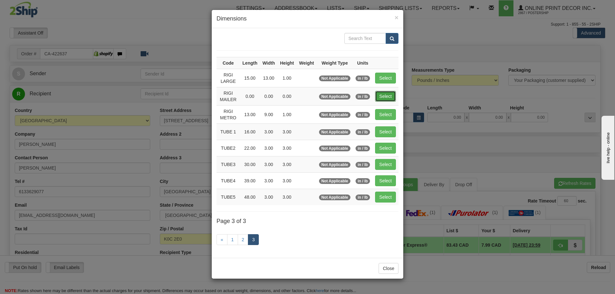
click at [394, 94] on button "Select" at bounding box center [385, 96] width 21 height 11
type input "RIGI MAILER"
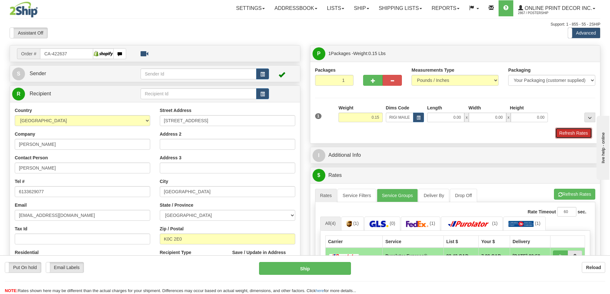
click at [572, 130] on button "Refresh Rates" at bounding box center [573, 133] width 37 height 11
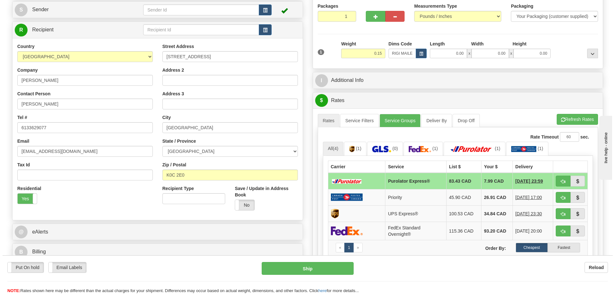
scroll to position [128, 0]
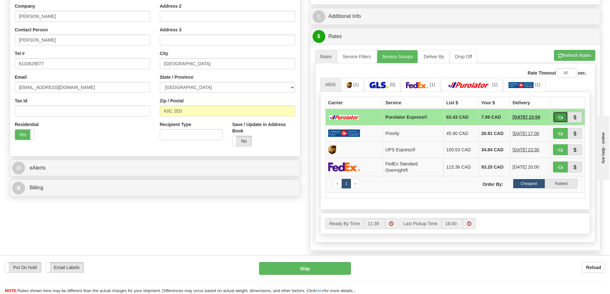
click at [556, 118] on button "button" at bounding box center [560, 117] width 15 height 11
type input "202"
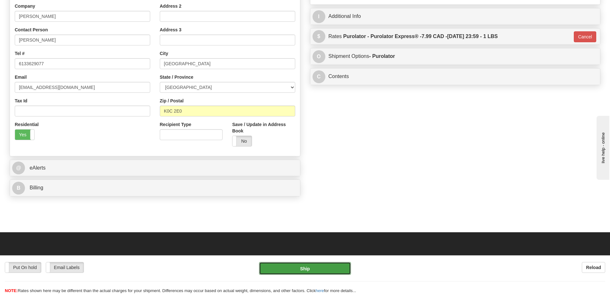
click at [309, 266] on button "Ship" at bounding box center [305, 268] width 92 height 13
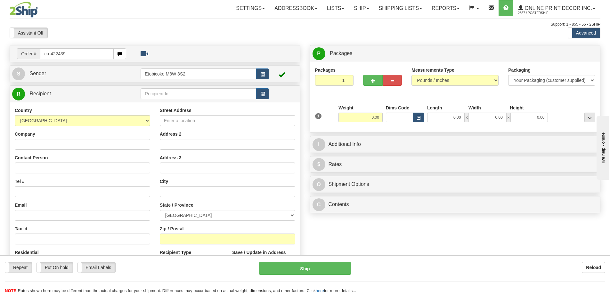
type input "ca-422439"
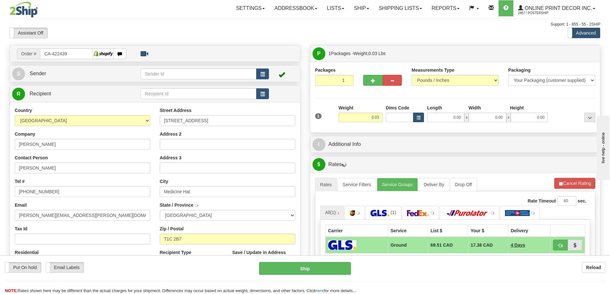
type input "MEDICINE HAT"
click at [418, 116] on span "button" at bounding box center [418, 118] width 4 height 4
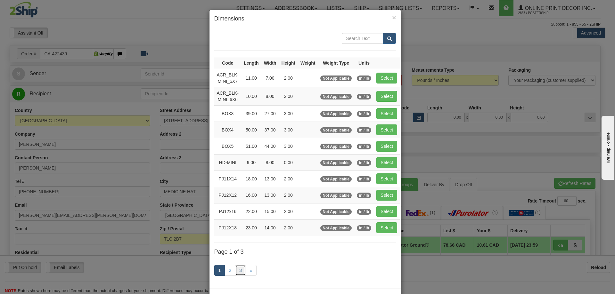
click at [237, 267] on link "3" at bounding box center [240, 270] width 11 height 11
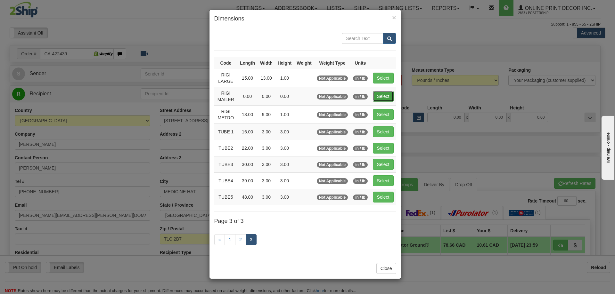
click at [384, 95] on button "Select" at bounding box center [383, 96] width 21 height 11
type input "RIGI MAILER"
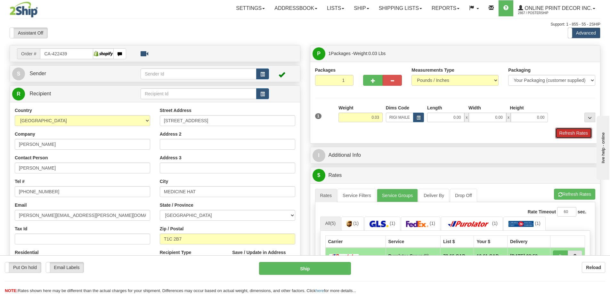
click at [576, 130] on button "Refresh Rates" at bounding box center [573, 133] width 37 height 11
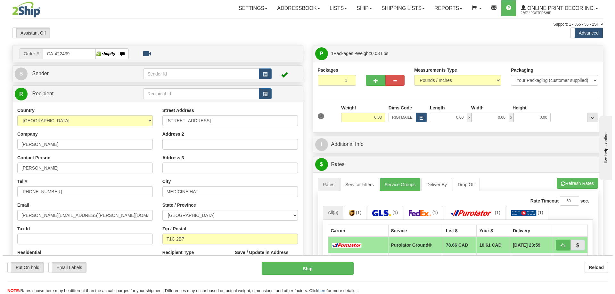
scroll to position [64, 0]
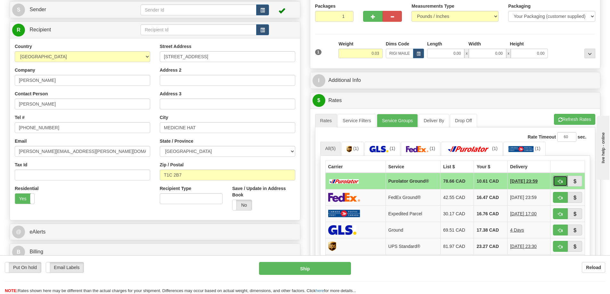
click at [561, 180] on span "button" at bounding box center [560, 182] width 4 height 4
type input "260"
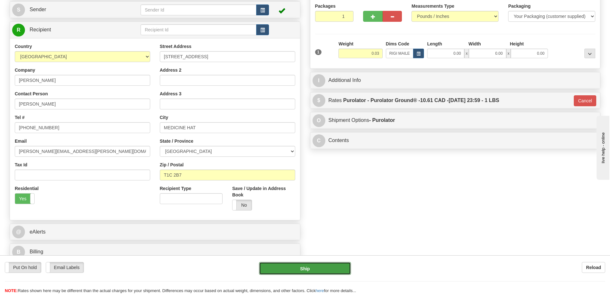
click at [339, 271] on button "Ship" at bounding box center [305, 268] width 92 height 13
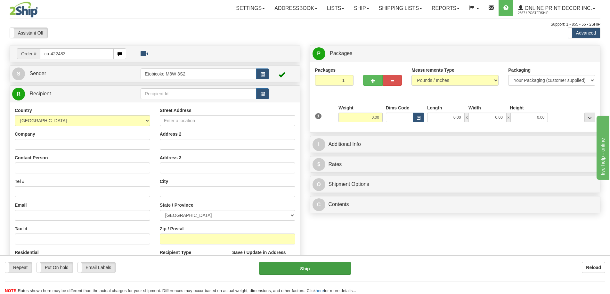
type input "ca-422483"
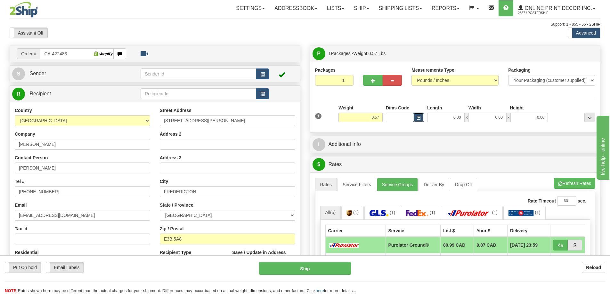
click at [416, 117] on span "button" at bounding box center [418, 118] width 4 height 4
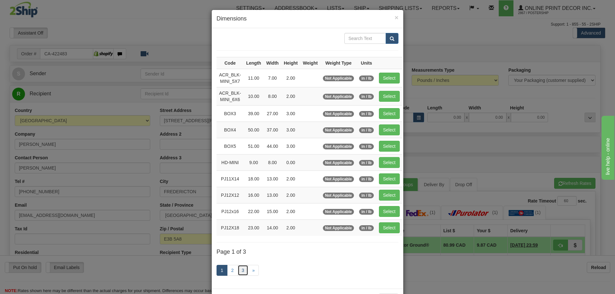
click at [241, 268] on link "3" at bounding box center [242, 270] width 11 height 11
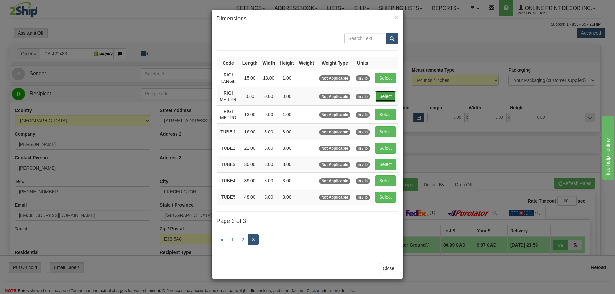
click at [388, 96] on button "Select" at bounding box center [385, 96] width 21 height 11
type input "RIGI MAILER"
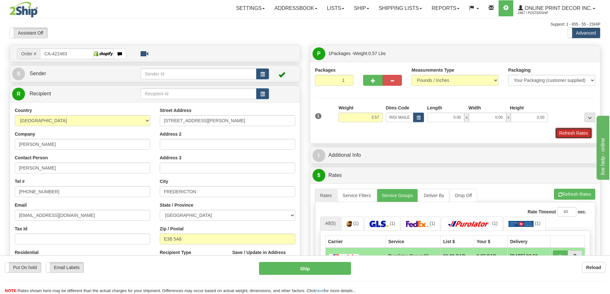
click at [568, 134] on button "Refresh Rates" at bounding box center [573, 133] width 37 height 11
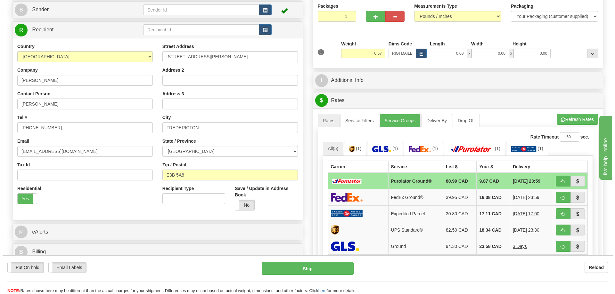
scroll to position [128, 0]
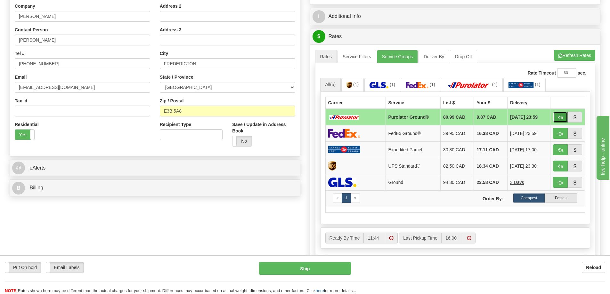
click at [558, 116] on span "button" at bounding box center [560, 118] width 4 height 4
type input "260"
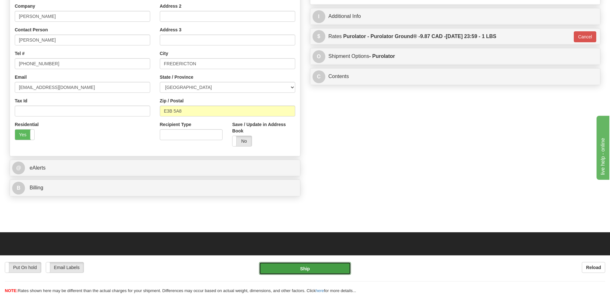
click at [310, 268] on button "Ship" at bounding box center [305, 268] width 92 height 13
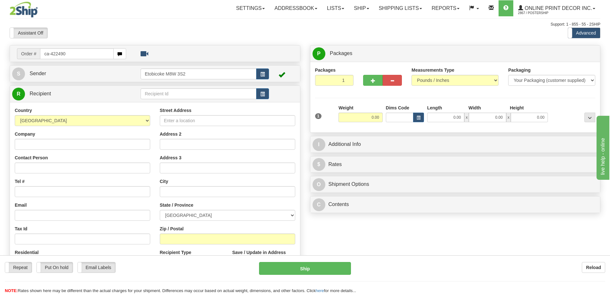
type input "ca-422490"
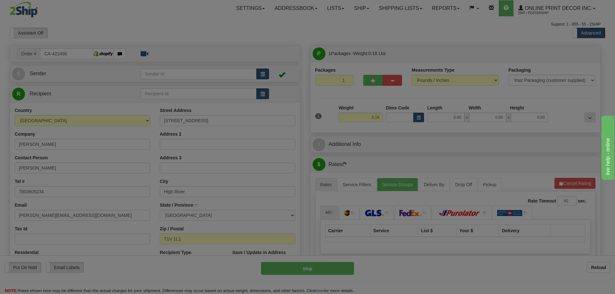
type input "HIGH RIVER"
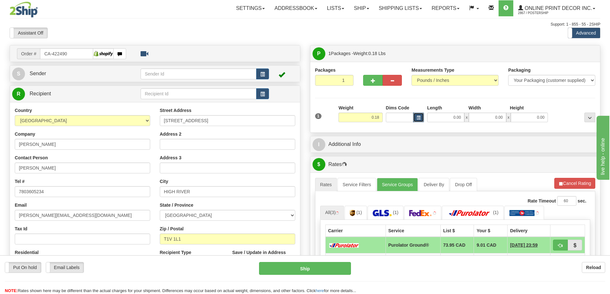
click at [414, 114] on button "button" at bounding box center [418, 118] width 11 height 10
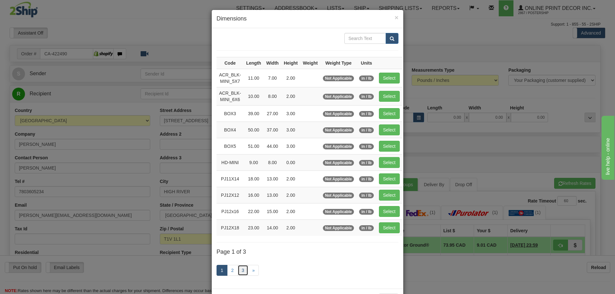
click at [239, 268] on link "3" at bounding box center [242, 270] width 11 height 11
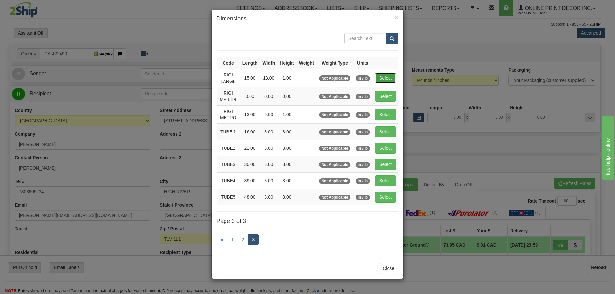
click at [393, 76] on button "Select" at bounding box center [385, 78] width 21 height 11
type input "RIGI LARGE"
type input "15.00"
type input "13.00"
type input "1.00"
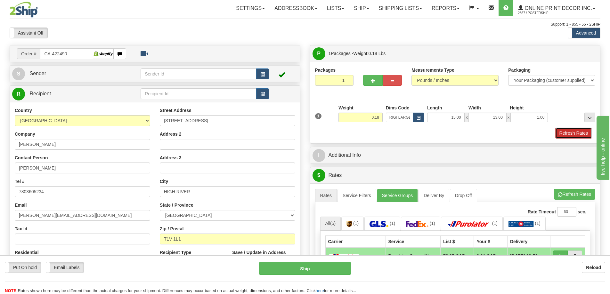
click at [580, 138] on button "Refresh Rates" at bounding box center [573, 133] width 37 height 11
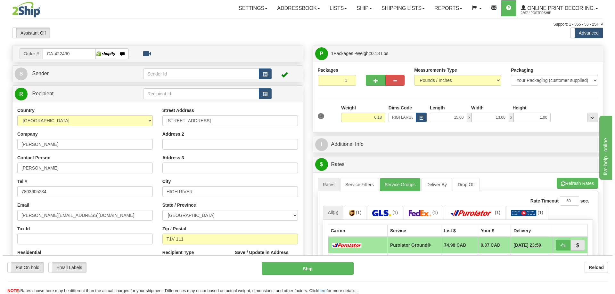
scroll to position [64, 0]
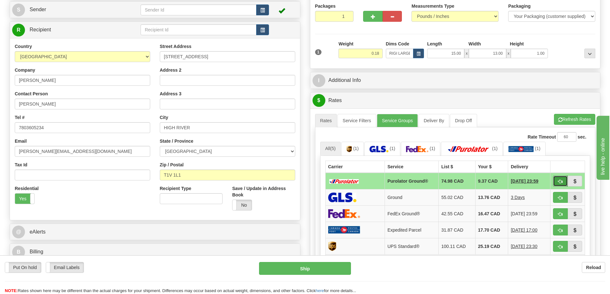
click at [561, 181] on span "button" at bounding box center [560, 182] width 4 height 4
type input "260"
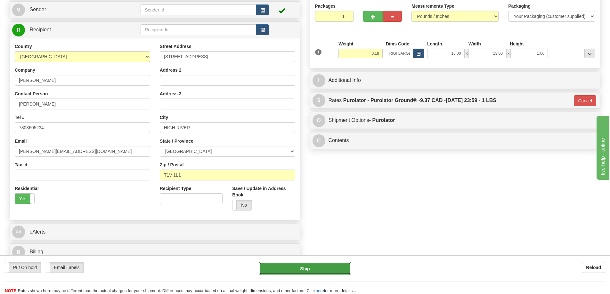
click at [321, 266] on button "Ship" at bounding box center [305, 268] width 92 height 13
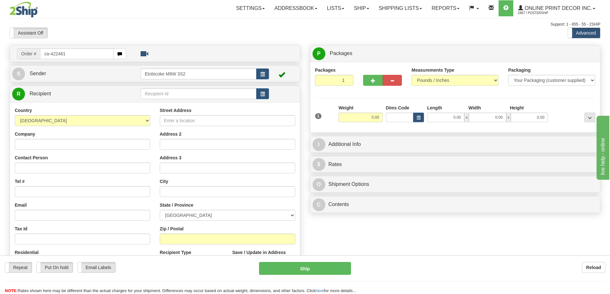
type input "ca-422481"
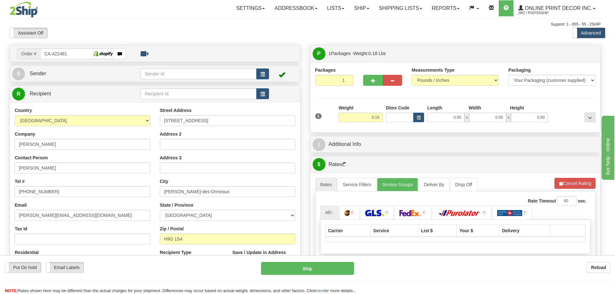
type input "[PERSON_NAME]-DES-ORMEAUX"
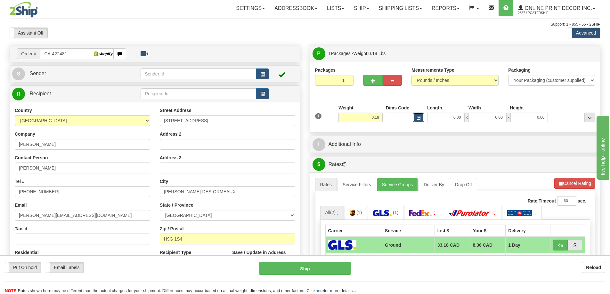
click at [416, 115] on button "button" at bounding box center [418, 118] width 11 height 10
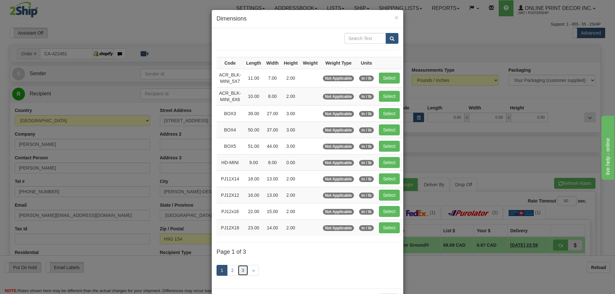
click at [239, 270] on link "3" at bounding box center [242, 270] width 11 height 11
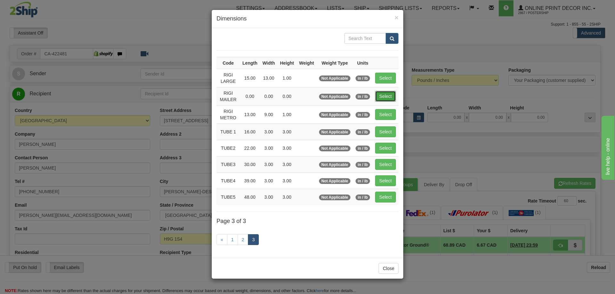
click at [391, 92] on button "Select" at bounding box center [385, 96] width 21 height 11
type input "RIGI MAILER"
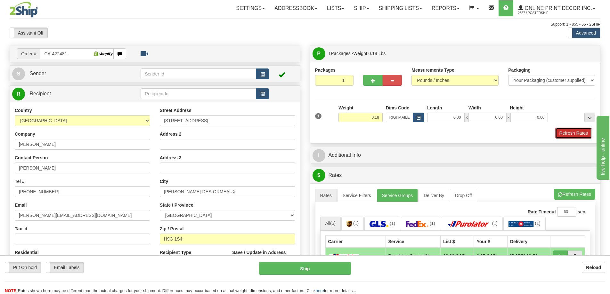
click at [574, 132] on button "Refresh Rates" at bounding box center [573, 133] width 37 height 11
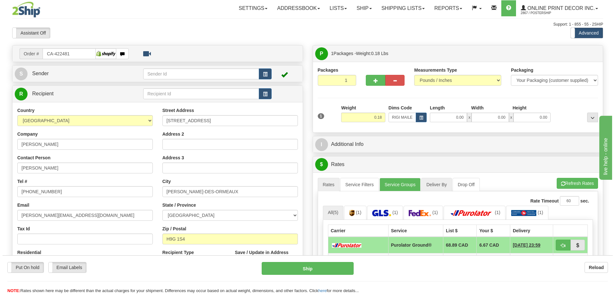
scroll to position [64, 0]
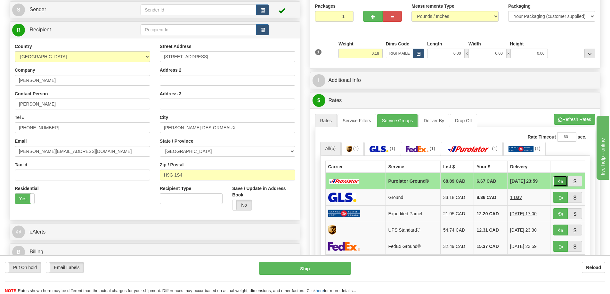
click at [559, 183] on span "button" at bounding box center [560, 182] width 4 height 4
type input "260"
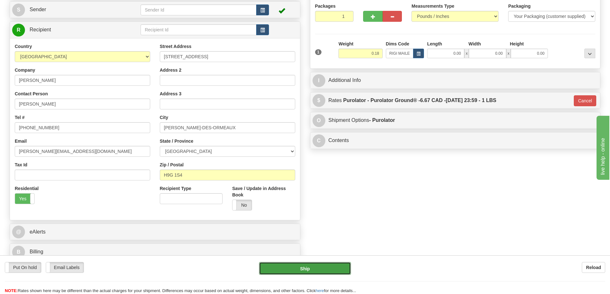
click at [331, 264] on button "Ship" at bounding box center [305, 268] width 92 height 13
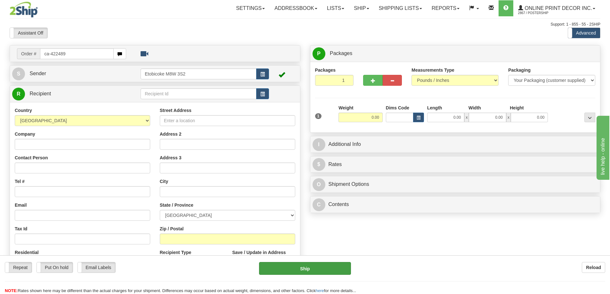
type input "ca-422489"
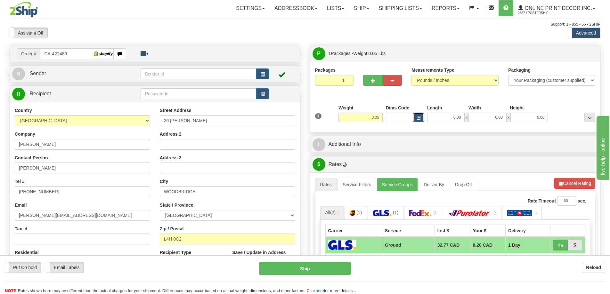
click at [414, 114] on button "button" at bounding box center [418, 118] width 11 height 10
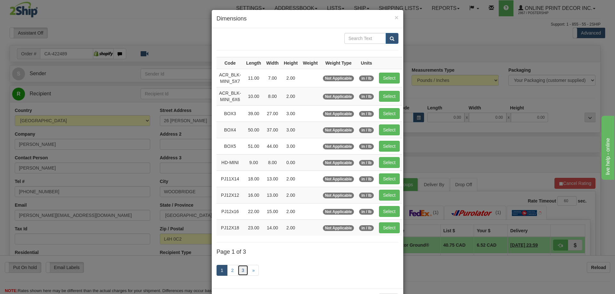
click at [237, 271] on link "3" at bounding box center [242, 270] width 11 height 11
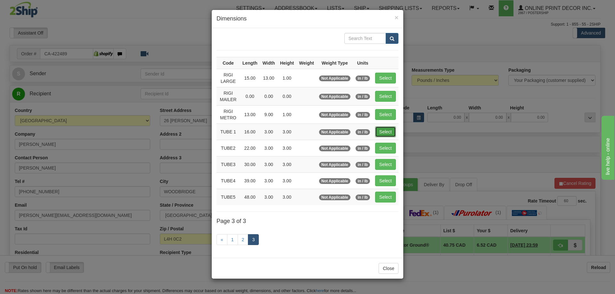
click at [388, 128] on button "Select" at bounding box center [385, 131] width 21 height 11
type input "TUBE 1"
type input "16.00"
type input "3.00"
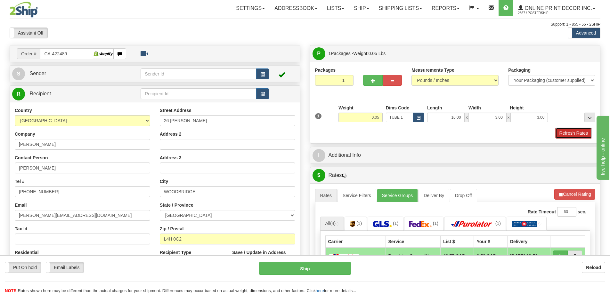
click at [579, 135] on button "Refresh Rates" at bounding box center [573, 133] width 37 height 11
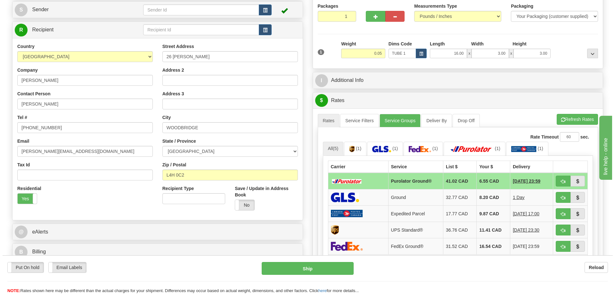
scroll to position [96, 0]
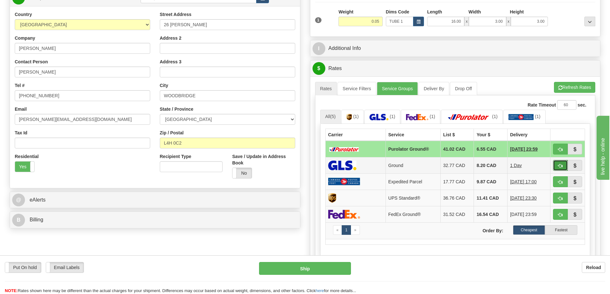
click at [562, 165] on span "button" at bounding box center [560, 166] width 4 height 4
type input "1"
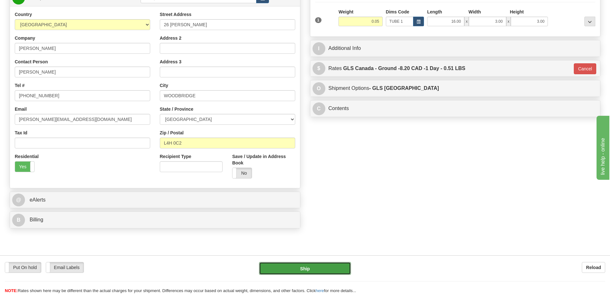
click at [337, 269] on button "Ship" at bounding box center [305, 268] width 92 height 13
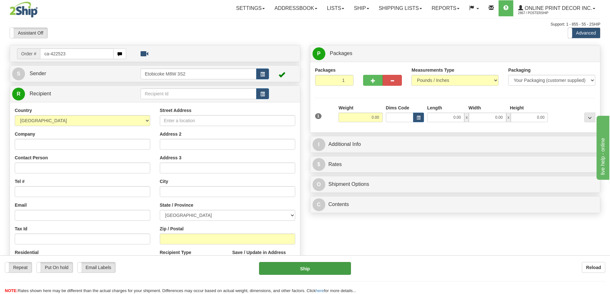
type input "ca-422523"
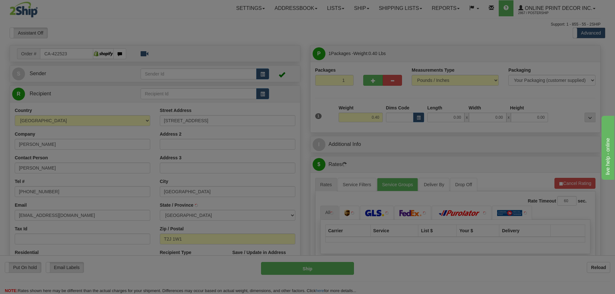
type input "CALGARY"
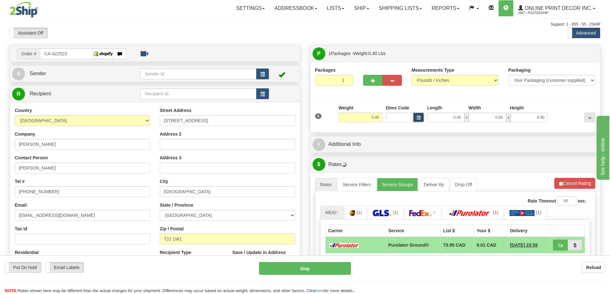
click at [419, 119] on span "button" at bounding box center [418, 118] width 4 height 4
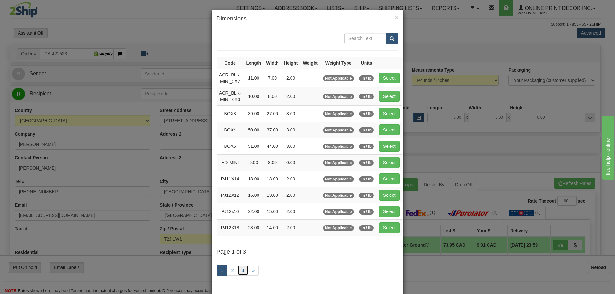
click at [238, 269] on link "3" at bounding box center [242, 270] width 11 height 11
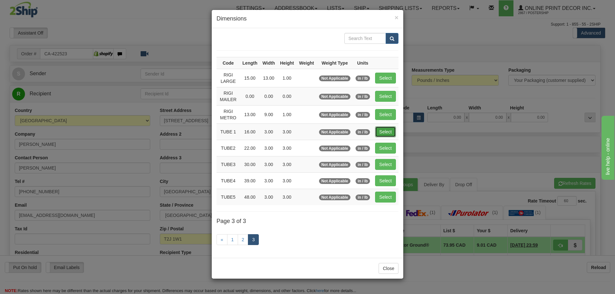
click at [388, 131] on button "Select" at bounding box center [385, 131] width 21 height 11
type input "TUBE 1"
type input "16.00"
type input "3.00"
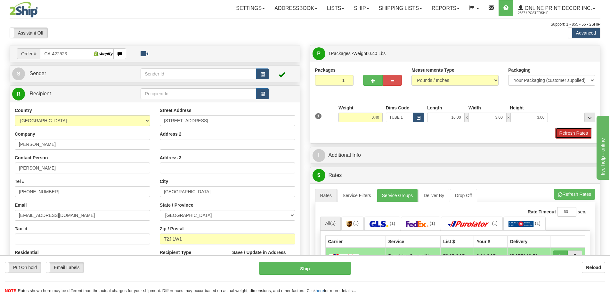
click at [572, 132] on button "Refresh Rates" at bounding box center [573, 133] width 37 height 11
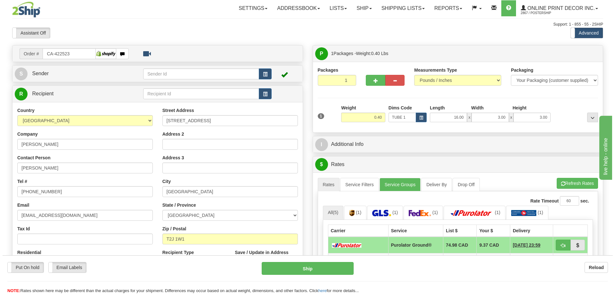
scroll to position [96, 0]
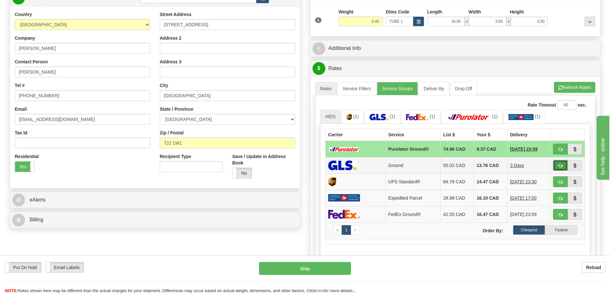
drag, startPoint x: 557, startPoint y: 165, endPoint x: 551, endPoint y: 165, distance: 5.8
click at [557, 165] on button "button" at bounding box center [560, 165] width 15 height 11
type input "1"
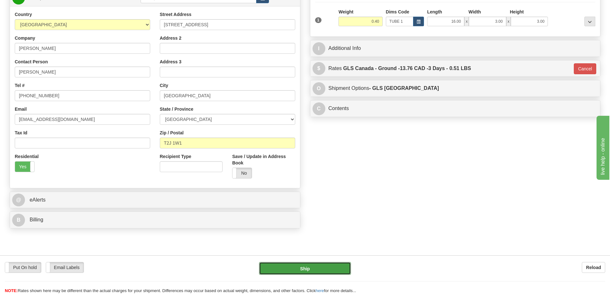
click at [308, 267] on button "Ship" at bounding box center [305, 268] width 92 height 13
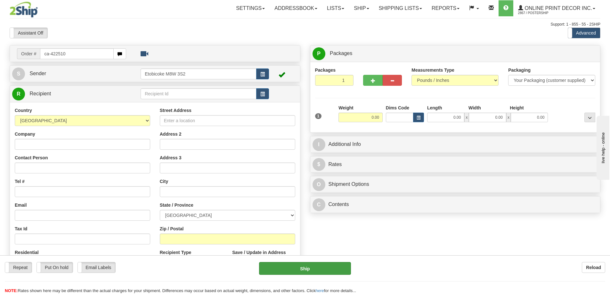
type input "ca-422510"
click at [95, 52] on input "text" at bounding box center [77, 53] width 74 height 11
type input "ca-422510"
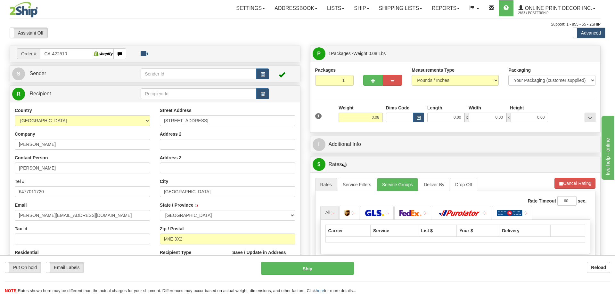
type input "TORONTO"
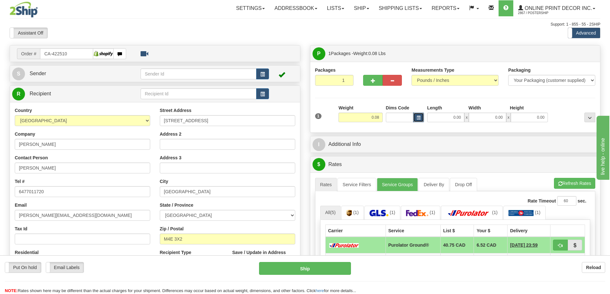
click at [416, 117] on span "button" at bounding box center [418, 118] width 4 height 4
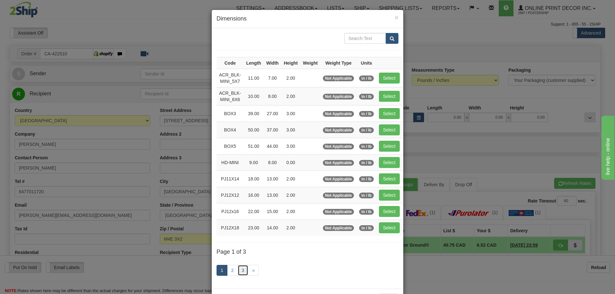
click at [237, 271] on link "3" at bounding box center [242, 270] width 11 height 11
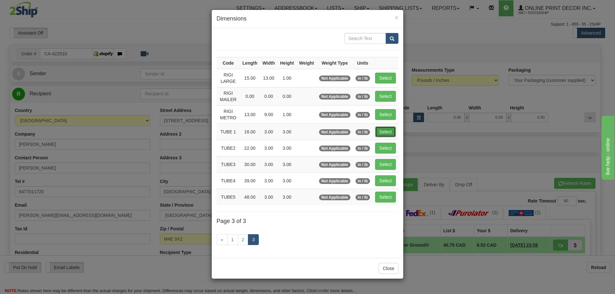
click at [389, 131] on button "Select" at bounding box center [385, 131] width 21 height 11
type input "TUBE 1"
type input "16.00"
type input "3.00"
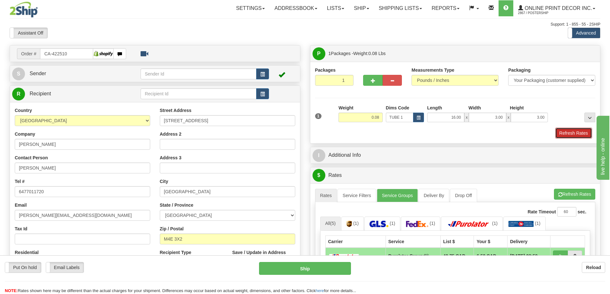
click at [583, 133] on button "Refresh Rates" at bounding box center [573, 133] width 37 height 11
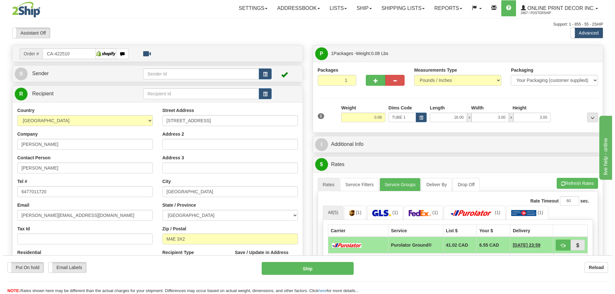
scroll to position [64, 0]
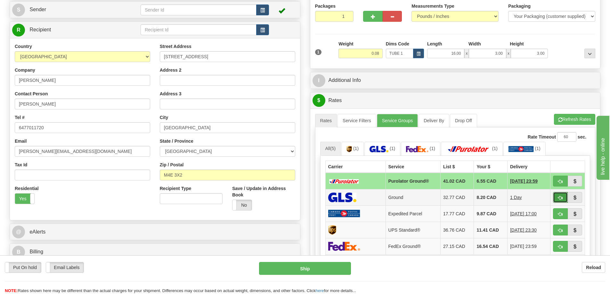
click at [563, 195] on button "button" at bounding box center [560, 197] width 15 height 11
type input "1"
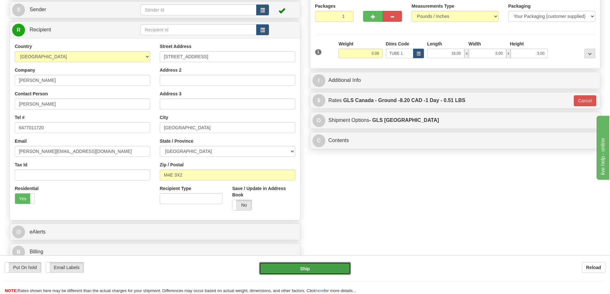
click at [331, 265] on button "Ship" at bounding box center [305, 268] width 92 height 13
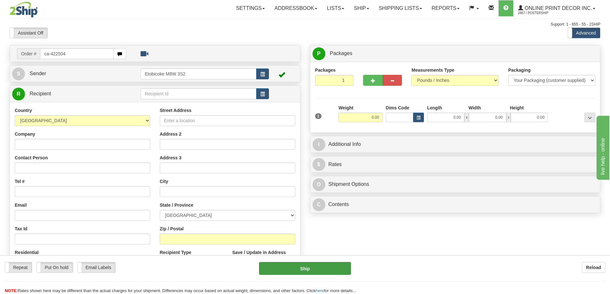
type input "ca-422504"
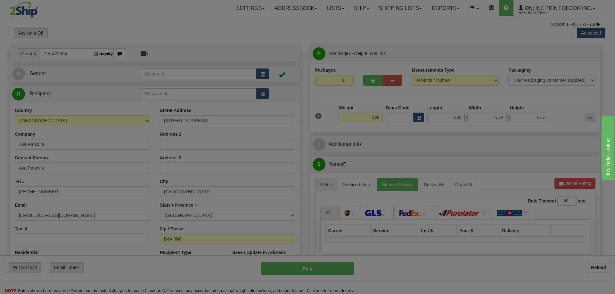
type input "BEDFORD"
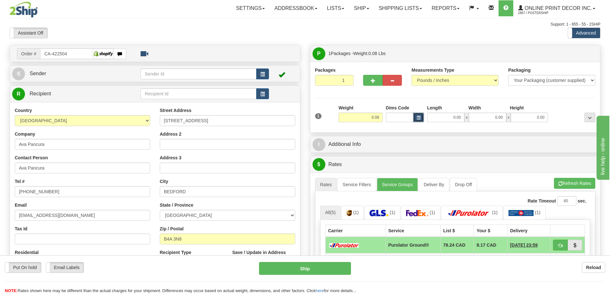
click at [420, 115] on button "button" at bounding box center [418, 118] width 11 height 10
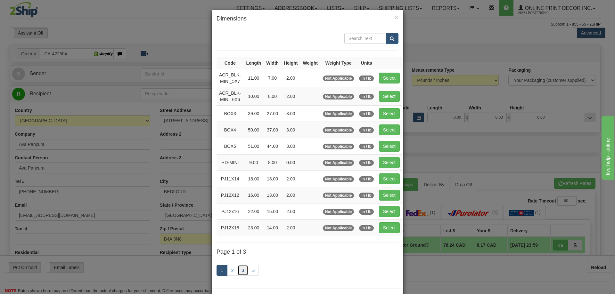
click at [240, 270] on link "3" at bounding box center [242, 270] width 11 height 11
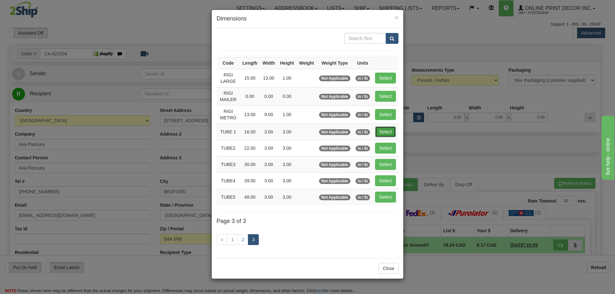
click at [381, 128] on button "Select" at bounding box center [385, 131] width 21 height 11
type input "TUBE 1"
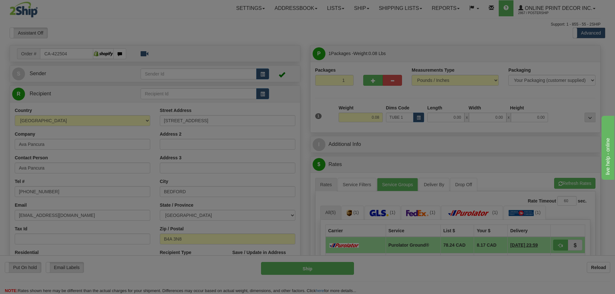
type input "16.00"
type input "3.00"
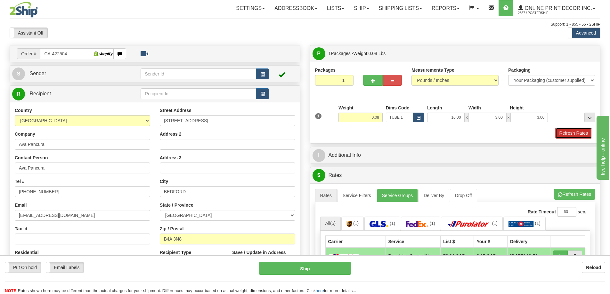
click at [568, 135] on button "Refresh Rates" at bounding box center [573, 133] width 37 height 11
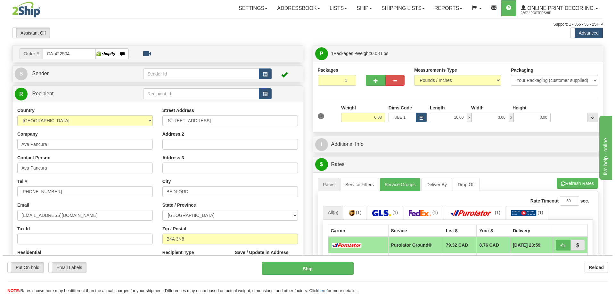
scroll to position [64, 0]
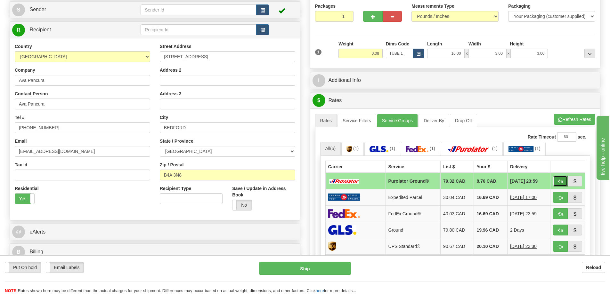
click at [560, 181] on span "button" at bounding box center [560, 182] width 4 height 4
type input "260"
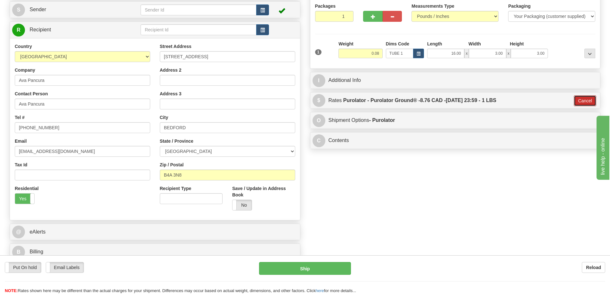
click at [591, 101] on button "Cancel" at bounding box center [585, 100] width 22 height 11
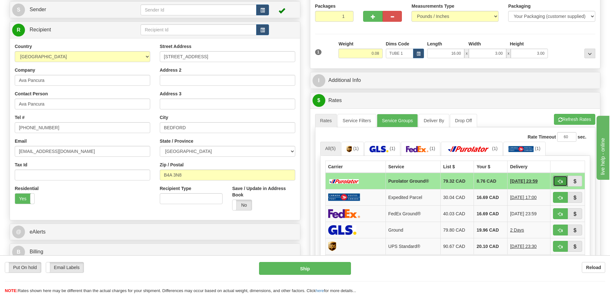
click at [559, 180] on button "button" at bounding box center [560, 181] width 15 height 11
type input "260"
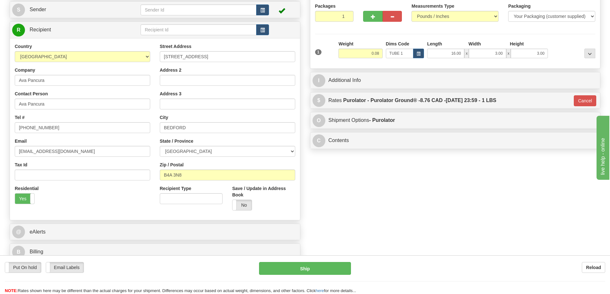
click at [350, 260] on div "Put On hold Put On hold Email Labels Email Labels Edit Reload Ship Reload" at bounding box center [305, 274] width 610 height 39
click at [320, 268] on button "Ship" at bounding box center [305, 268] width 92 height 13
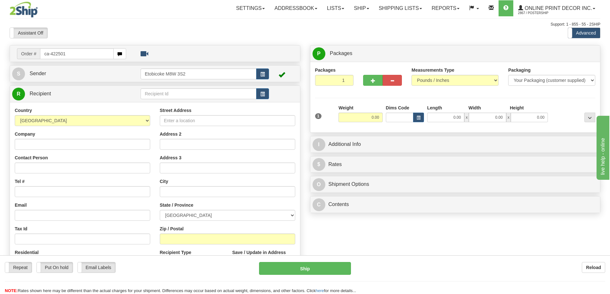
type input "ca-422501"
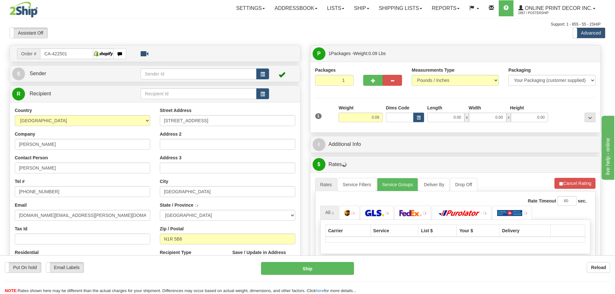
type input "CAMBRIDGE"
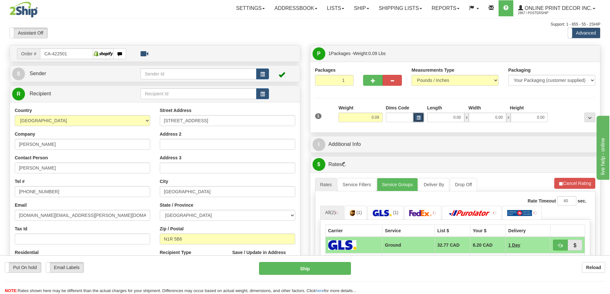
click at [417, 117] on span "button" at bounding box center [418, 118] width 4 height 4
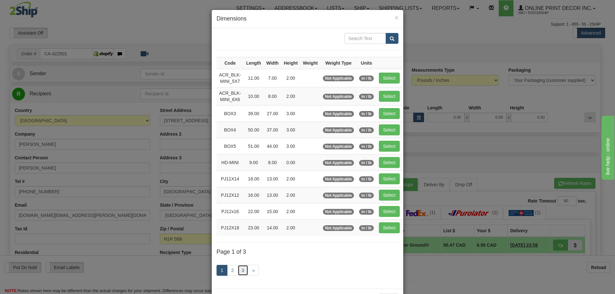
click at [242, 268] on link "3" at bounding box center [242, 270] width 11 height 11
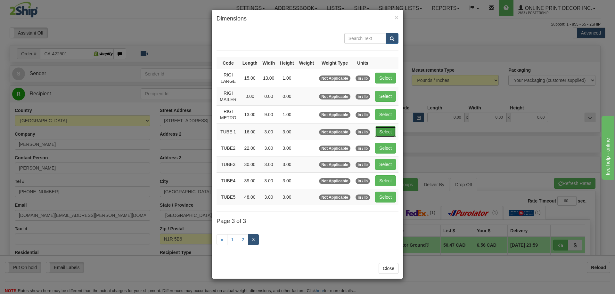
click at [387, 129] on button "Select" at bounding box center [385, 131] width 21 height 11
type input "TUBE 1"
type input "16.00"
type input "3.00"
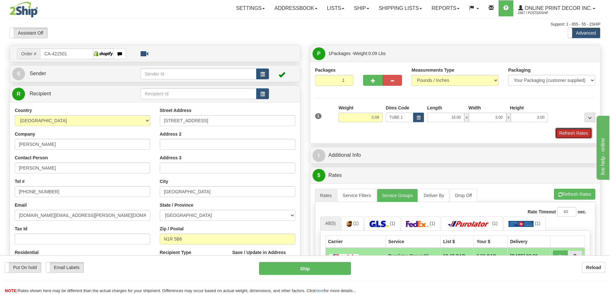
click at [577, 133] on button "Refresh Rates" at bounding box center [573, 133] width 37 height 11
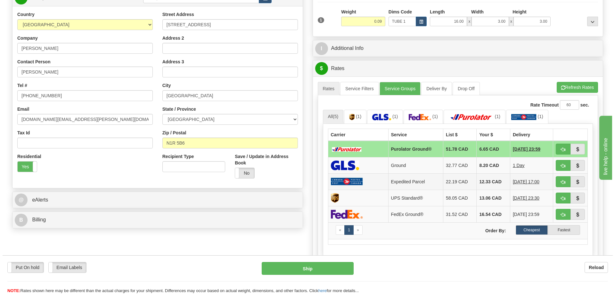
scroll to position [128, 0]
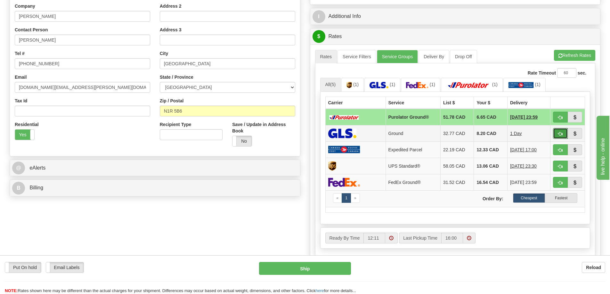
click at [559, 133] on span "button" at bounding box center [560, 134] width 4 height 4
type input "1"
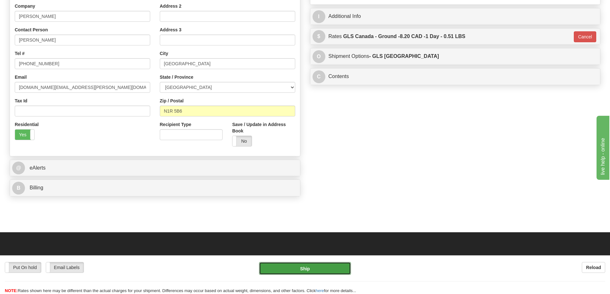
click at [330, 271] on button "Ship" at bounding box center [305, 268] width 92 height 13
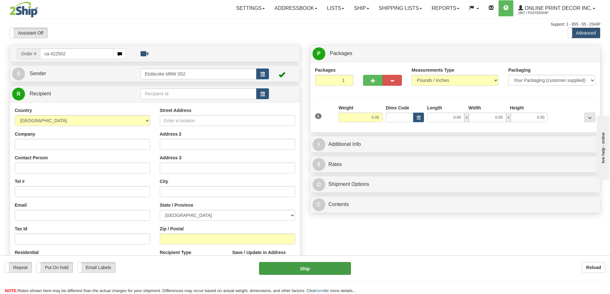
type input "ca-422502"
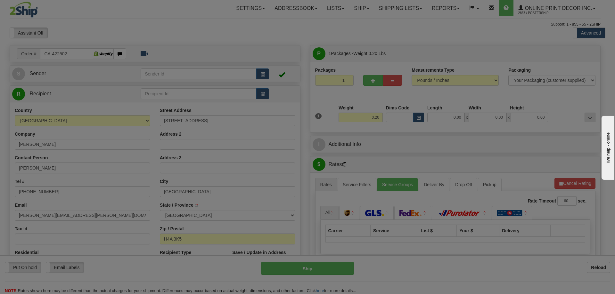
type input "[GEOGRAPHIC_DATA]"
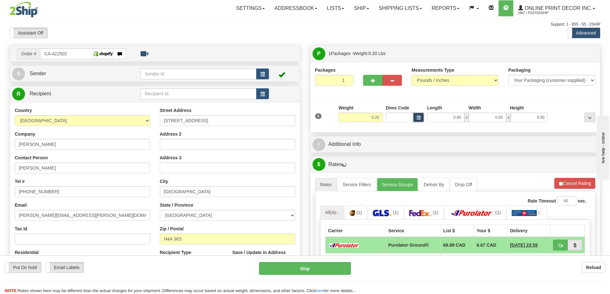
click at [417, 116] on button "button" at bounding box center [418, 118] width 11 height 10
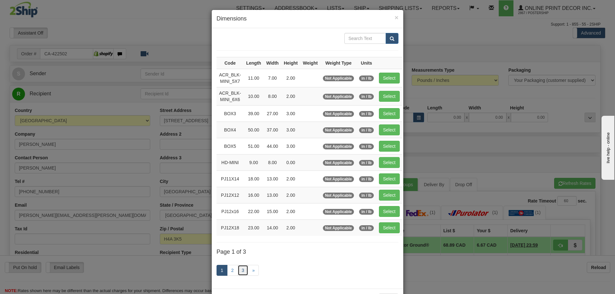
click at [239, 270] on link "3" at bounding box center [242, 270] width 11 height 11
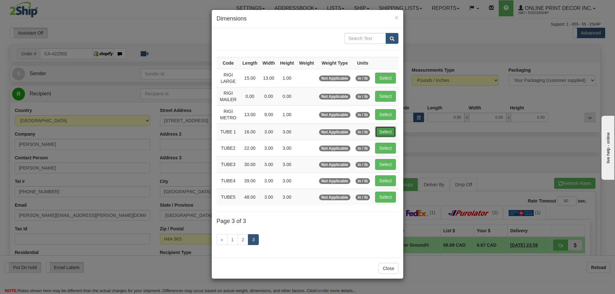
click at [392, 131] on button "Select" at bounding box center [385, 131] width 21 height 11
type input "TUBE 1"
type input "16.00"
type input "3.00"
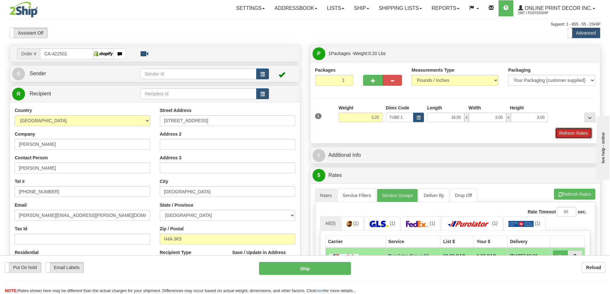
click at [579, 132] on button "Refresh Rates" at bounding box center [573, 133] width 37 height 11
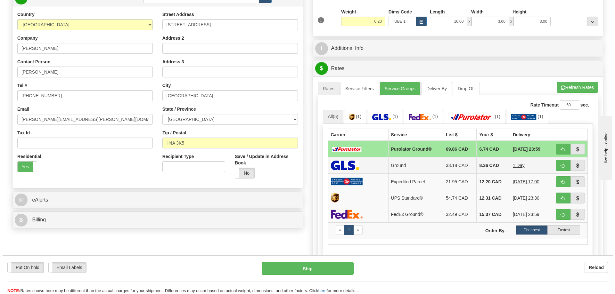
scroll to position [128, 0]
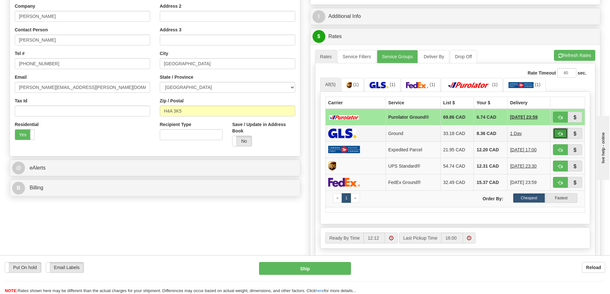
click at [560, 132] on button "button" at bounding box center [560, 133] width 15 height 11
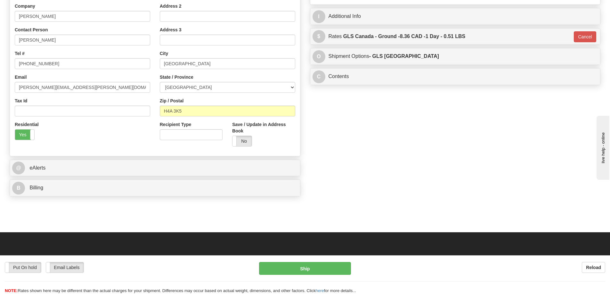
type input "1"
click at [323, 268] on button "Ship" at bounding box center [305, 268] width 92 height 13
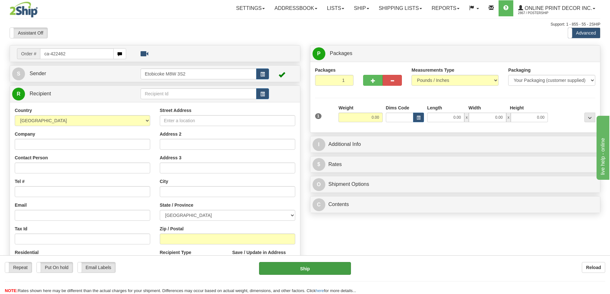
type input "ca-422462"
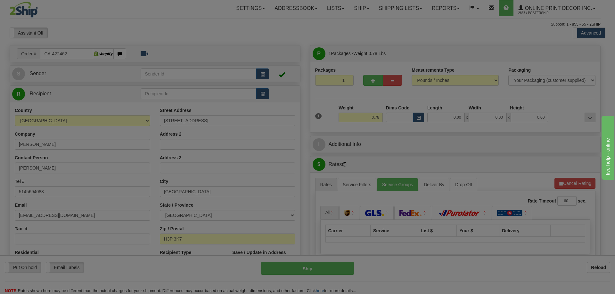
type input "MONT-ROYAL"
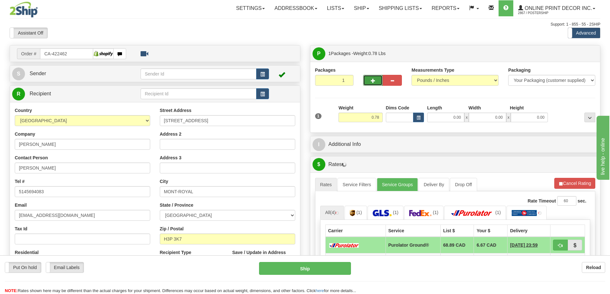
click at [378, 82] on button "button" at bounding box center [372, 80] width 19 height 11
radio input "true"
type input "2"
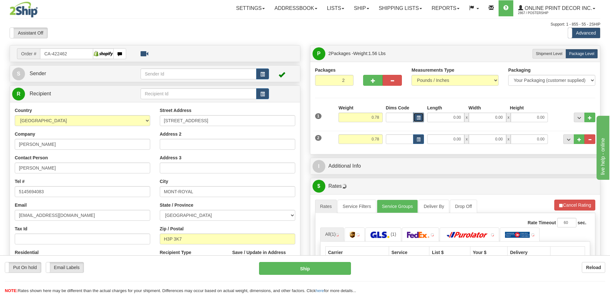
click at [416, 114] on button "button" at bounding box center [418, 118] width 11 height 10
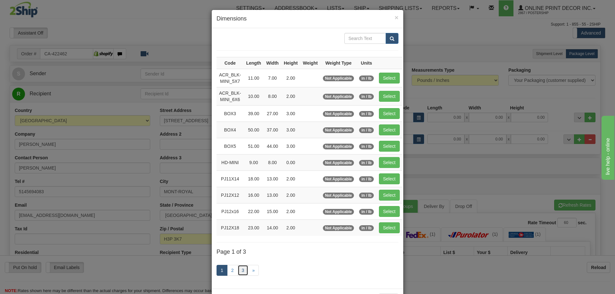
click at [242, 269] on link "3" at bounding box center [242, 270] width 11 height 11
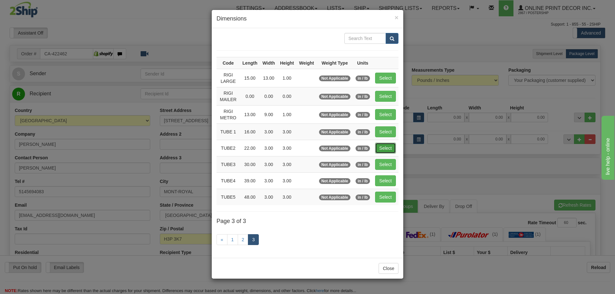
click at [382, 145] on button "Select" at bounding box center [385, 148] width 21 height 11
type input "TUBE2"
type input "22.00"
type input "3.00"
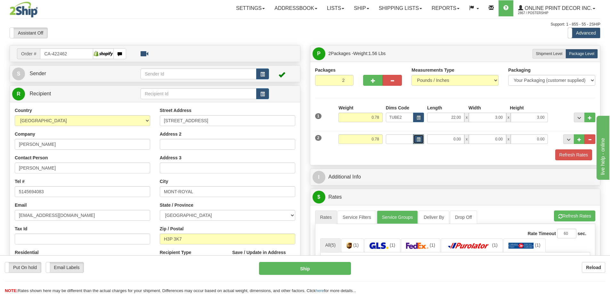
click at [418, 139] on span "button" at bounding box center [418, 140] width 4 height 4
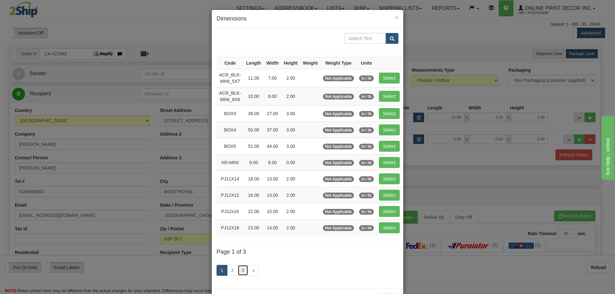
click at [238, 269] on link "3" at bounding box center [242, 270] width 11 height 11
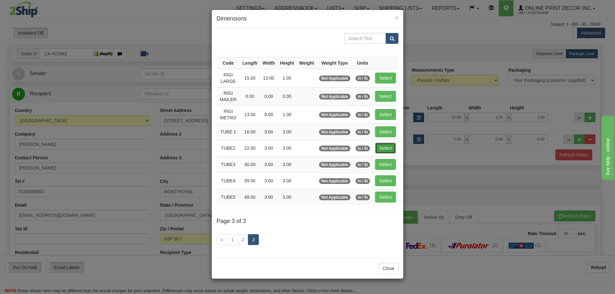
click at [386, 147] on button "Select" at bounding box center [385, 148] width 21 height 11
type input "TUBE2"
type input "22.00"
type input "3.00"
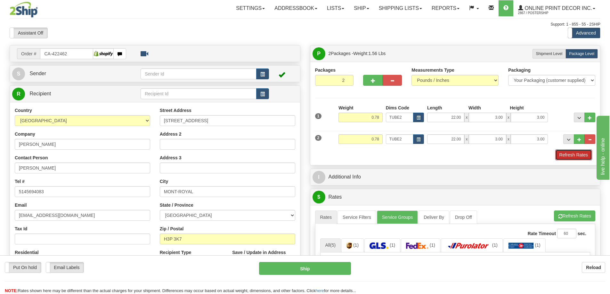
click at [572, 155] on button "Refresh Rates" at bounding box center [573, 154] width 37 height 11
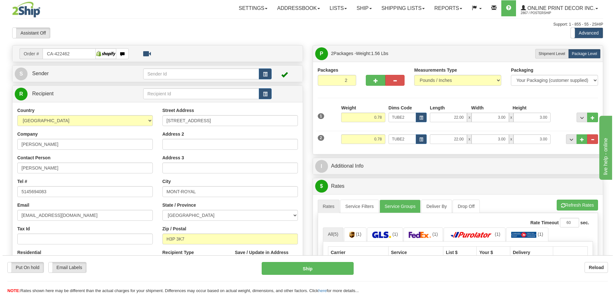
scroll to position [64, 0]
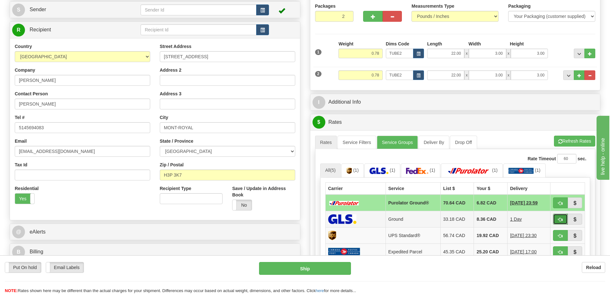
click at [560, 218] on button "button" at bounding box center [560, 219] width 15 height 11
type input "1"
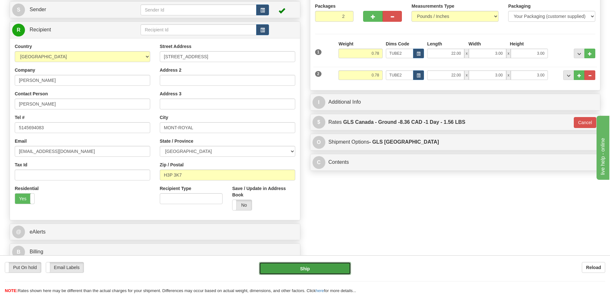
click at [316, 273] on button "Ship" at bounding box center [305, 268] width 92 height 13
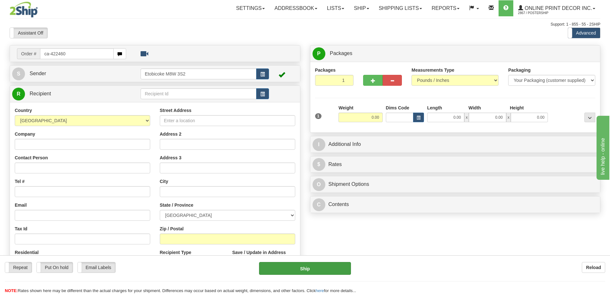
type input "ca-422460"
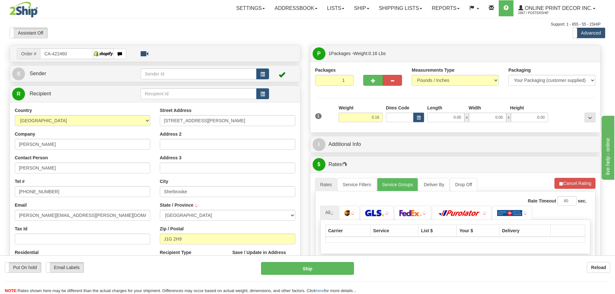
type input "SHERBROOKE"
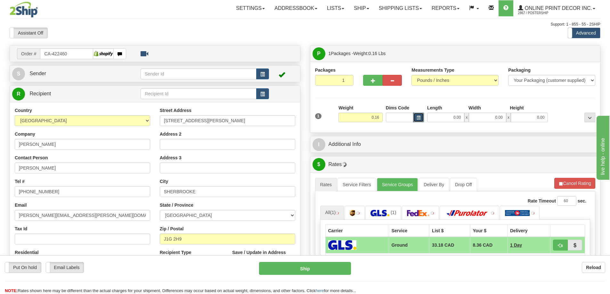
click at [418, 120] on button "button" at bounding box center [418, 118] width 11 height 10
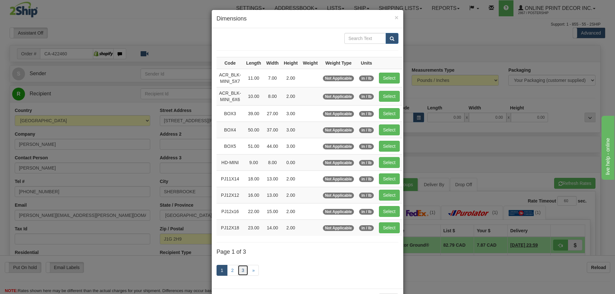
click at [237, 269] on link "3" at bounding box center [242, 270] width 11 height 11
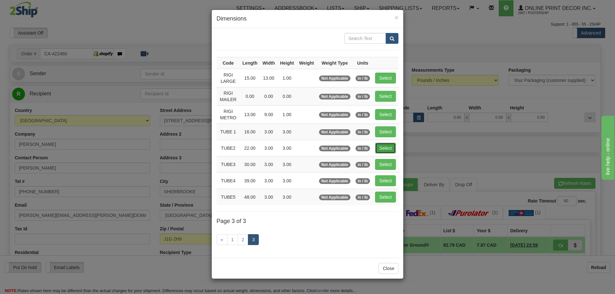
click at [384, 149] on button "Select" at bounding box center [385, 148] width 21 height 11
type input "TUBE2"
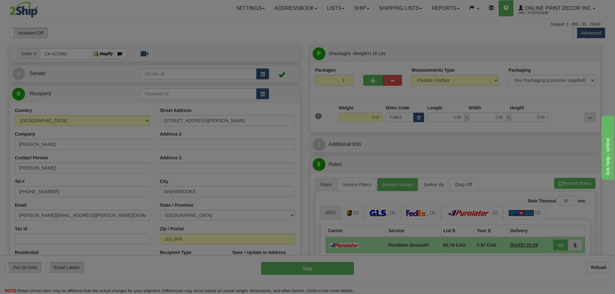
type input "22.00"
type input "3.00"
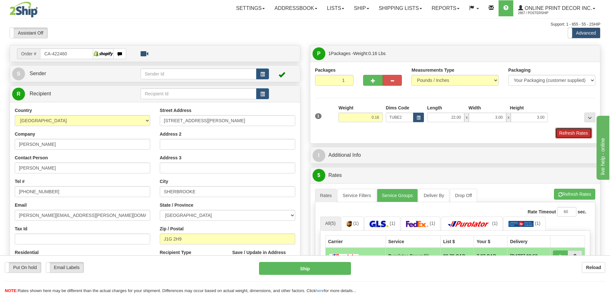
click at [578, 132] on button "Refresh Rates" at bounding box center [573, 133] width 37 height 11
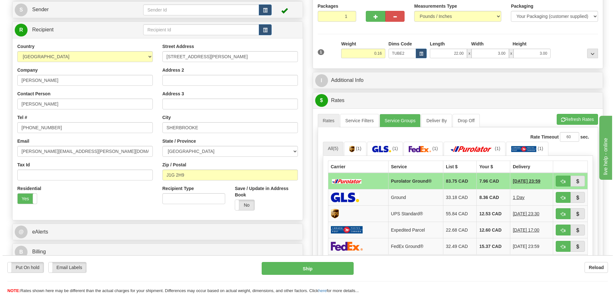
scroll to position [96, 0]
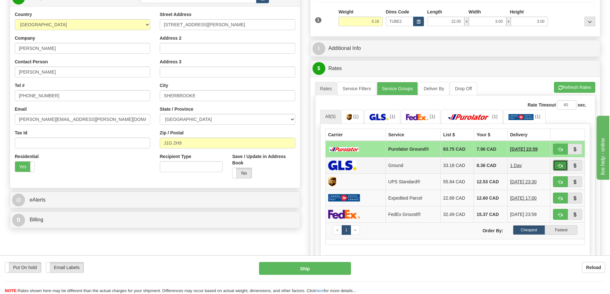
click at [561, 165] on span "button" at bounding box center [560, 166] width 4 height 4
type input "1"
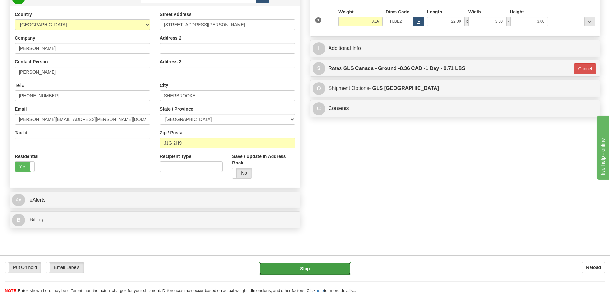
click at [335, 268] on button "Ship" at bounding box center [305, 268] width 92 height 13
